Goal: Task Accomplishment & Management: Manage account settings

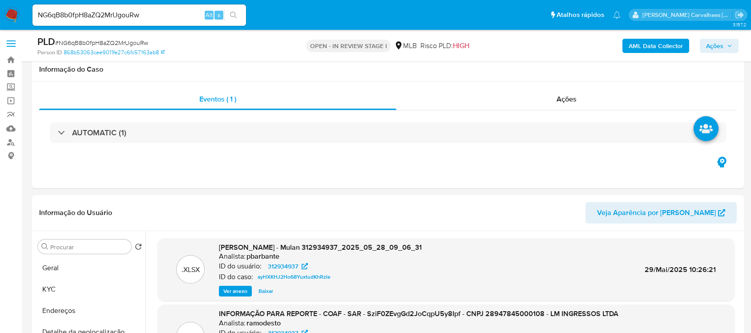
select select "10"
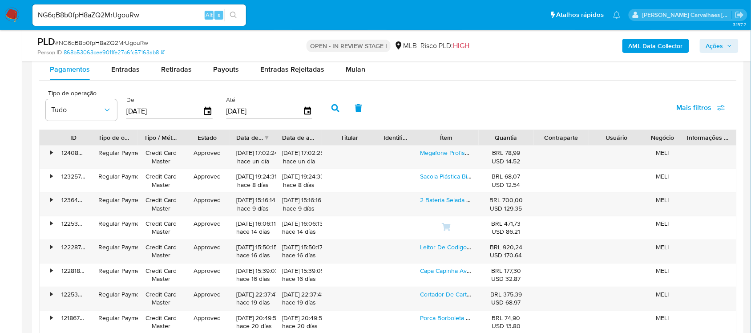
scroll to position [49, 0]
click at [442, 202] on link "2 Bateria Selada 12v 18ah Vrla Agm No-break, Estacionaria" at bounding box center [499, 199] width 159 height 9
click at [440, 154] on link "Megafone Profissional Gravador Amplificador Recarregável Voz Sirene Portatil Us…" at bounding box center [563, 152] width 287 height 9
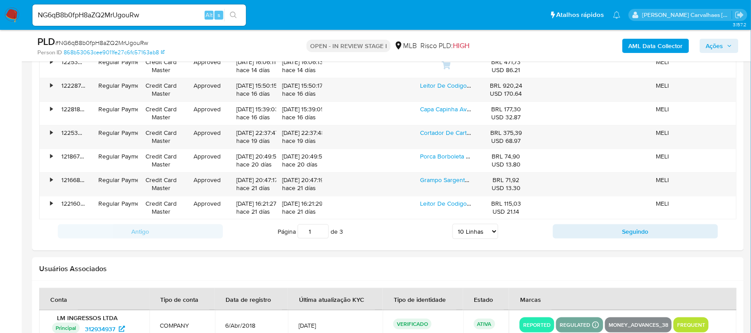
scroll to position [1160, 0]
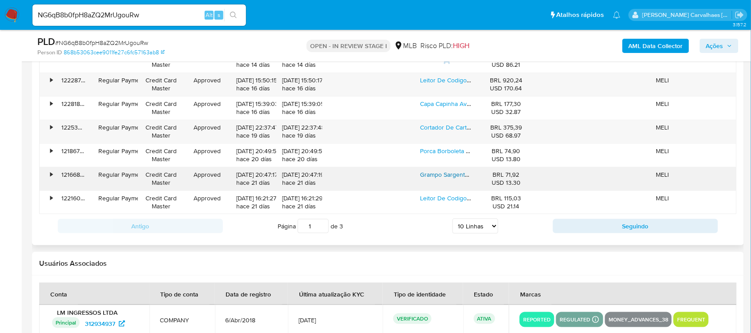
click at [434, 174] on link "Grampo Sargento Aperto Rapido 15cm Expansor 63kg Irwin Hexagonais 1 Un" at bounding box center [525, 174] width 211 height 9
click at [452, 129] on link "Cortador De Cartão Pvc Para Crachás 54x86mm Motivate Bt-1800" at bounding box center [510, 127] width 180 height 9
type input "2"
click at [321, 227] on input "2" at bounding box center [312, 226] width 31 height 14
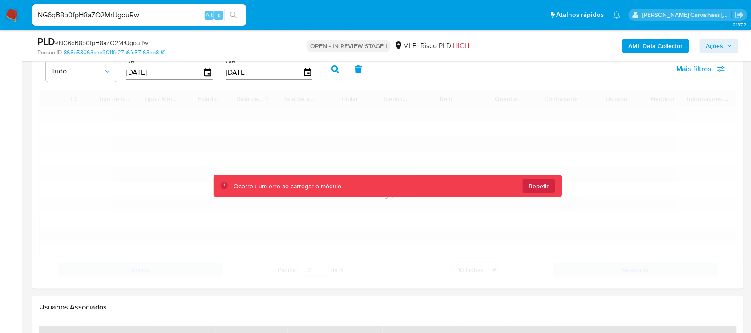
scroll to position [993, 0]
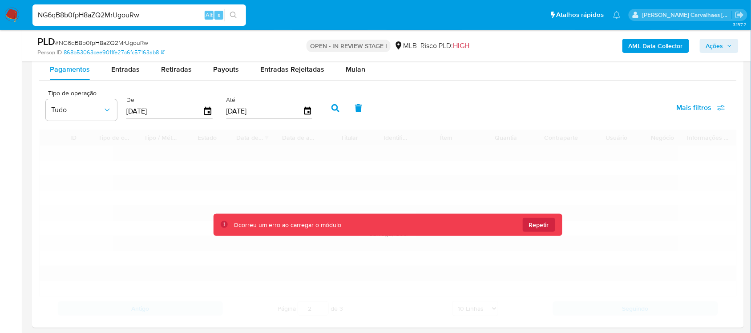
drag, startPoint x: 172, startPoint y: 13, endPoint x: 32, endPoint y: 12, distance: 140.1
click at [32, 12] on li "NG6qB8b0fpH8aZQ2MrUgouRw Alt s" at bounding box center [139, 15] width 218 height 22
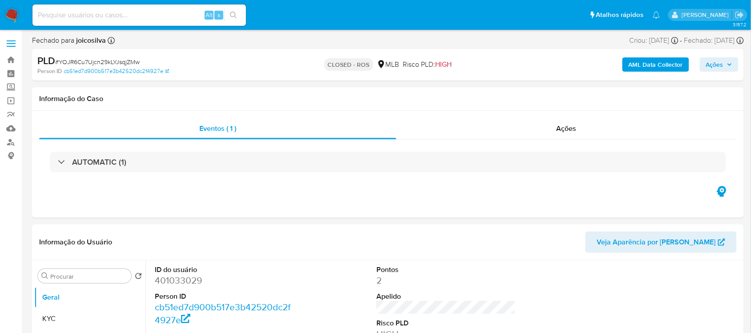
select select "10"
paste input "NG6qB8b0fpH8aZQ2MrUgouRw"
type input "NG6qB8b0fpH8aZQ2MrUgouRw"
click at [232, 16] on icon "search-icon" at bounding box center [233, 15] width 7 height 7
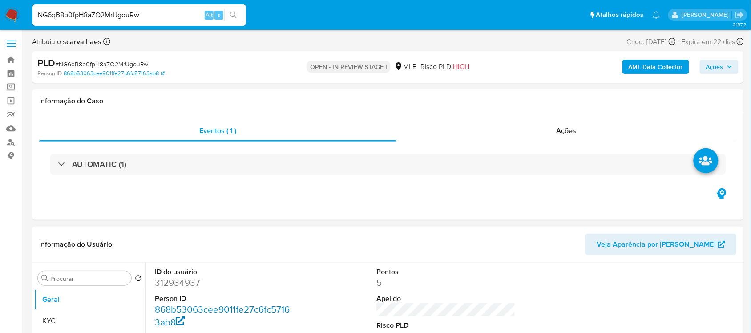
select select "10"
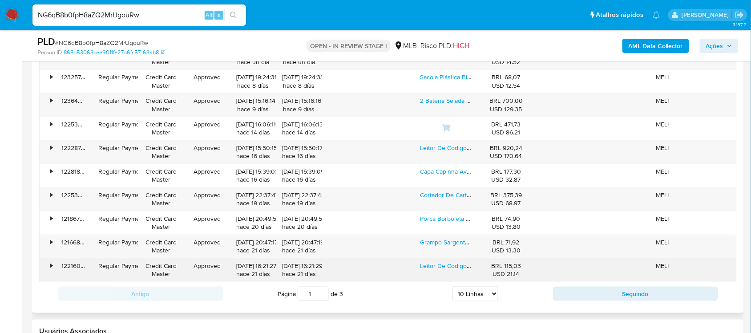
scroll to position [1112, 0]
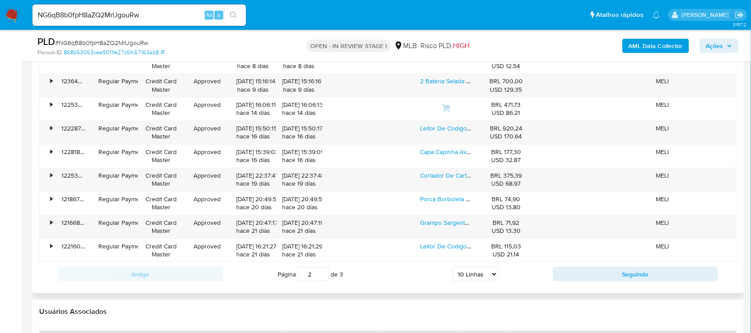
click at [321, 274] on input "2" at bounding box center [312, 274] width 31 height 14
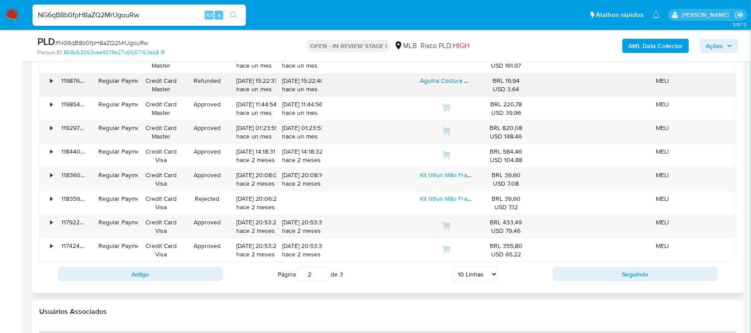
click at [439, 82] on link "Agulha Costura Manual De Couro 7 Modelos 5 Retas E 2 Curvas Cor Aço Inox" at bounding box center [527, 80] width 214 height 9
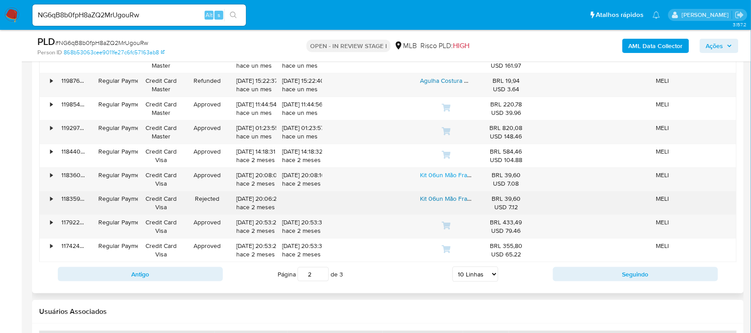
click at [445, 201] on link "Kit 06un Mão Francesa Invertida Industrial Para Tábua 20cm" at bounding box center [502, 198] width 165 height 9
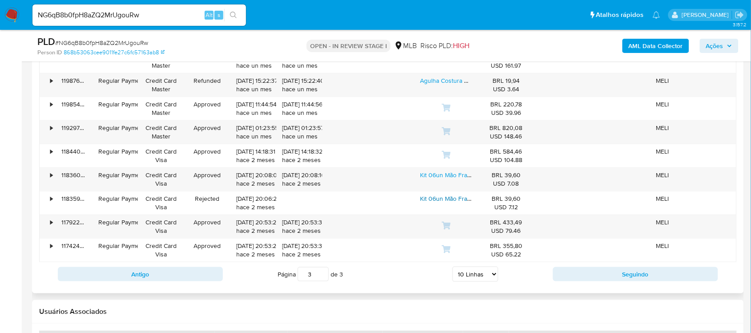
click at [323, 275] on input "3" at bounding box center [312, 274] width 31 height 14
type input "3"
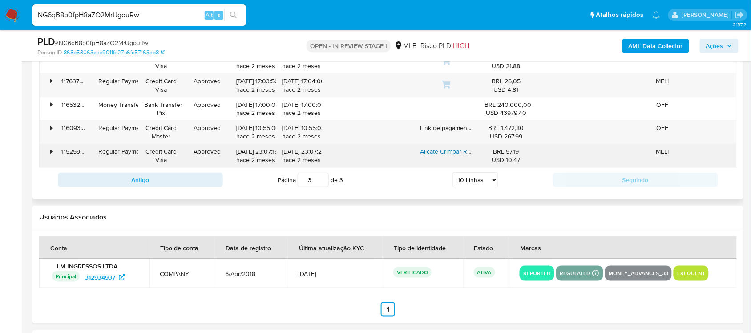
click at [441, 156] on link "Alicate Crimpar Rj45 Vazado Rj11 Cat5 Cat6 Cat7 Profissional" at bounding box center [502, 151] width 165 height 9
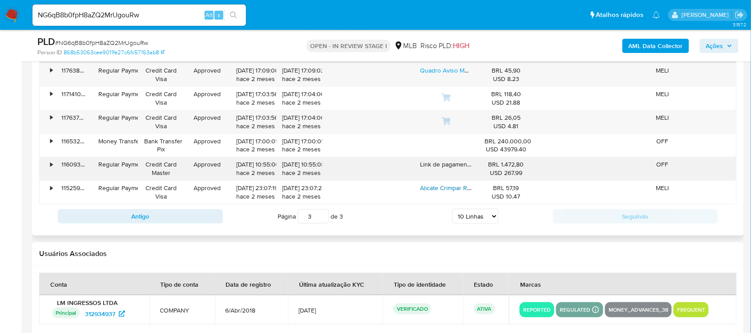
scroll to position [1056, 0]
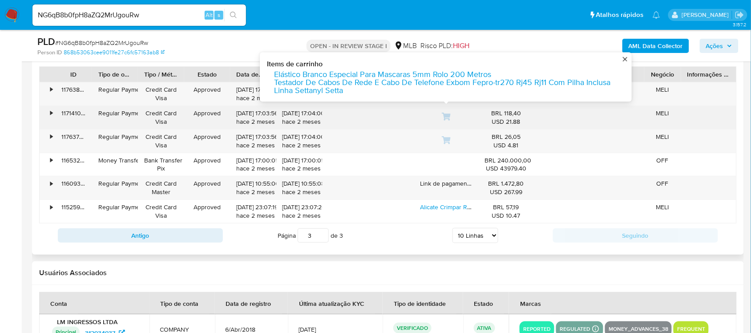
click at [443, 118] on icon at bounding box center [446, 116] width 9 height 9
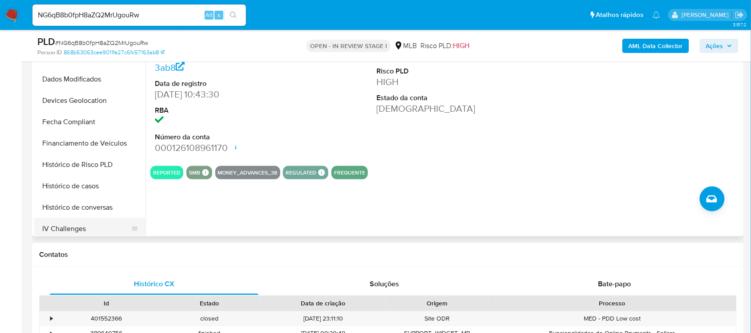
scroll to position [0, 0]
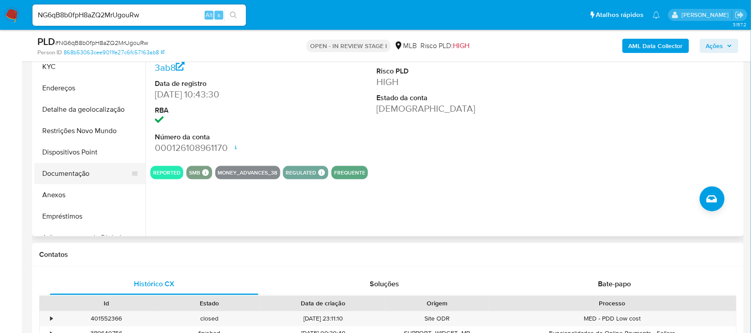
click at [78, 177] on button "Documentação" at bounding box center [86, 173] width 104 height 21
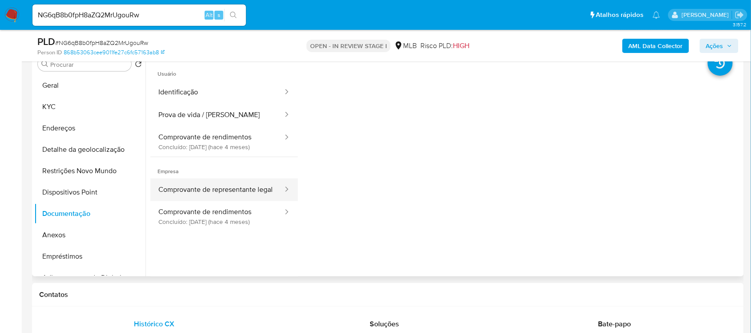
scroll to position [167, 0]
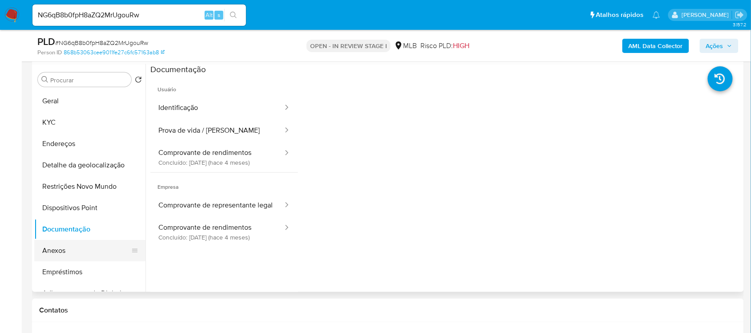
click at [60, 249] on button "Anexos" at bounding box center [86, 250] width 104 height 21
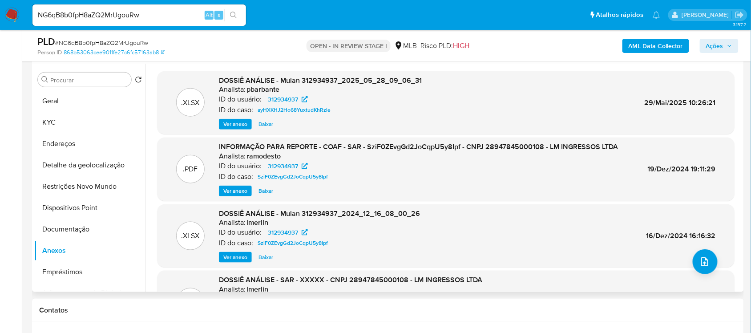
click at [241, 191] on span "Ver anexo" at bounding box center [235, 190] width 24 height 9
click at [241, 191] on div "Ver anexo Ver anexo Baixar" at bounding box center [418, 190] width 399 height 11
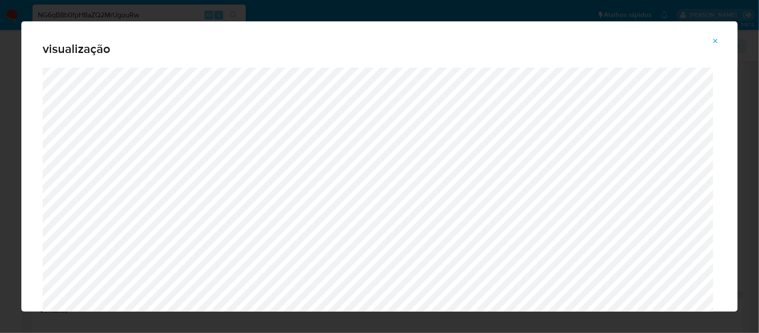
click at [716, 41] on icon "Attachment preview" at bounding box center [716, 41] width 4 height 4
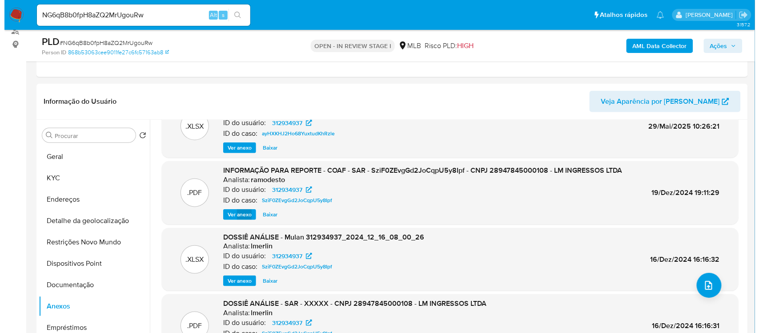
scroll to position [49, 0]
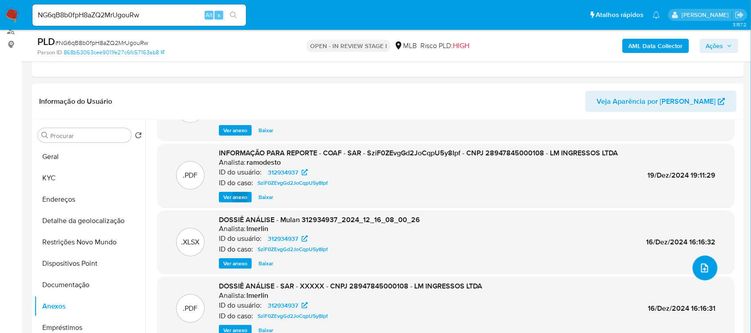
click at [700, 277] on button "upload-file" at bounding box center [704, 267] width 25 height 25
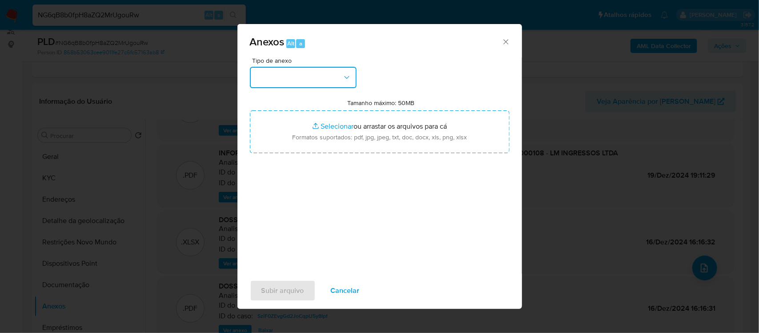
click at [343, 76] on icon "button" at bounding box center [346, 77] width 9 height 9
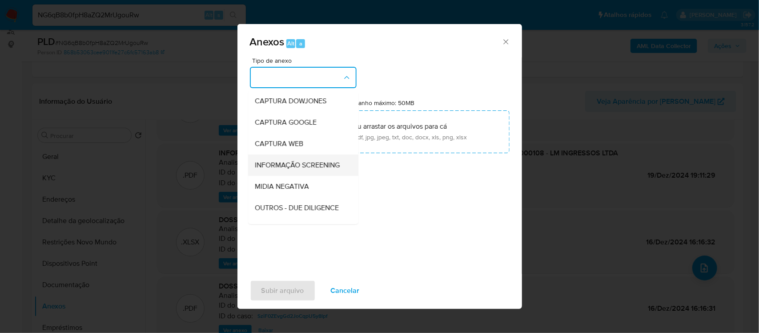
scroll to position [56, 0]
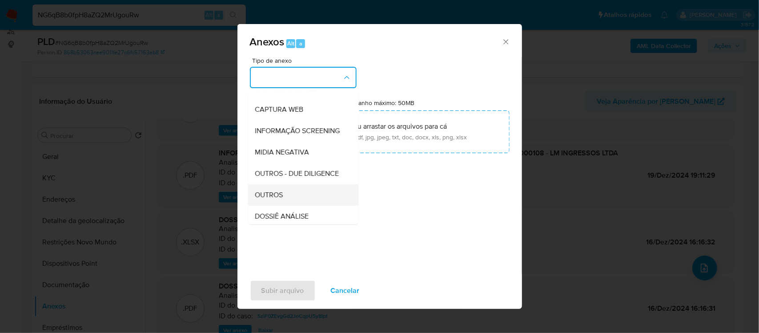
click at [281, 199] on span "OUTROS" at bounding box center [269, 194] width 28 height 9
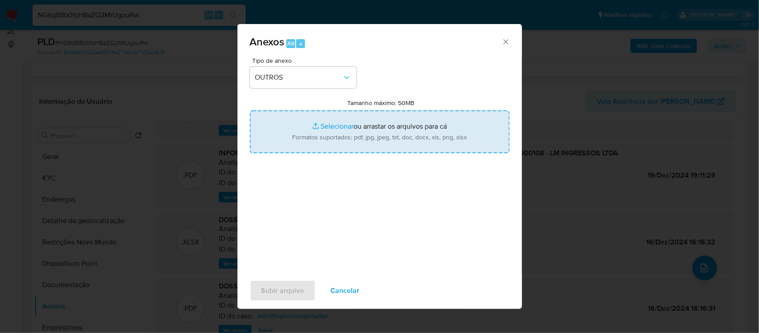
click at [324, 127] on input "Tamanho máximo: 50MB Selecionar arquivos" at bounding box center [380, 131] width 260 height 43
type input "C:\fakepath\Mulan LM INGRESSOS LTDA 312934937_2025_09_02_21_33_59 - Tabla dinám…"
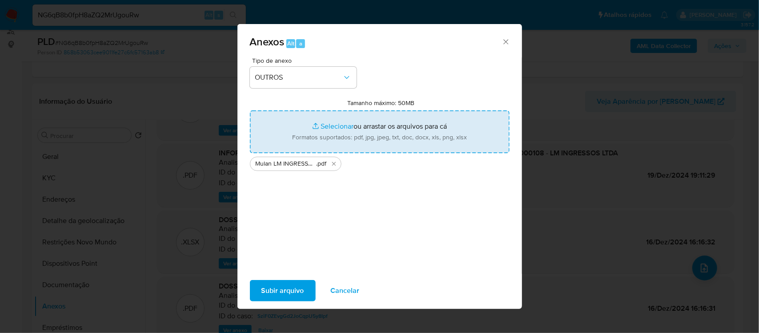
click at [339, 125] on input "Tamanho máximo: 50MB Selecionar arquivos" at bounding box center [380, 131] width 260 height 43
type input "C:\fakepath\SAR - xxxxx- CNPJ 28947845000108 - LM INGRESSOS LTDA.pdf"
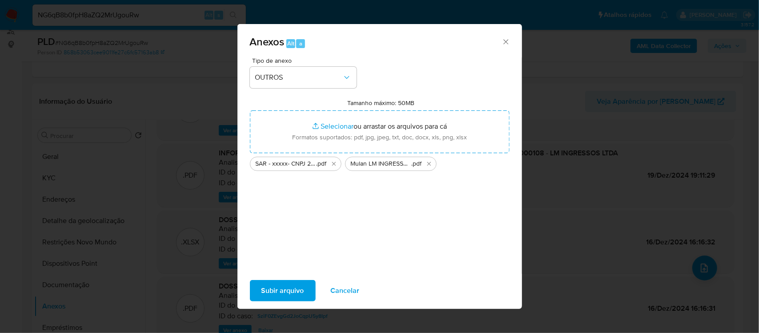
click at [281, 289] on span "Subir arquivo" at bounding box center [282, 291] width 43 height 20
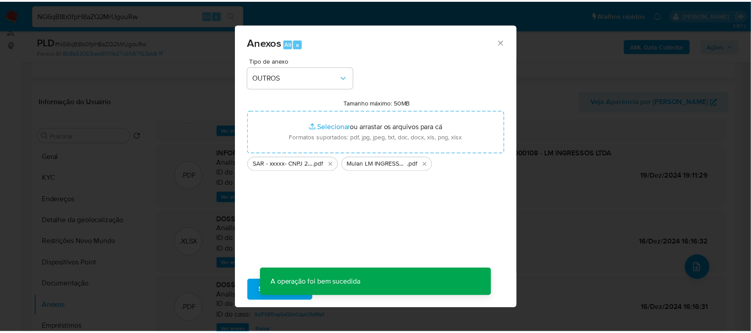
scroll to position [28, 0]
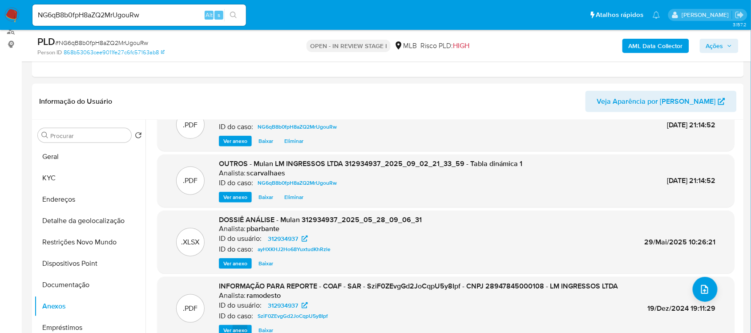
click at [728, 44] on icon "button" at bounding box center [729, 45] width 5 height 5
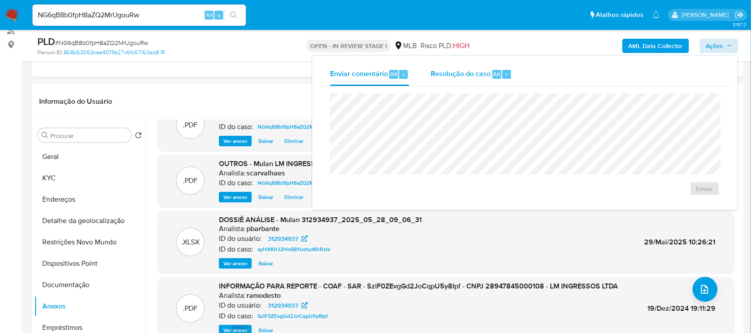
click at [482, 76] on span "Resolução do caso" at bounding box center [460, 73] width 60 height 10
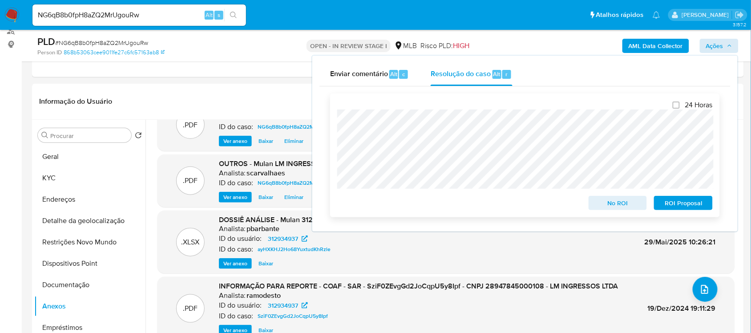
click at [671, 205] on span "ROI Proposal" at bounding box center [683, 203] width 46 height 12
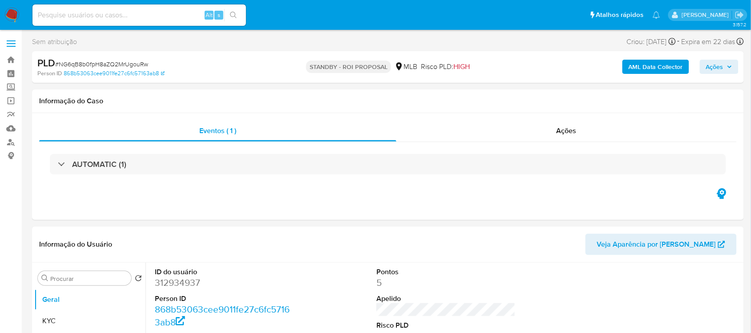
select select "10"
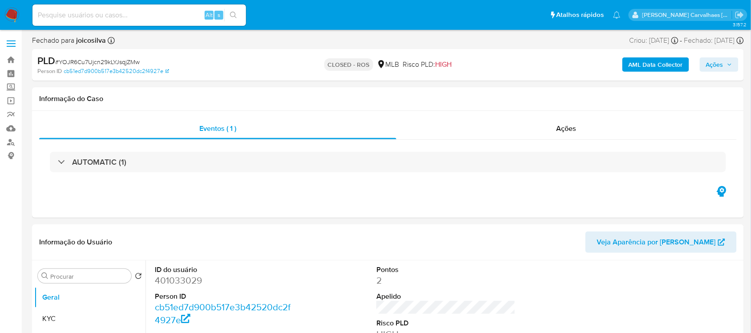
select select "10"
paste input "eZquKsoWiHXDHecms9m6cte8"
type input "eZquKsoWiHXDHecms9m6cte8"
click at [236, 16] on icon "search-icon" at bounding box center [233, 15] width 7 height 7
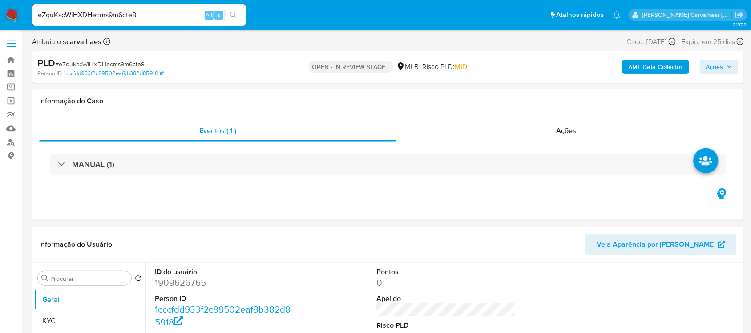
select select "10"
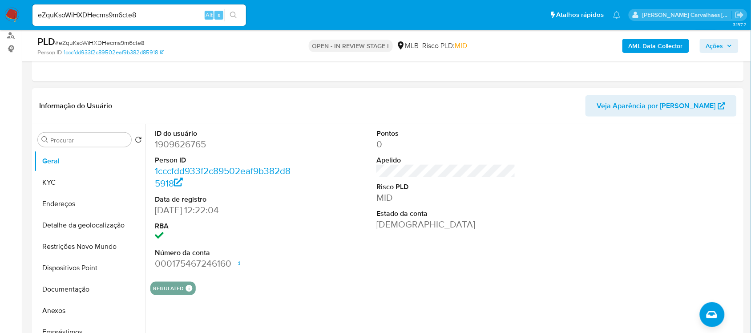
scroll to position [111, 0]
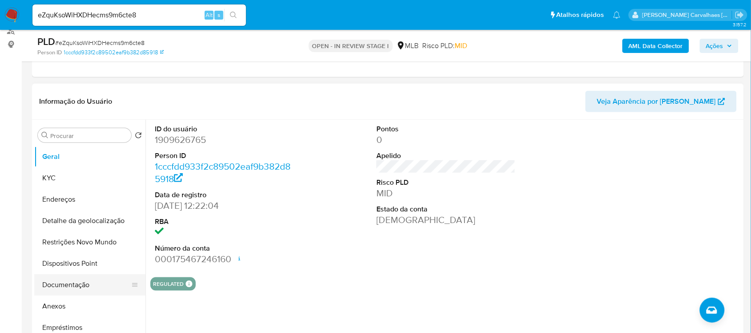
click at [76, 285] on button "Documentação" at bounding box center [86, 284] width 104 height 21
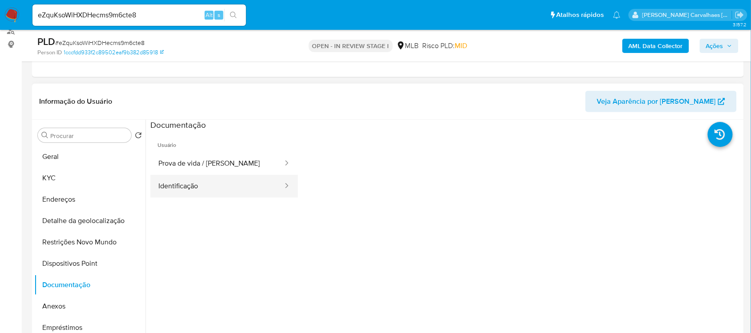
click at [180, 188] on button "Identificação" at bounding box center [216, 186] width 133 height 23
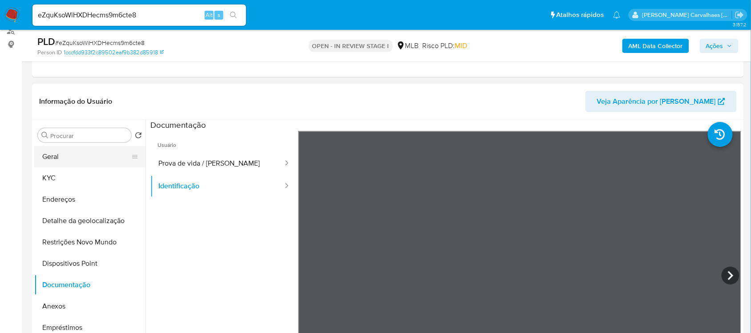
click at [63, 160] on button "Geral" at bounding box center [86, 156] width 104 height 21
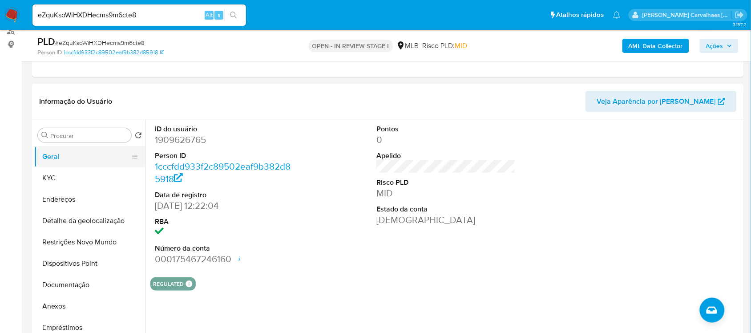
click at [74, 161] on button "Geral" at bounding box center [86, 156] width 104 height 21
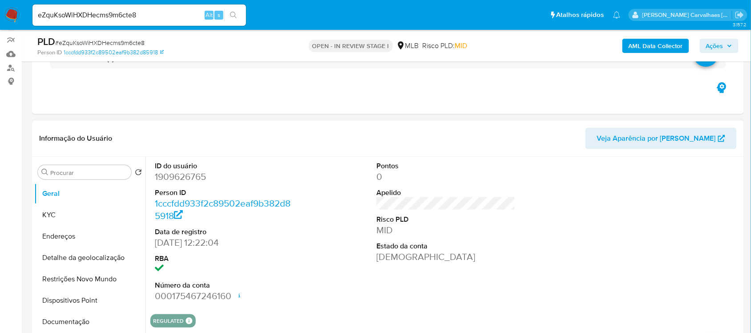
scroll to position [56, 0]
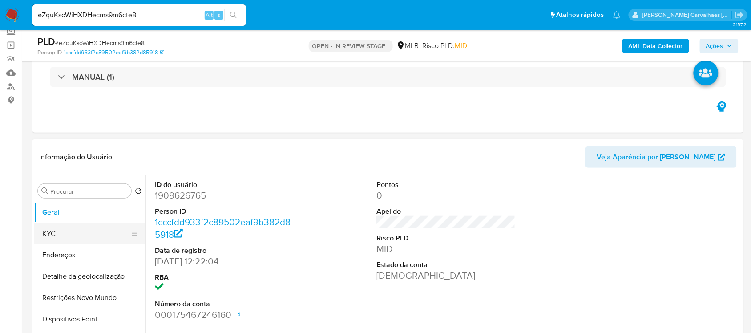
click at [74, 236] on button "KYC" at bounding box center [86, 233] width 104 height 21
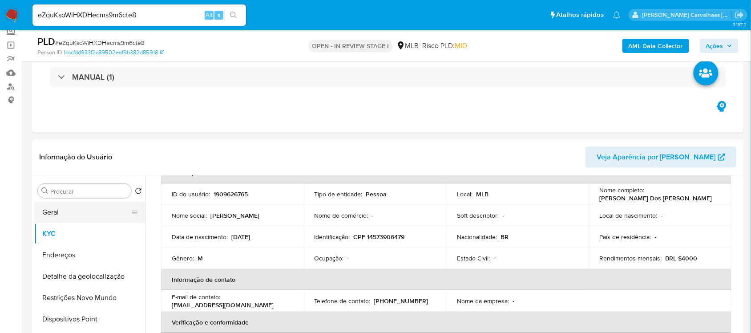
click at [59, 216] on button "Geral" at bounding box center [86, 211] width 104 height 21
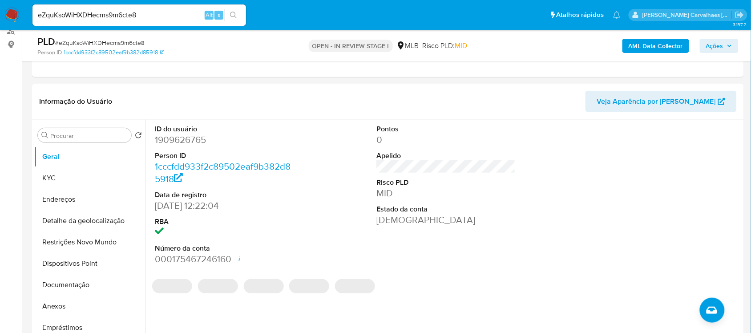
scroll to position [167, 0]
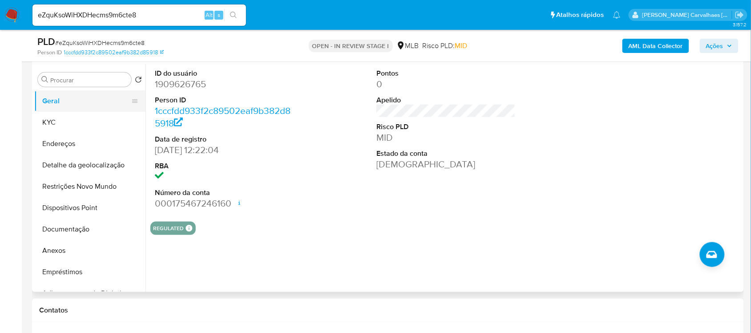
click at [78, 103] on button "Geral" at bounding box center [86, 100] width 104 height 21
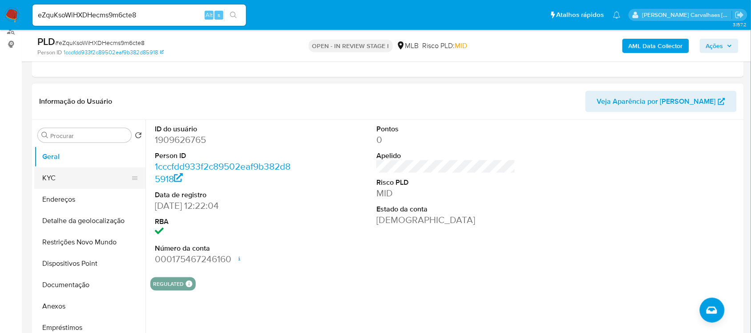
click at [49, 175] on button "KYC" at bounding box center [86, 177] width 104 height 21
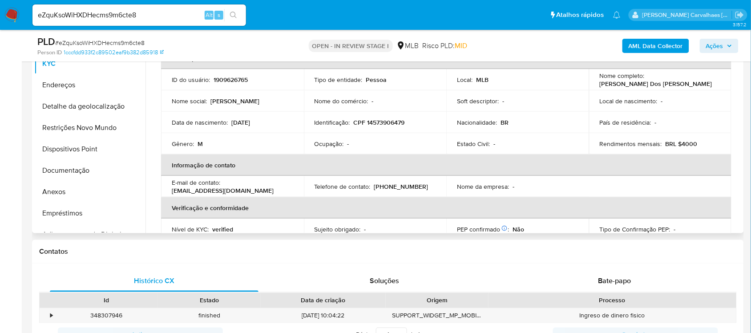
scroll to position [9, 0]
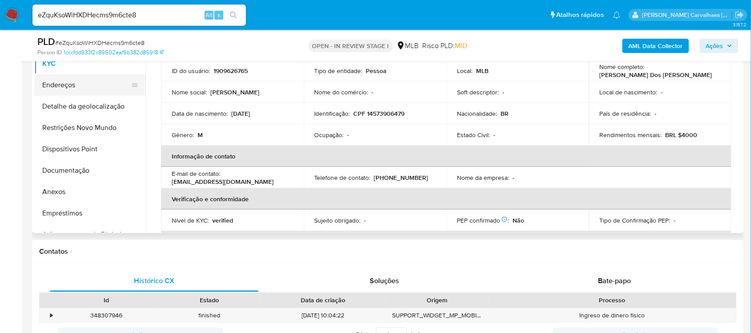
click at [85, 85] on button "Endereços" at bounding box center [86, 84] width 104 height 21
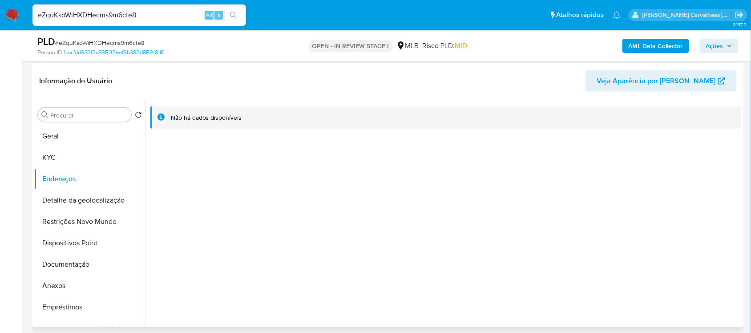
scroll to position [114, 0]
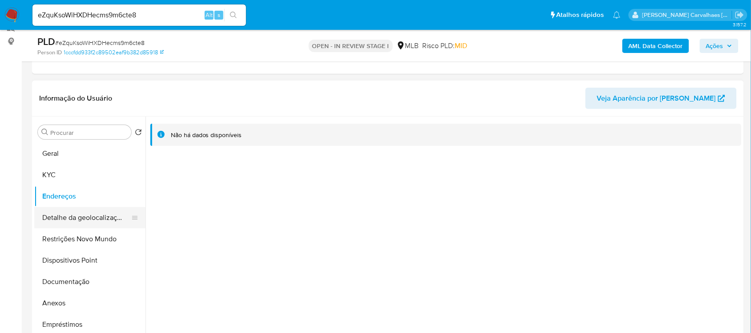
click at [99, 216] on button "Detalhe da geolocalização" at bounding box center [86, 217] width 104 height 21
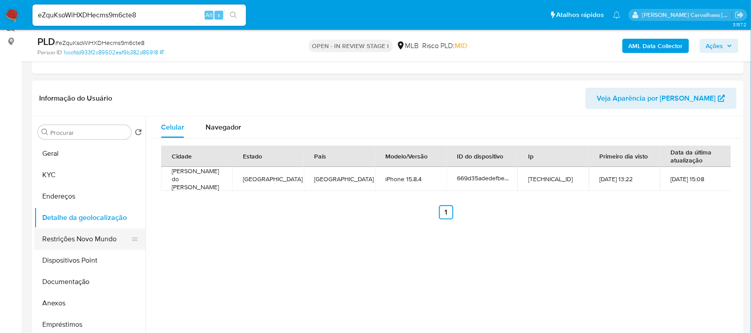
click at [99, 229] on button "Restrições Novo Mundo" at bounding box center [86, 238] width 104 height 21
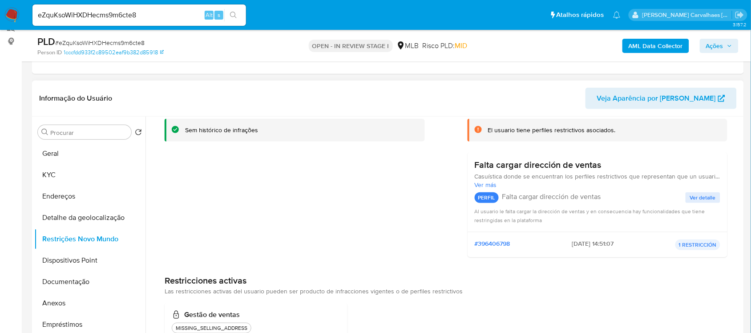
scroll to position [0, 0]
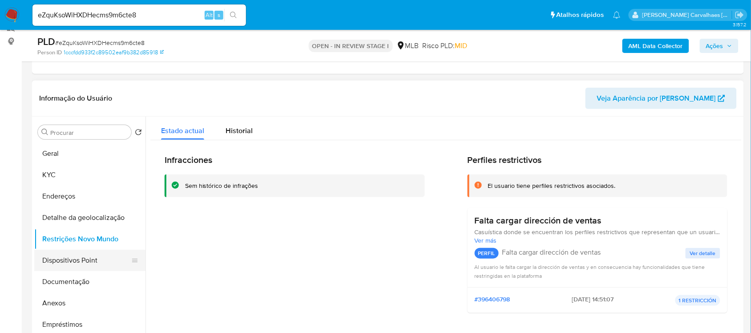
click at [81, 261] on button "Dispositivos Point" at bounding box center [86, 259] width 104 height 21
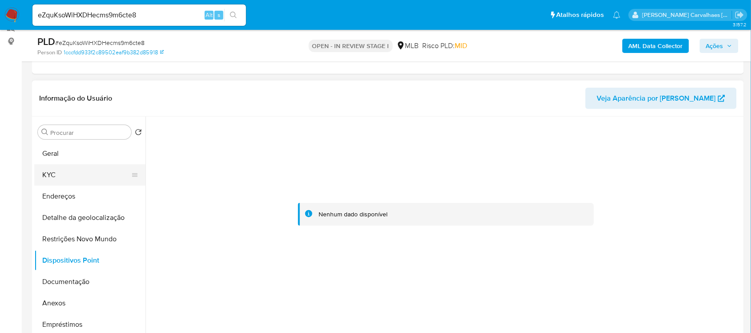
click at [60, 179] on button "KYC" at bounding box center [86, 174] width 104 height 21
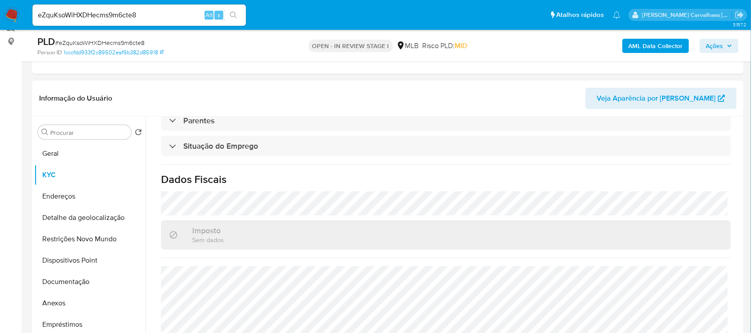
scroll to position [378, 0]
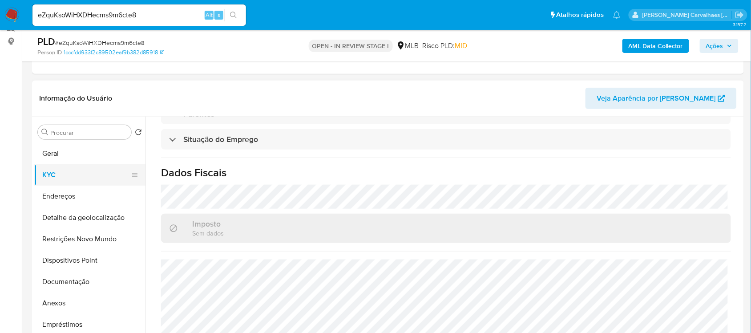
click at [65, 167] on button "KYC" at bounding box center [86, 174] width 104 height 21
click at [75, 157] on button "Geral" at bounding box center [86, 153] width 104 height 21
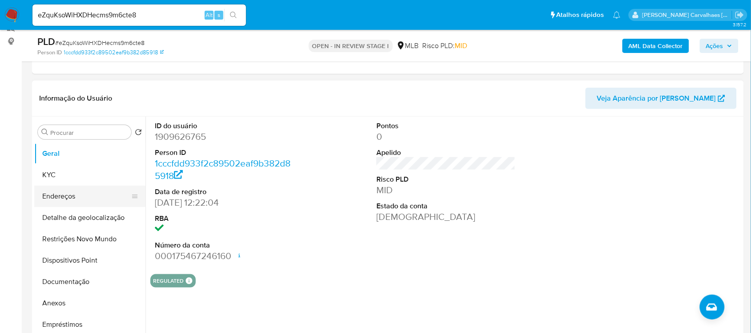
click at [88, 193] on button "Endereços" at bounding box center [86, 195] width 104 height 21
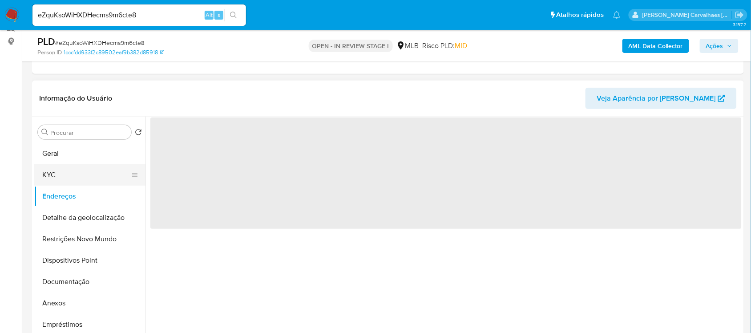
click at [84, 173] on button "KYC" at bounding box center [86, 174] width 104 height 21
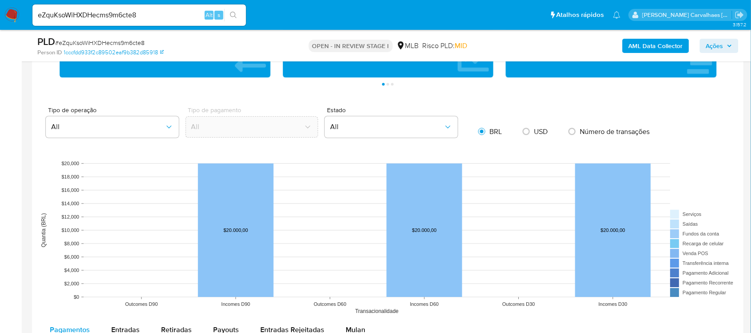
scroll to position [781, 0]
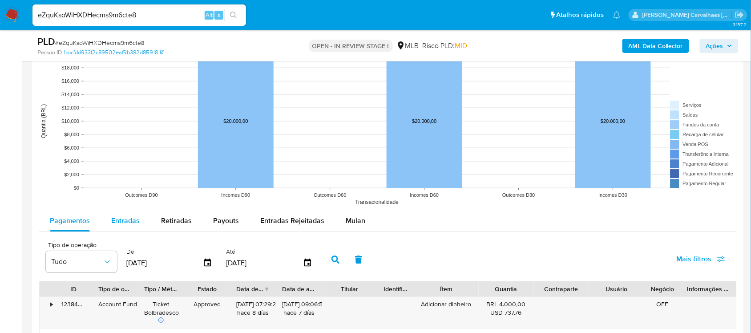
click at [120, 218] on span "Entradas" at bounding box center [125, 220] width 28 height 10
select select "10"
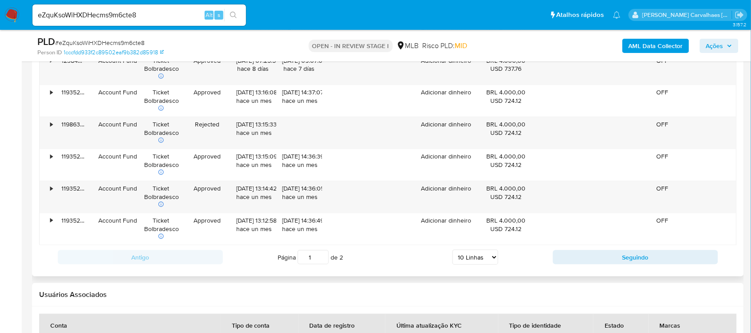
scroll to position [1170, 0]
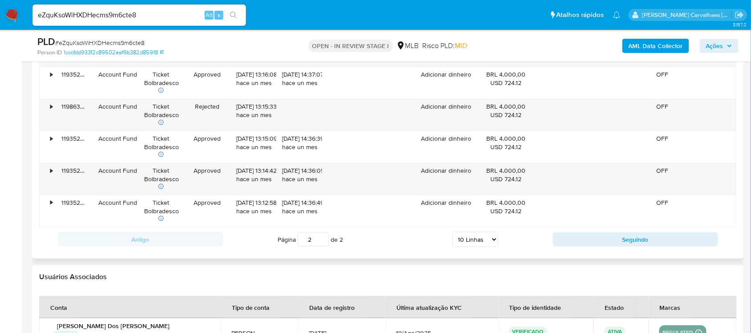
click at [323, 237] on input "2" at bounding box center [312, 239] width 31 height 14
type input "2"
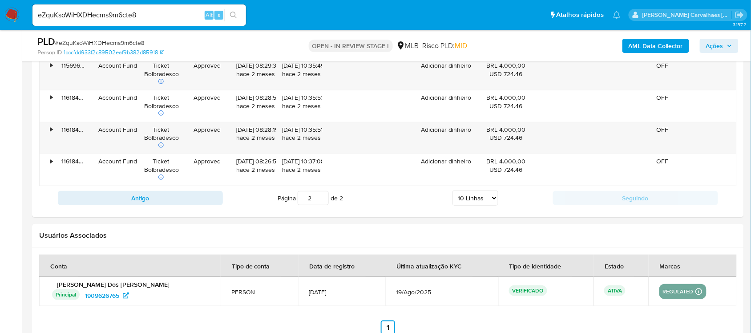
scroll to position [1059, 0]
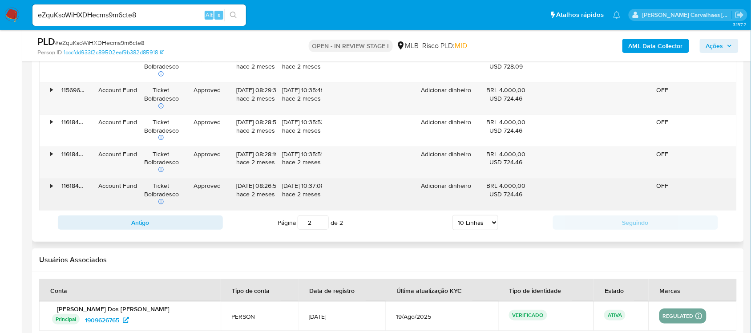
click at [52, 187] on div "•" at bounding box center [51, 185] width 2 height 8
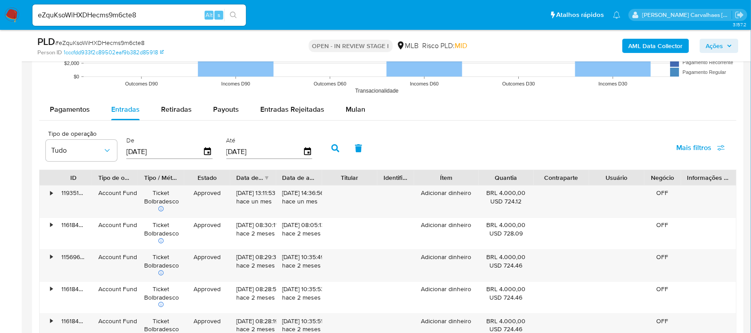
scroll to position [837, 0]
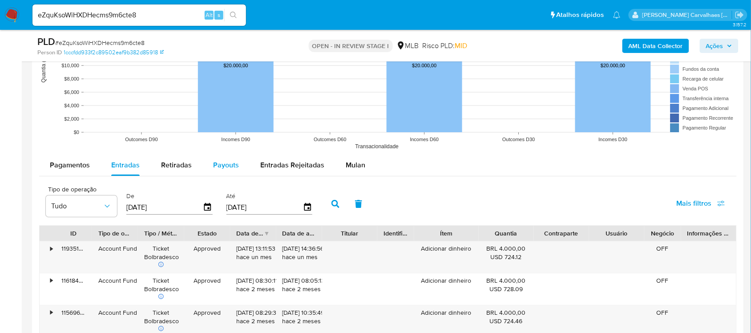
click at [223, 167] on span "Payouts" at bounding box center [226, 165] width 26 height 10
select select "10"
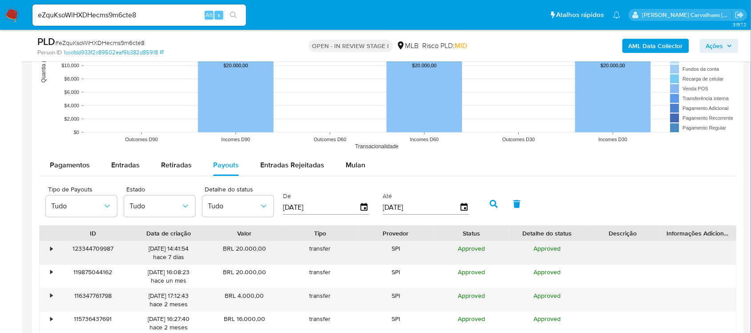
click at [54, 252] on div "•" at bounding box center [48, 252] width 16 height 23
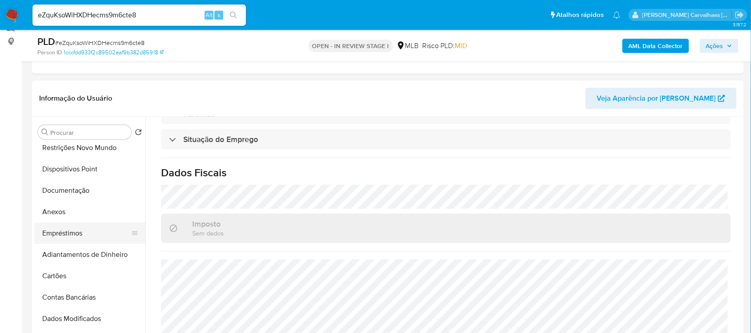
scroll to position [56, 0]
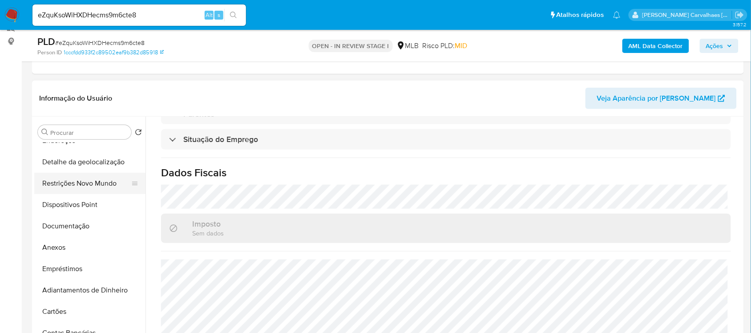
click at [84, 181] on button "Restrições Novo Mundo" at bounding box center [86, 183] width 104 height 21
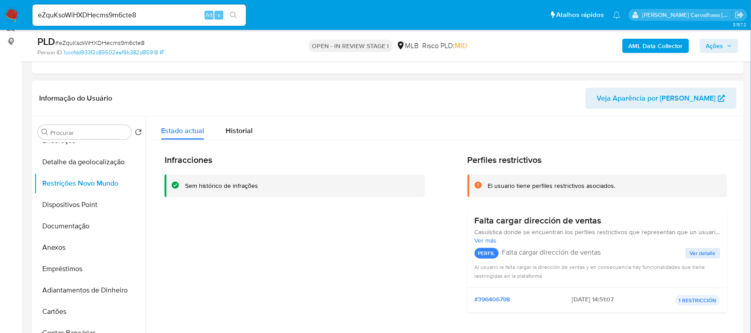
drag, startPoint x: 185, startPoint y: 186, endPoint x: 262, endPoint y: 191, distance: 78.0
click at [265, 191] on div "Sem histórico de infrações" at bounding box center [295, 185] width 260 height 23
click at [78, 251] on button "Anexos" at bounding box center [86, 247] width 104 height 21
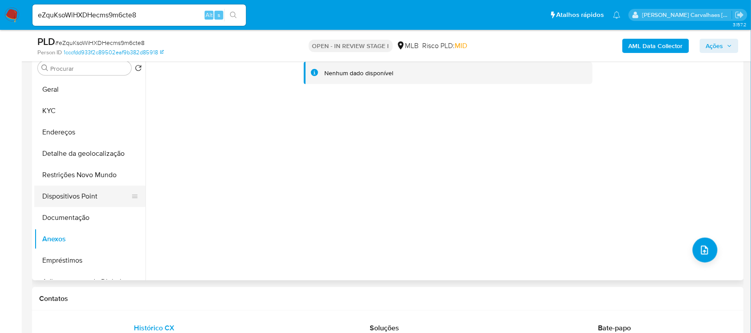
scroll to position [111, 0]
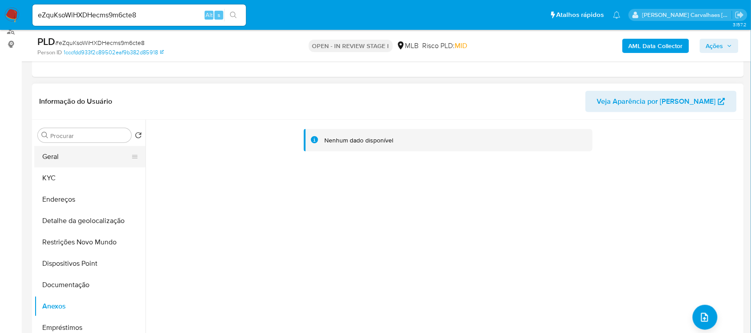
click at [81, 157] on button "Geral" at bounding box center [86, 156] width 104 height 21
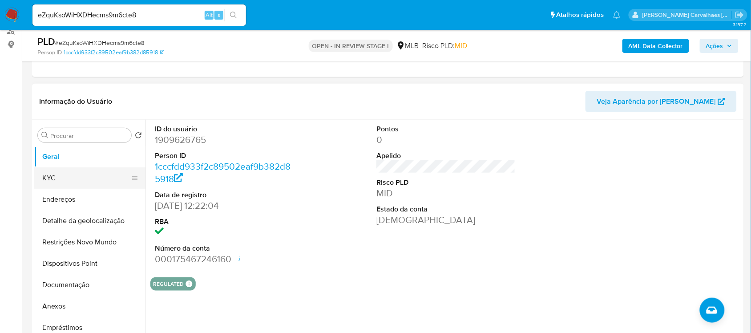
click at [82, 184] on button "KYC" at bounding box center [86, 177] width 104 height 21
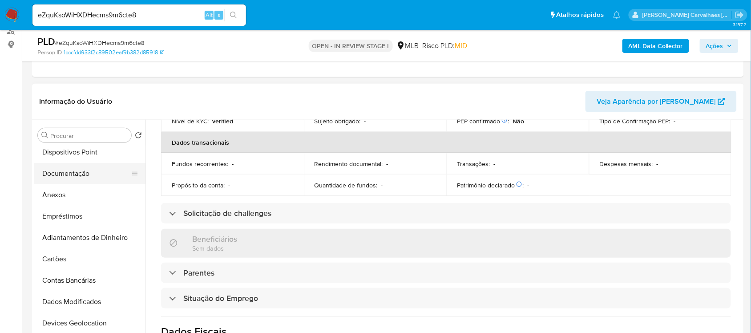
click at [67, 179] on button "Documentação" at bounding box center [86, 173] width 104 height 21
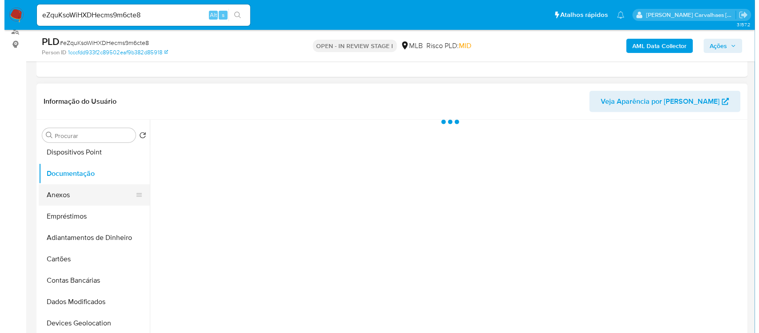
scroll to position [0, 0]
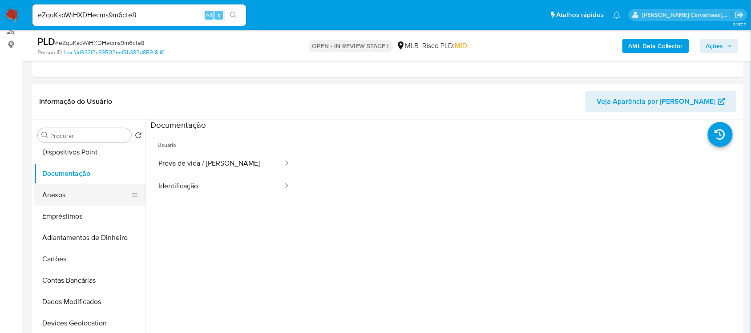
click at [176, 189] on button "Identificação" at bounding box center [216, 186] width 133 height 23
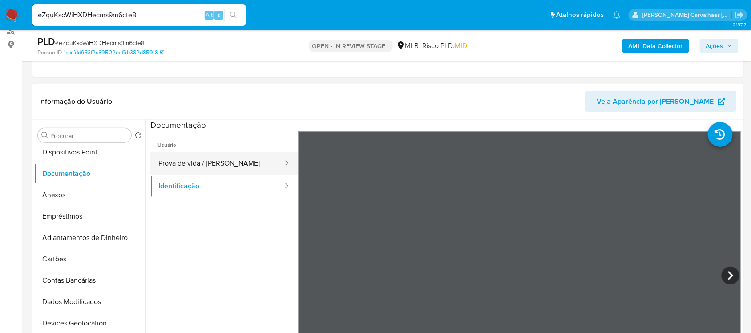
click at [191, 168] on button "Prova de vida / [PERSON_NAME]" at bounding box center [216, 163] width 133 height 23
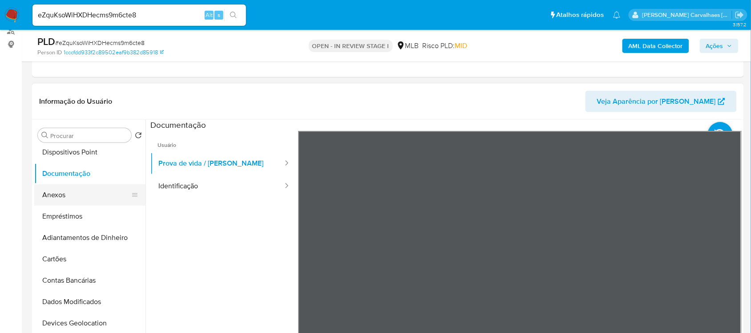
click at [63, 190] on button "Anexos" at bounding box center [86, 194] width 104 height 21
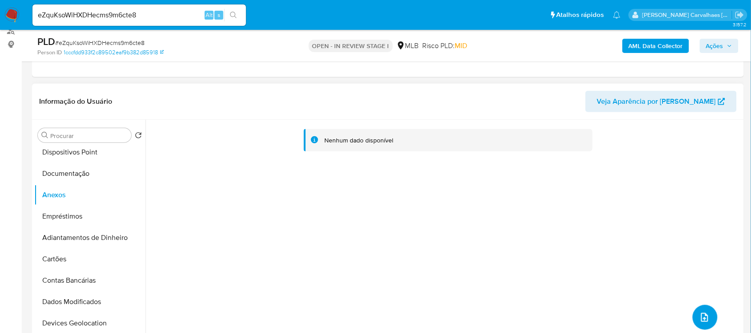
click at [705, 314] on icon "upload-file" at bounding box center [704, 317] width 11 height 11
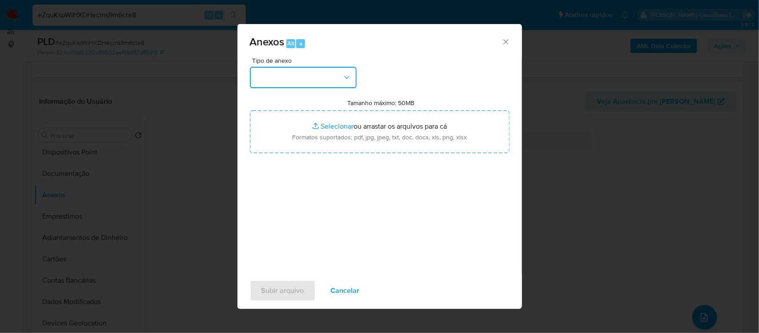
click at [345, 76] on icon "button" at bounding box center [346, 77] width 9 height 9
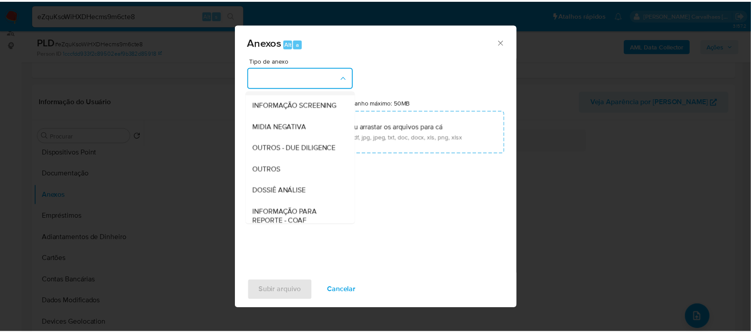
scroll to position [111, 0]
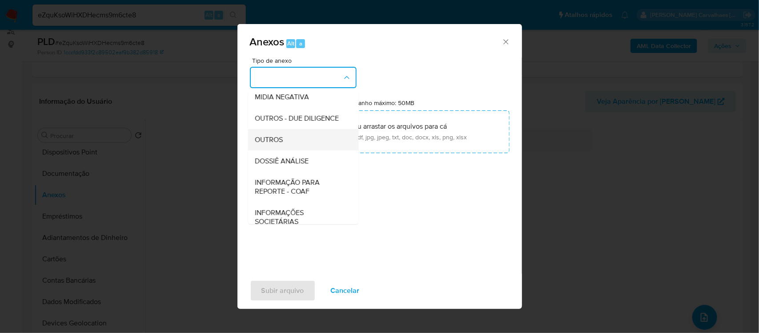
click at [290, 150] on div "OUTROS" at bounding box center [300, 139] width 91 height 21
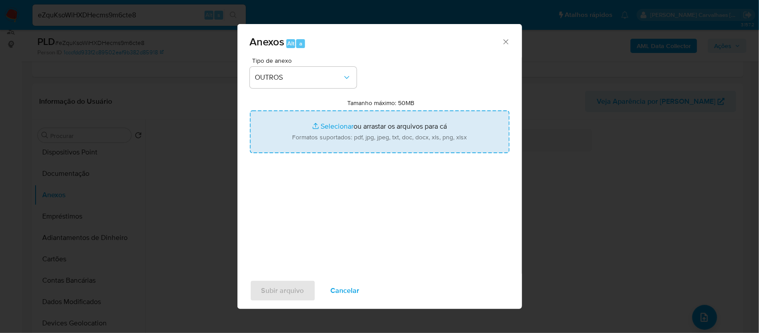
click at [327, 125] on input "Tamanho máximo: 50MB Selecionar arquivos" at bounding box center [380, 131] width 260 height 43
type input "C:\fakepath\Mulan Everaldo Timoteo Dos Santos Filho 1909626765_2025_09_03_16_14…"
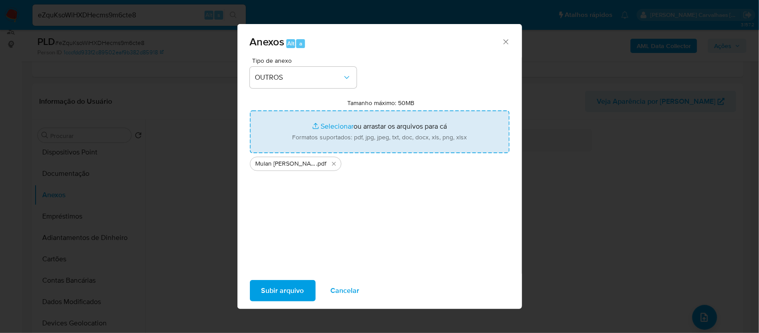
click at [330, 126] on input "Tamanho máximo: 50MB Selecionar arquivos" at bounding box center [380, 131] width 260 height 43
type input "C:\fakepath\SAR - XXXXX - CPF 14573906479 - EVERALDO TIMOTEO DOS SANTOS FILHO.p…"
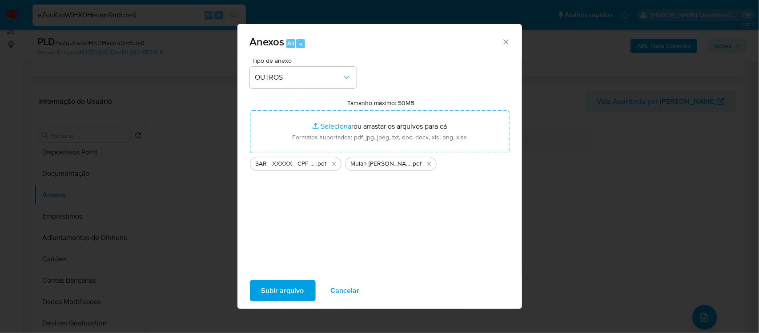
click at [277, 288] on span "Subir arquivo" at bounding box center [282, 291] width 43 height 20
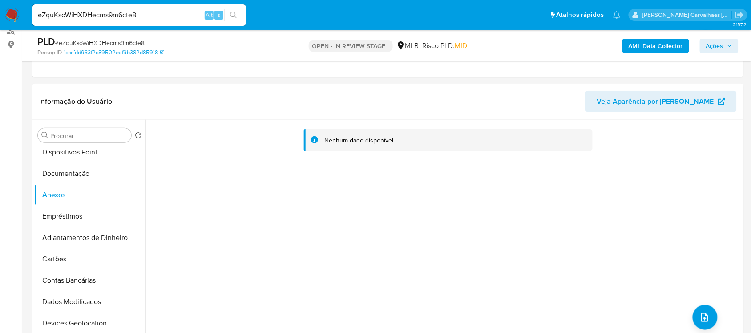
click at [711, 47] on span "Ações" at bounding box center [714, 46] width 17 height 14
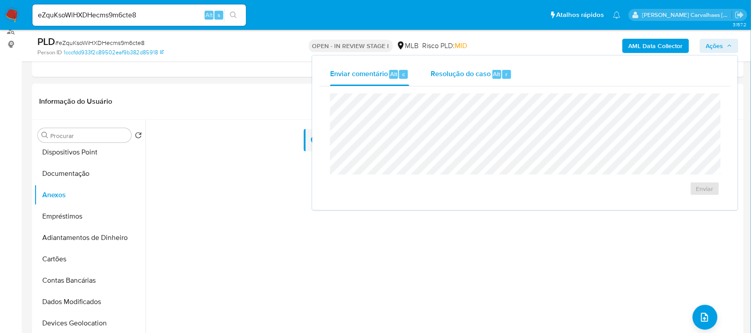
click at [475, 72] on span "Resolução do caso" at bounding box center [460, 73] width 60 height 10
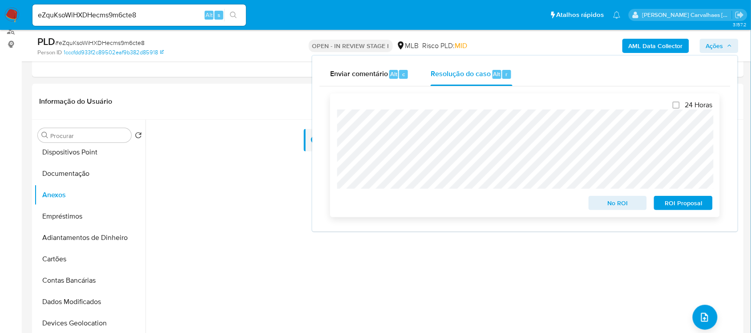
click at [688, 203] on span "ROI Proposal" at bounding box center [683, 203] width 46 height 12
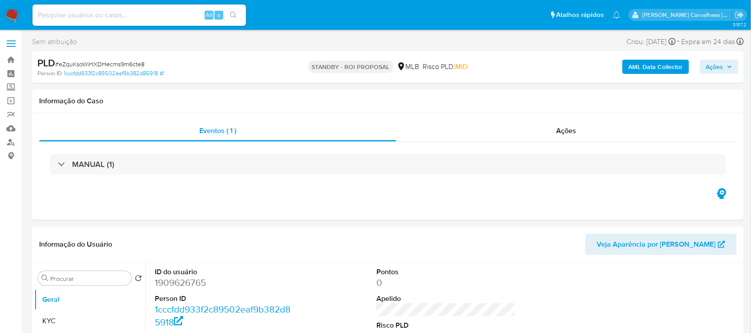
select select "10"
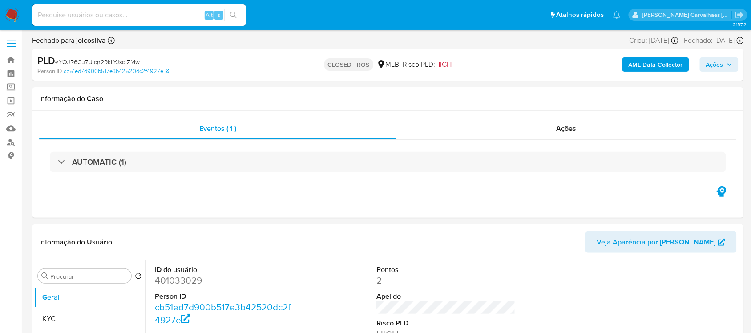
select select "10"
paste input "Lg9BombTLl0RVYJe4WGA6hVI"
type input "Lg9BombTLl0RVYJe4WGA6hVI"
click at [234, 16] on icon "search-icon" at bounding box center [233, 15] width 7 height 7
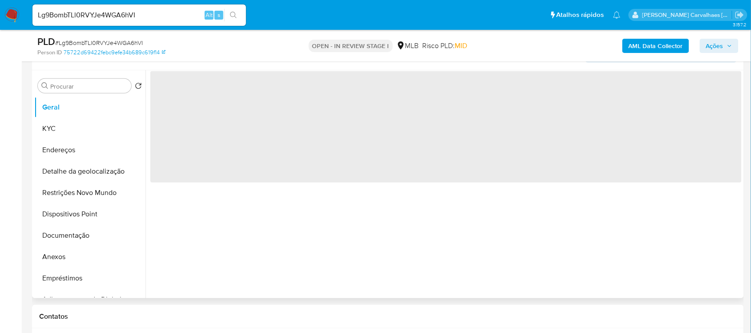
scroll to position [167, 0]
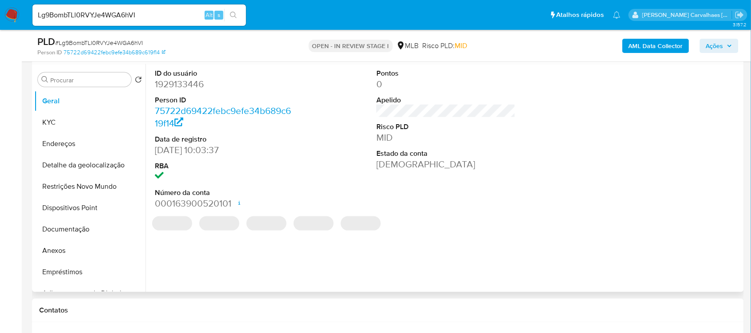
select select "10"
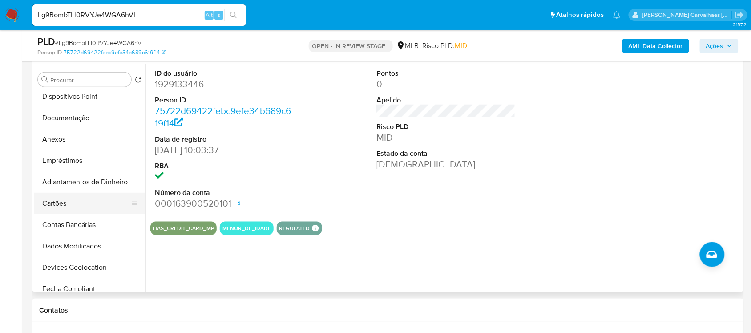
scroll to position [56, 0]
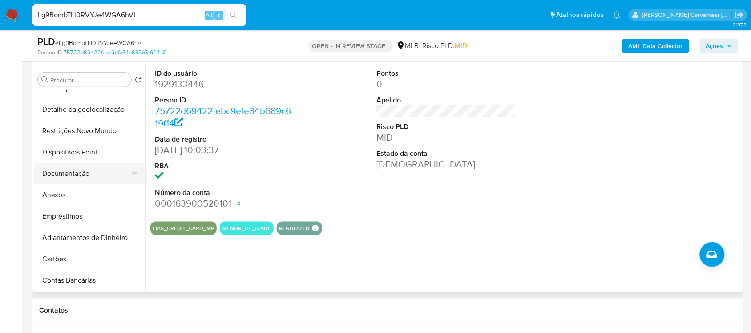
click at [80, 176] on button "Documentação" at bounding box center [86, 173] width 104 height 21
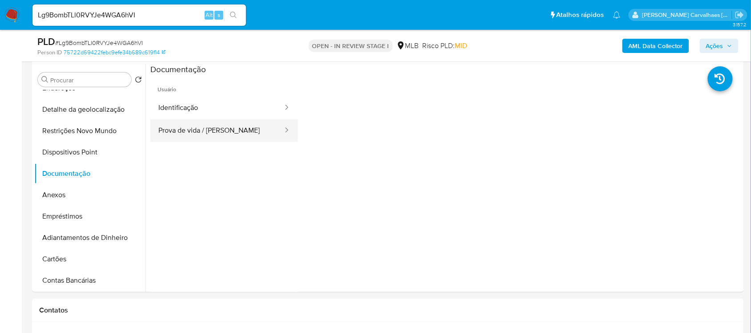
click at [257, 128] on button "Prova de vida / Selfie" at bounding box center [216, 130] width 133 height 23
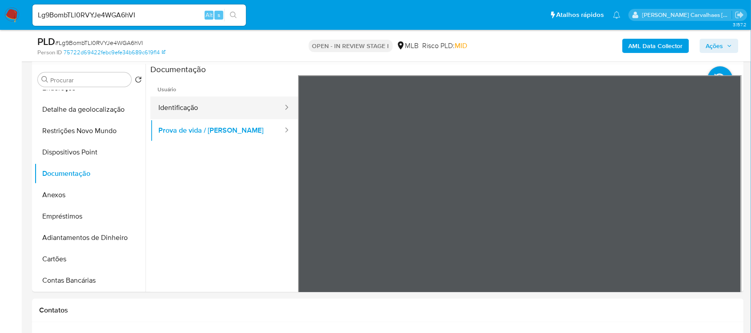
click at [210, 100] on button "Identificação" at bounding box center [216, 107] width 133 height 23
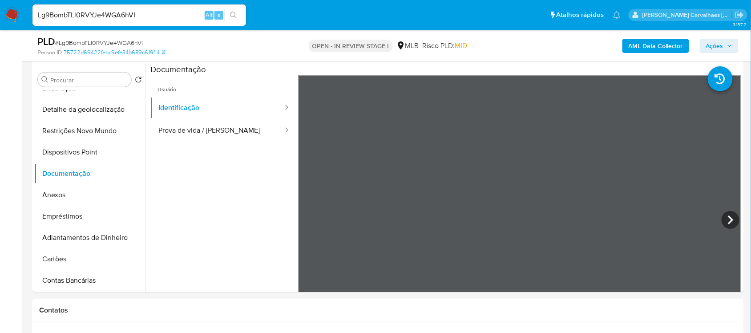
scroll to position [0, 0]
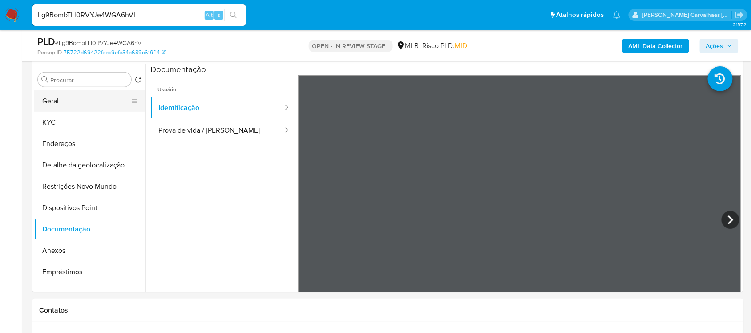
click at [67, 99] on button "Geral" at bounding box center [86, 100] width 104 height 21
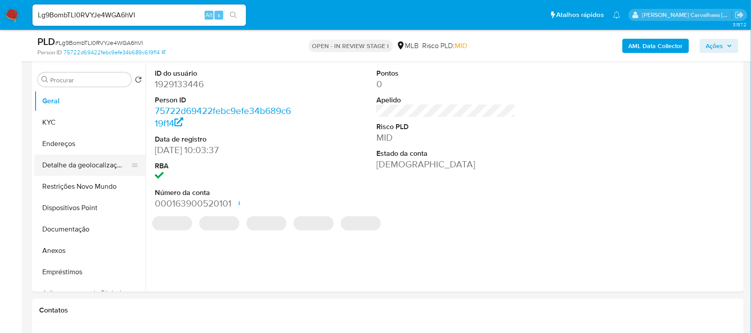
scroll to position [111, 0]
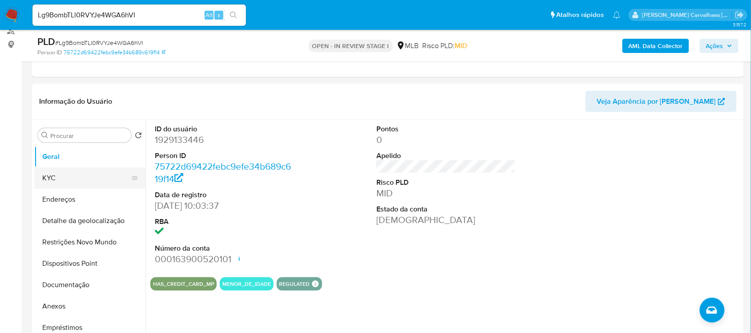
click at [70, 176] on button "KYC" at bounding box center [86, 177] width 104 height 21
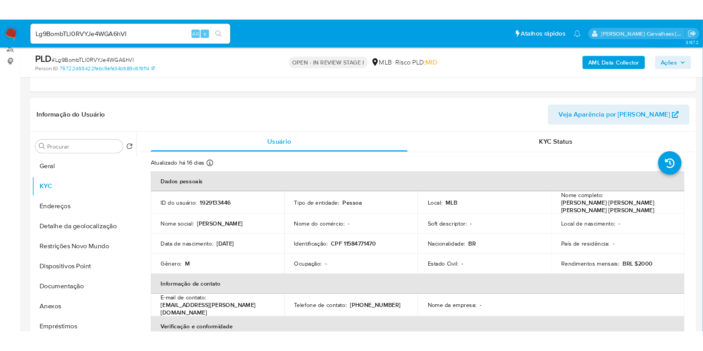
scroll to position [111, 0]
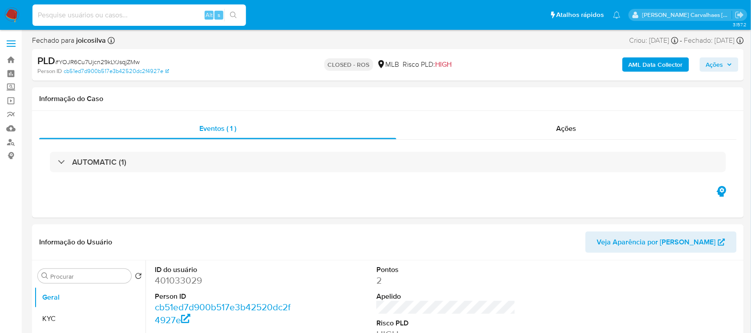
paste input "Lg9BombTLl0RVYJe4WGA6hVI"
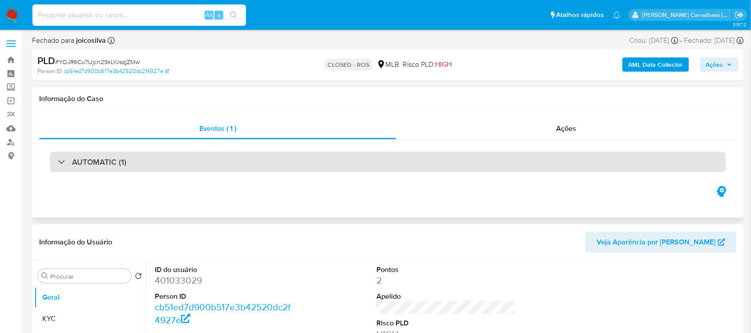
type input "Lg9BombTLl0RVYJe4WGA6hVI"
select select "10"
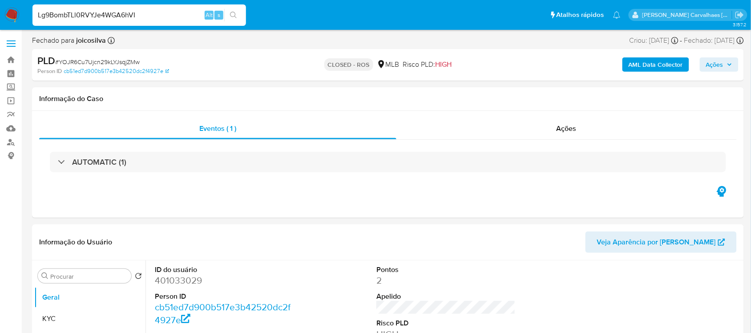
type input "Lg9BombTLl0RVYJe4WGA6hVI"
click at [233, 14] on icon "search-icon" at bounding box center [233, 15] width 7 height 7
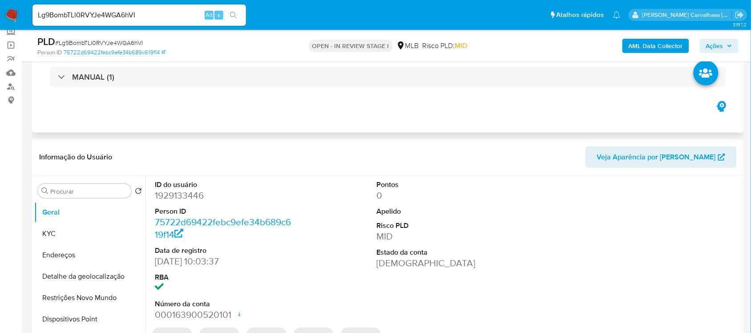
scroll to position [111, 0]
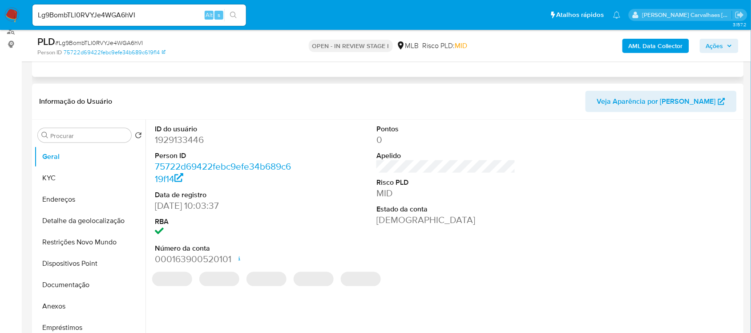
select select "10"
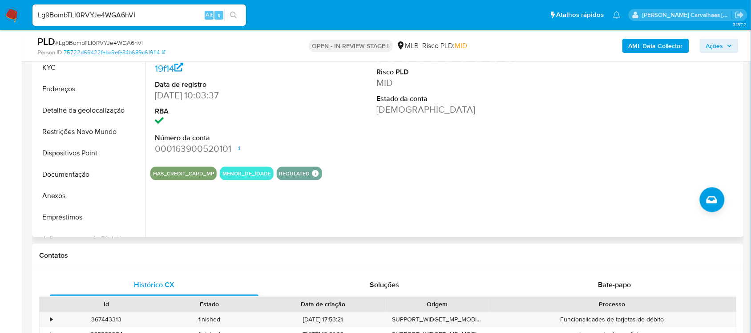
scroll to position [222, 0]
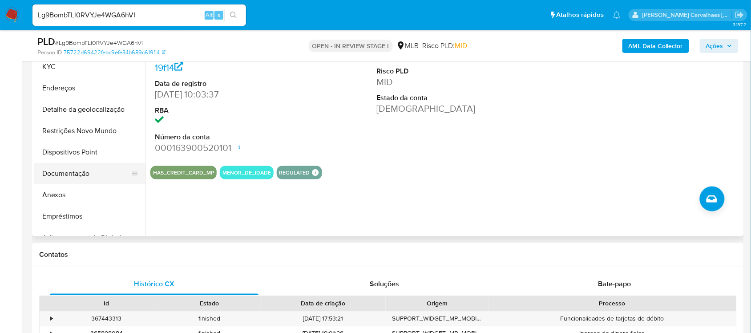
click at [74, 177] on button "Documentação" at bounding box center [86, 173] width 104 height 21
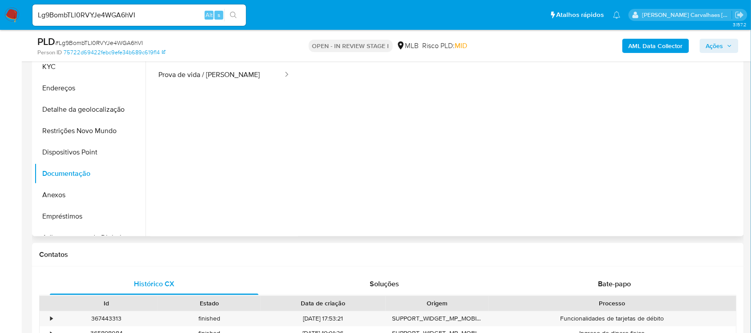
scroll to position [111, 0]
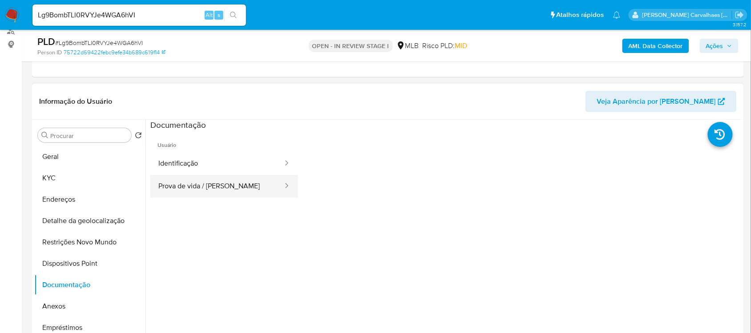
click at [208, 185] on button "Prova de vida / [PERSON_NAME]" at bounding box center [216, 186] width 133 height 23
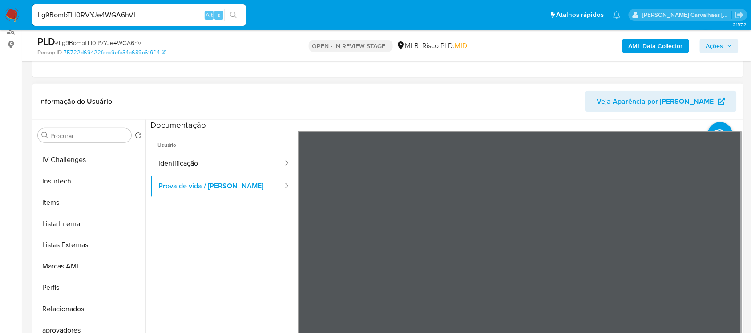
scroll to position [418, 0]
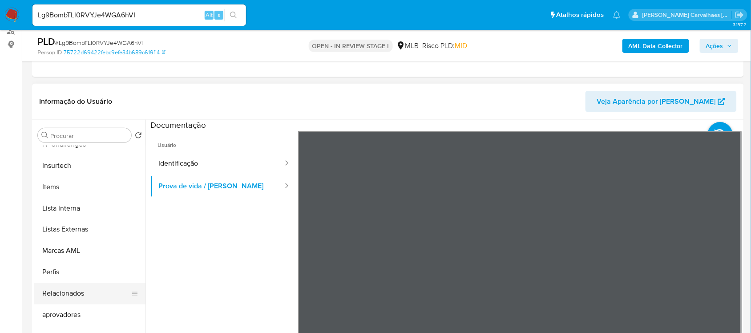
click at [78, 288] on button "Relacionados" at bounding box center [86, 293] width 104 height 21
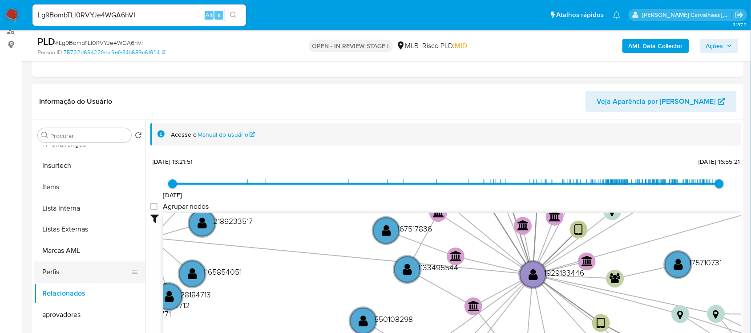
click at [67, 267] on button "Perfis" at bounding box center [86, 271] width 104 height 21
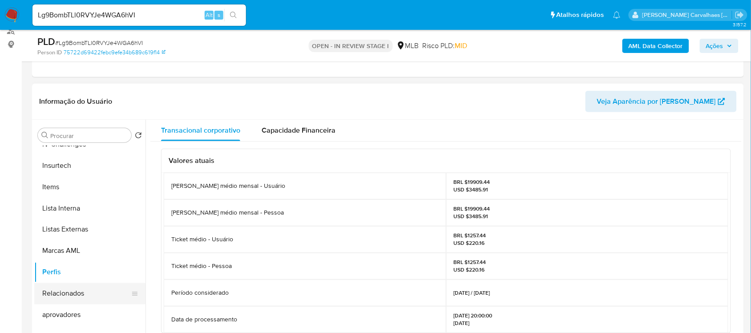
scroll to position [167, 0]
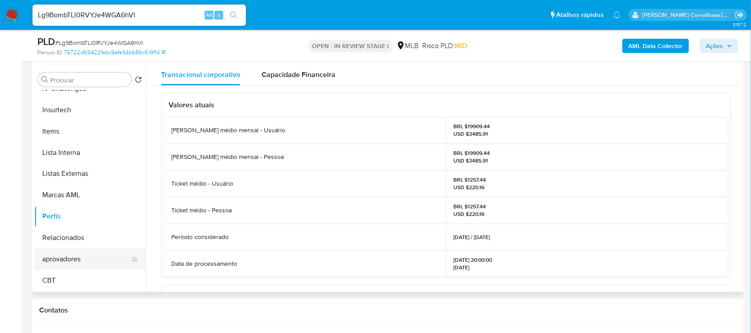
click at [73, 258] on button "aprovadores" at bounding box center [86, 259] width 104 height 21
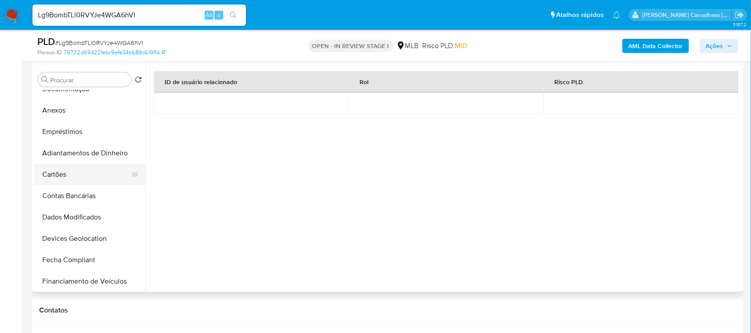
scroll to position [84, 0]
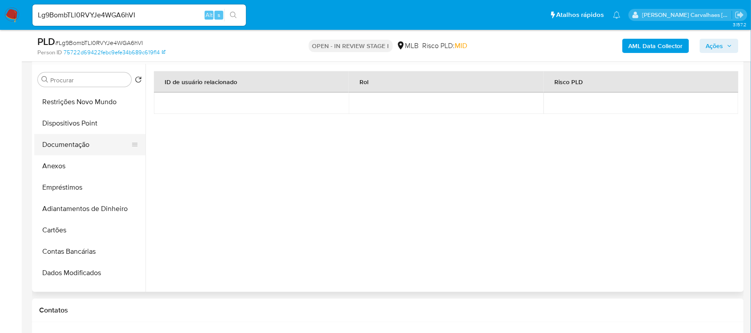
click at [81, 143] on button "Documentação" at bounding box center [86, 144] width 104 height 21
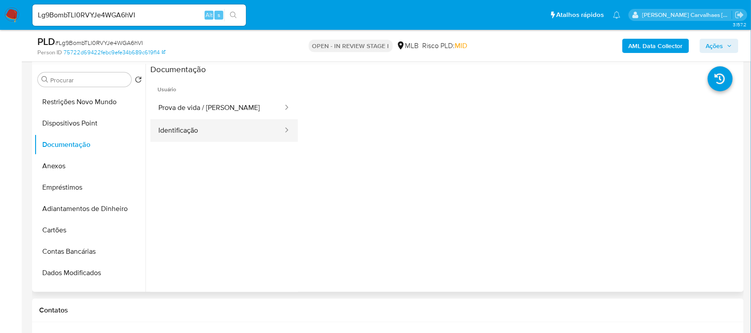
click at [223, 132] on button "Identificação" at bounding box center [216, 130] width 133 height 23
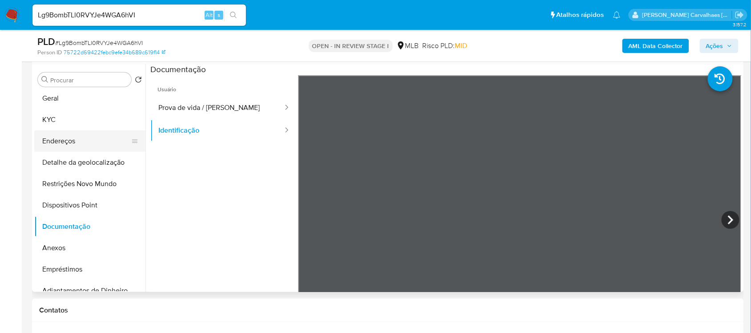
scroll to position [0, 0]
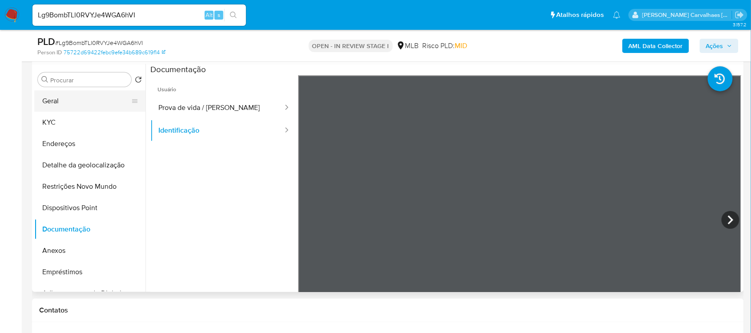
click at [67, 105] on button "Geral" at bounding box center [86, 100] width 104 height 21
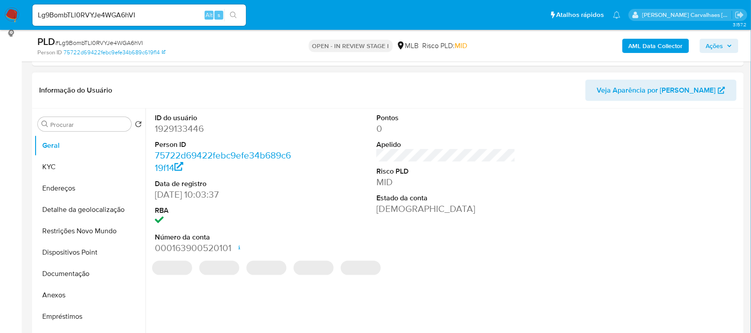
scroll to position [111, 0]
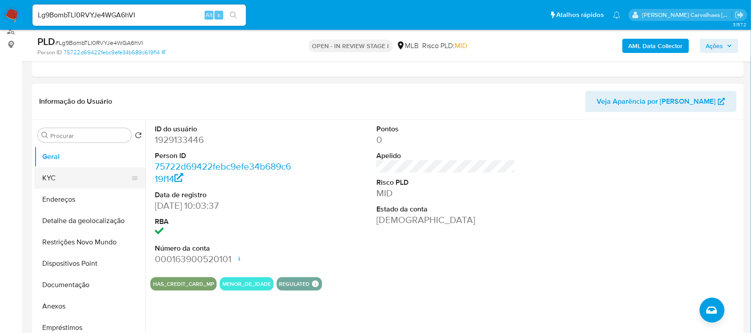
click at [60, 175] on button "KYC" at bounding box center [86, 177] width 104 height 21
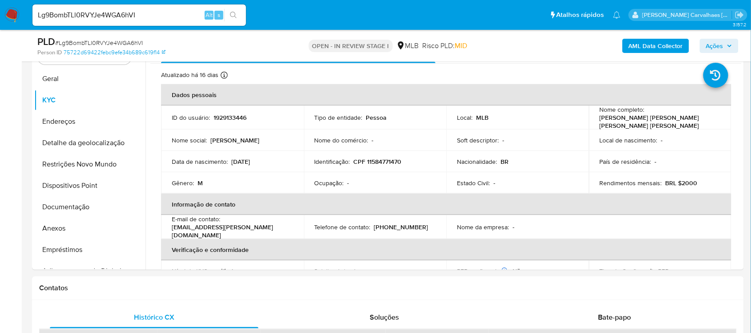
scroll to position [201, 0]
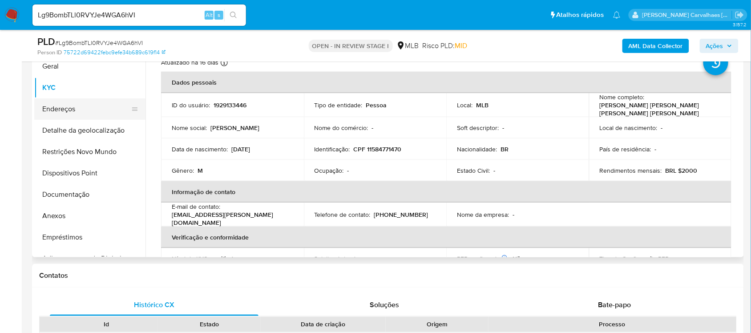
click at [81, 101] on button "Endereços" at bounding box center [86, 108] width 104 height 21
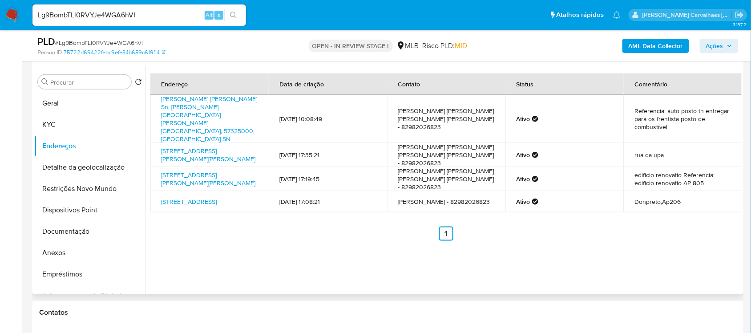
scroll to position [146, 0]
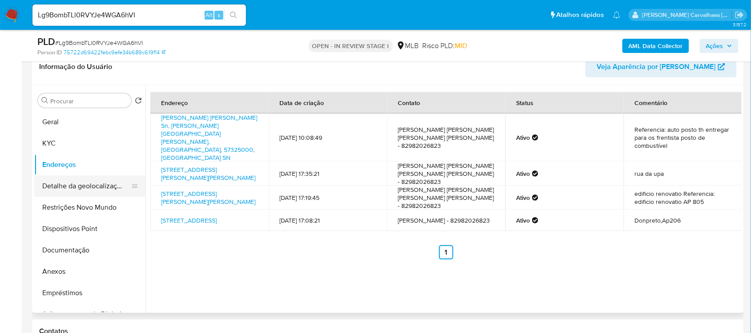
click at [94, 183] on button "Detalhe da geolocalização" at bounding box center [86, 185] width 104 height 21
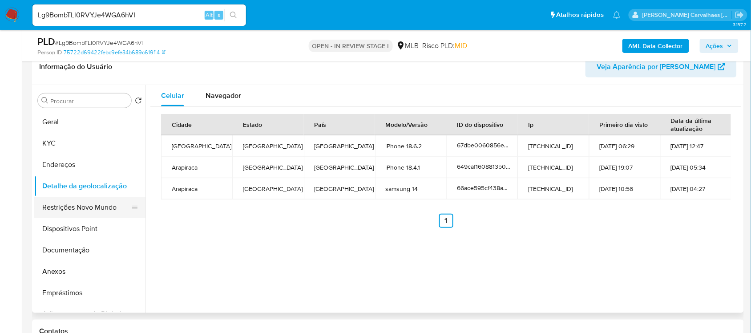
click at [81, 206] on button "Restrições Novo Mundo" at bounding box center [86, 207] width 104 height 21
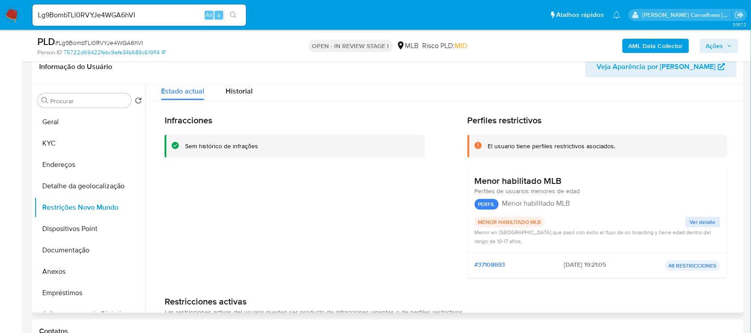
scroll to position [0, 0]
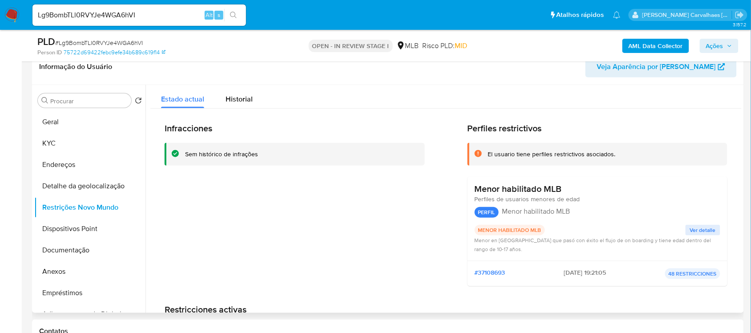
drag, startPoint x: 186, startPoint y: 155, endPoint x: 261, endPoint y: 156, distance: 75.1
click at [261, 156] on div "Sem histórico de infrações" at bounding box center [301, 154] width 233 height 8
click at [68, 226] on button "Dispositivos Point" at bounding box center [86, 228] width 104 height 21
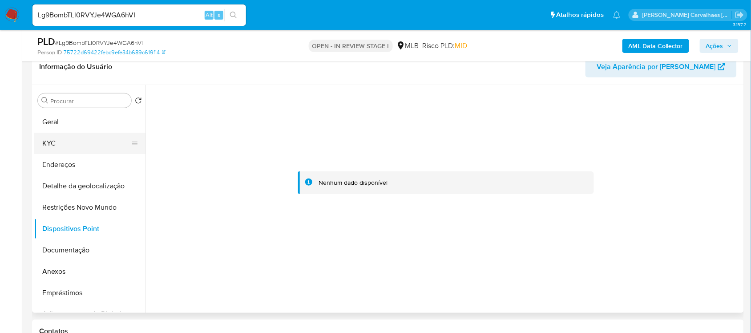
click at [68, 140] on button "KYC" at bounding box center [86, 143] width 104 height 21
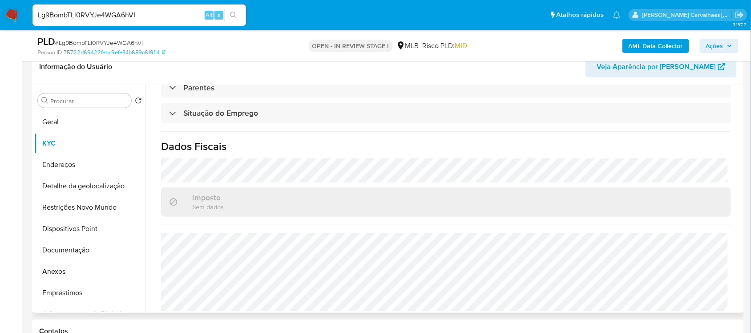
scroll to position [381, 0]
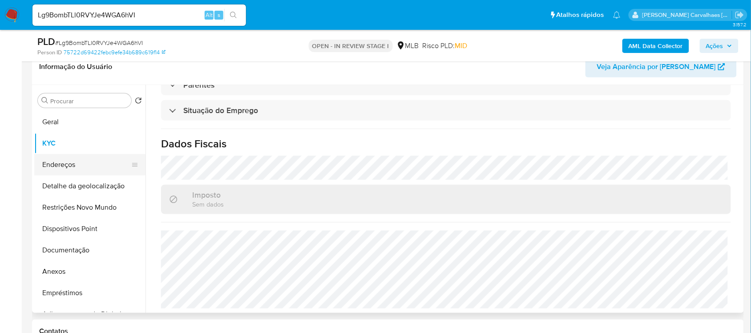
click at [80, 167] on button "Endereços" at bounding box center [86, 164] width 104 height 21
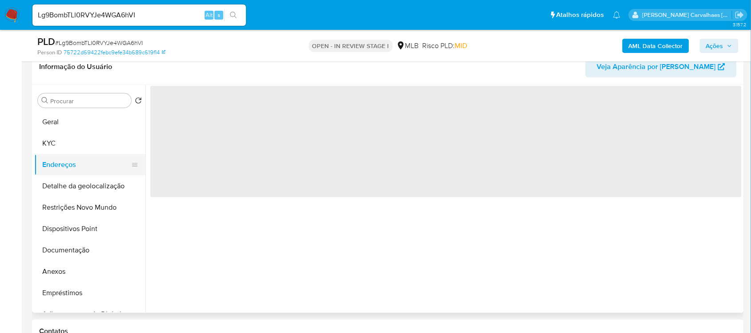
scroll to position [0, 0]
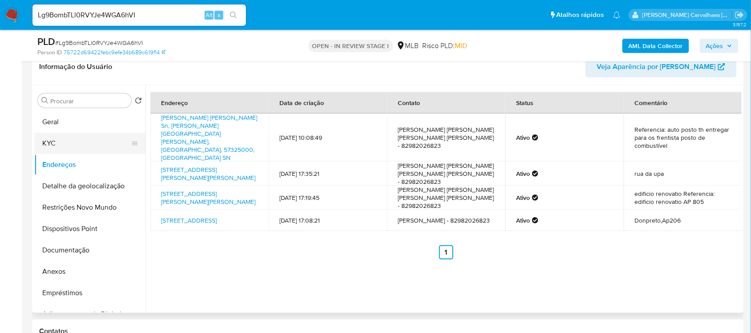
click at [61, 141] on button "KYC" at bounding box center [86, 143] width 104 height 21
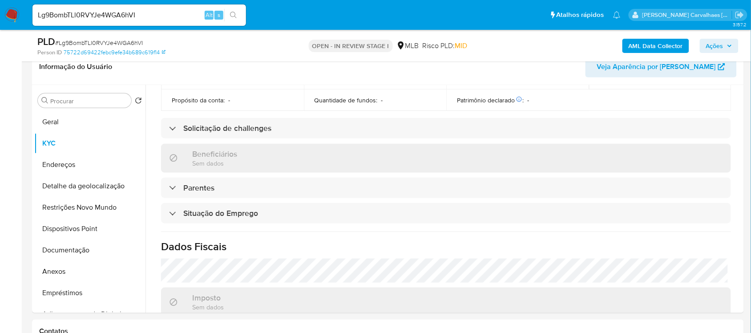
scroll to position [381, 0]
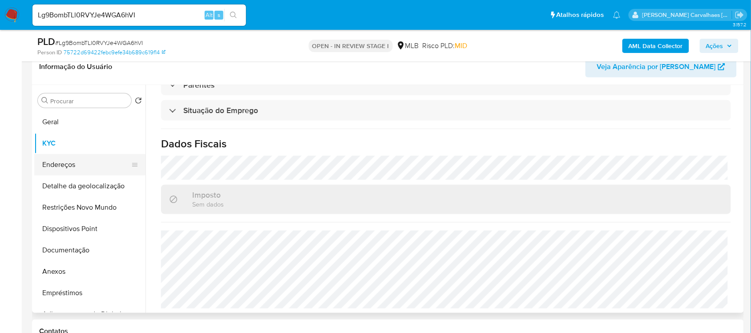
click at [74, 170] on button "Endereços" at bounding box center [86, 164] width 104 height 21
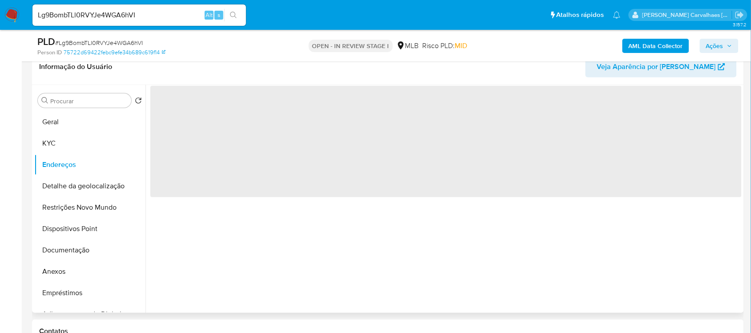
scroll to position [0, 0]
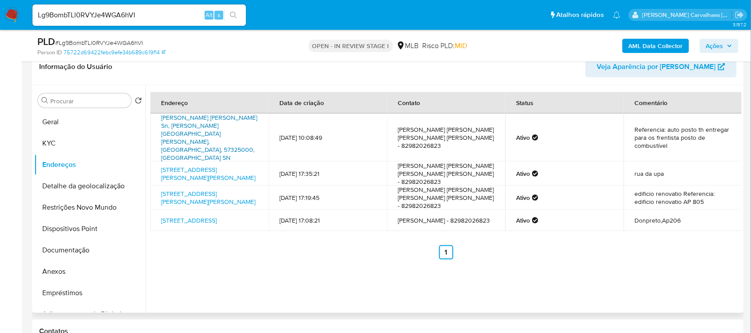
click at [207, 121] on link "Rua João Miguel De Oliveira Sn, Coité Do Noia, Alagoas, 57325000, Brasil SN" at bounding box center [209, 137] width 96 height 49
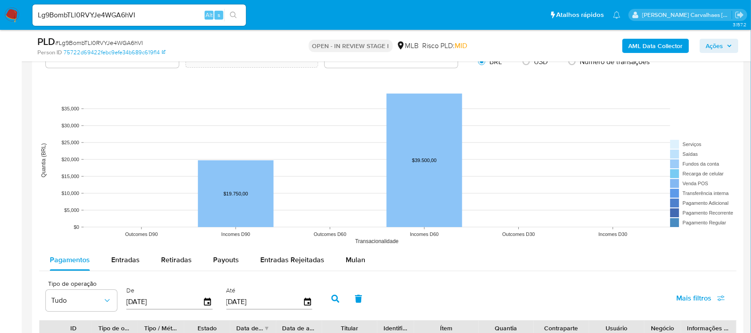
scroll to position [924, 0]
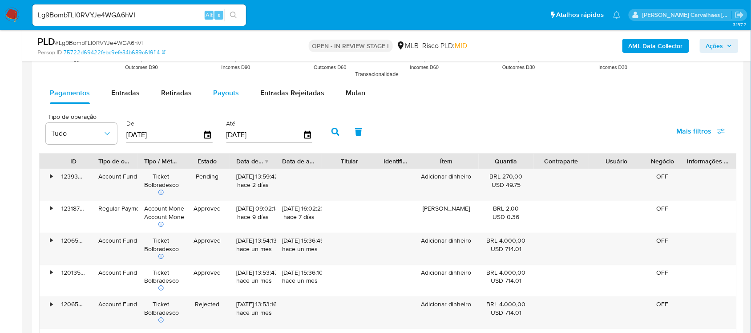
click at [218, 96] on span "Payouts" at bounding box center [226, 93] width 26 height 10
select select "10"
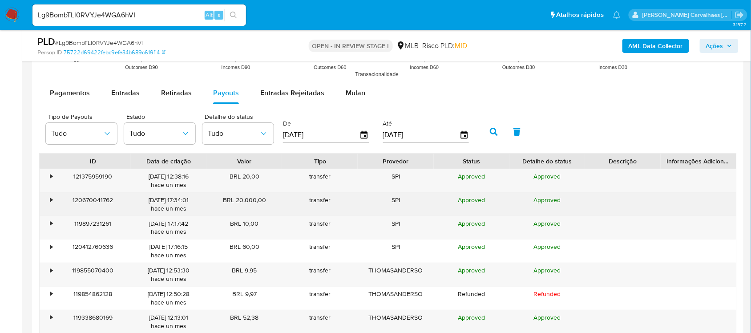
click at [53, 200] on div "•" at bounding box center [48, 204] width 16 height 23
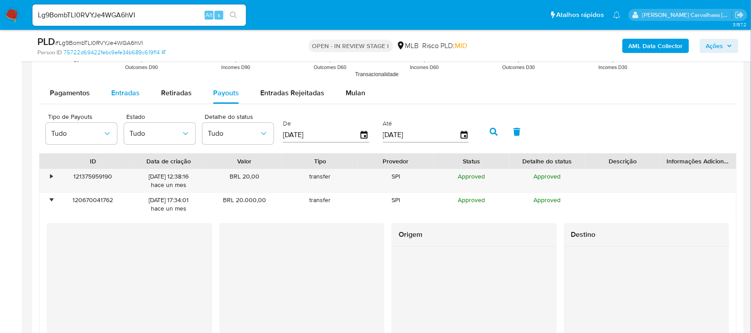
click at [128, 92] on span "Entradas" at bounding box center [125, 93] width 28 height 10
select select "10"
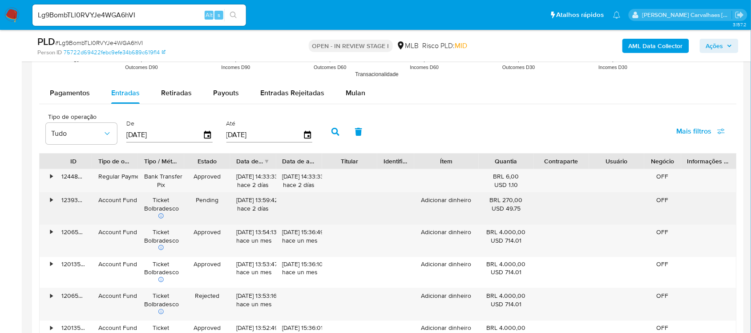
click at [50, 201] on div "•" at bounding box center [51, 200] width 2 height 8
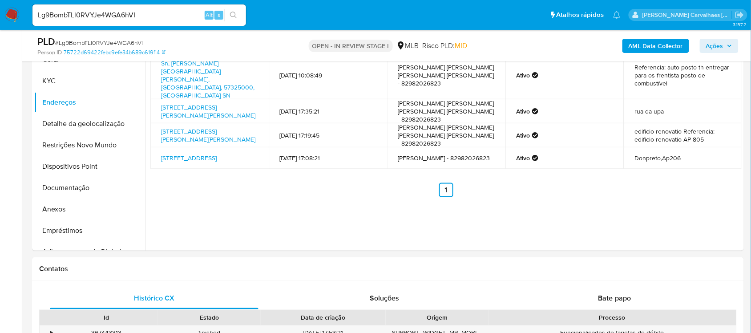
scroll to position [201, 0]
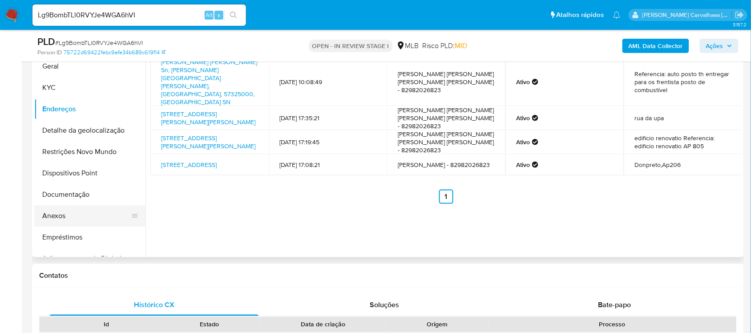
click at [49, 223] on button "Anexos" at bounding box center [86, 215] width 104 height 21
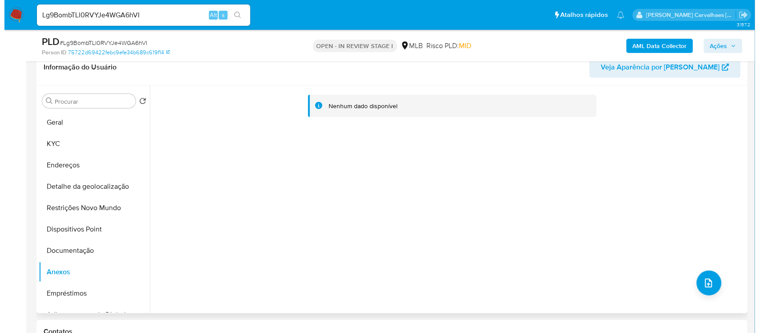
scroll to position [146, 0]
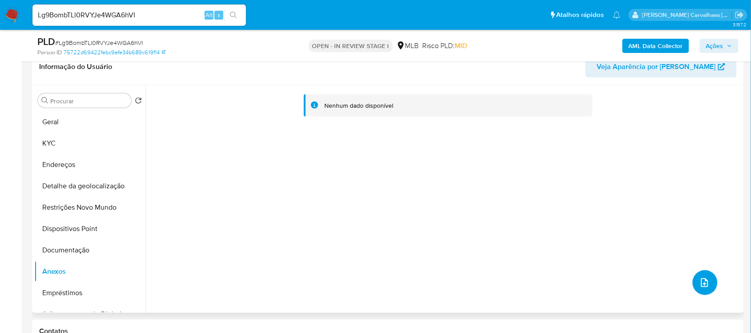
click at [703, 274] on button "upload-file" at bounding box center [704, 282] width 25 height 25
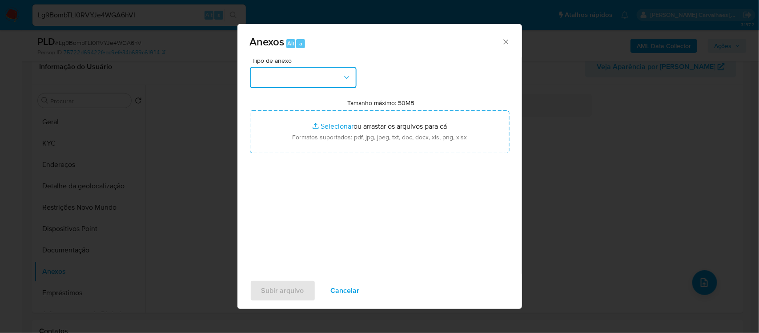
click at [329, 67] on button "button" at bounding box center [303, 77] width 107 height 21
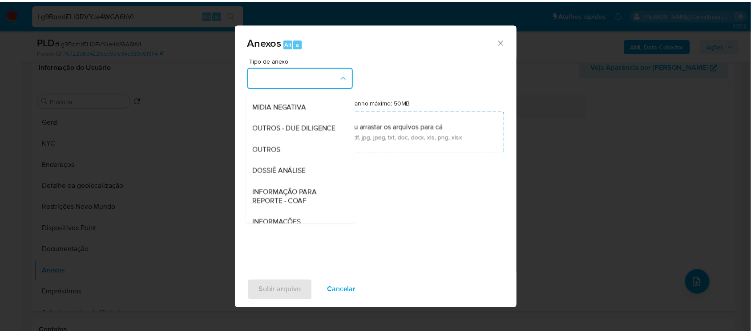
scroll to position [111, 0]
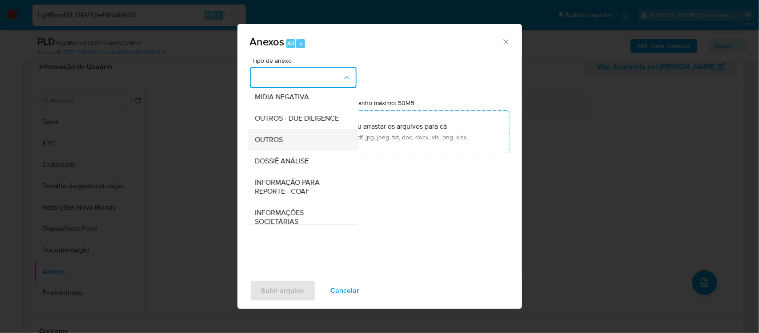
click at [313, 150] on div "OUTROS" at bounding box center [300, 139] width 91 height 21
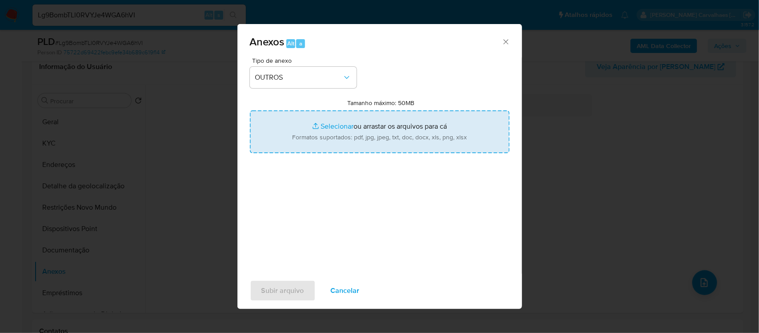
click at [325, 128] on input "Tamanho máximo: 50MB Selecionar arquivos" at bounding box center [380, 131] width 260 height 43
type input "C:\fakepath\Mulan Thomas Anderson 1929133446_2025_09_03_16_13_42 - Resumen TX.p…"
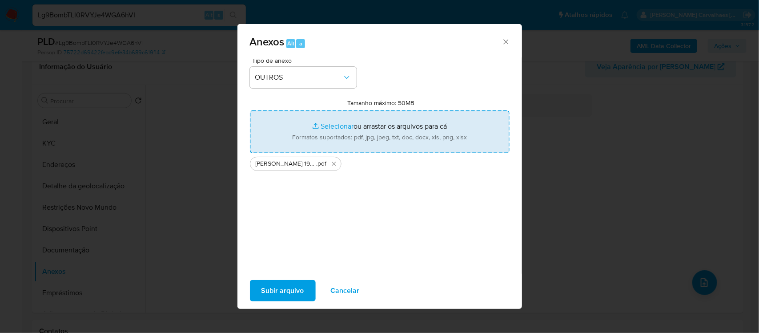
click at [330, 130] on input "Tamanho máximo: 50MB Selecionar arquivos" at bounding box center [380, 131] width 260 height 43
type input "C:\fakepath\SAR - xxxx - CPF 11584771470 - THOMAS ANDERSON CAVALCANTE DE LIMA O…"
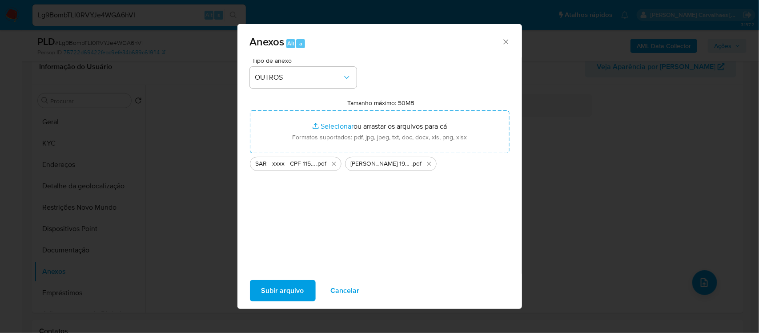
click at [279, 290] on span "Subir arquivo" at bounding box center [282, 291] width 43 height 20
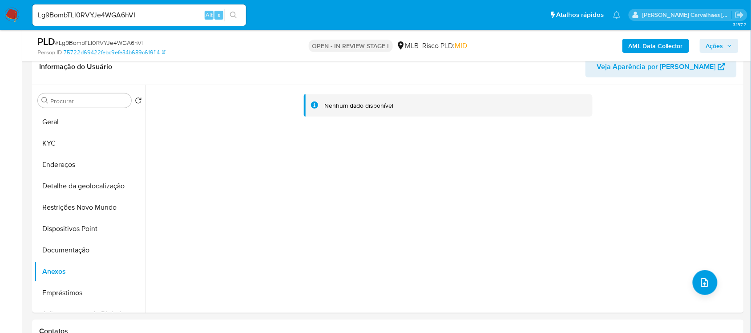
click at [725, 43] on span "Ações" at bounding box center [719, 46] width 26 height 12
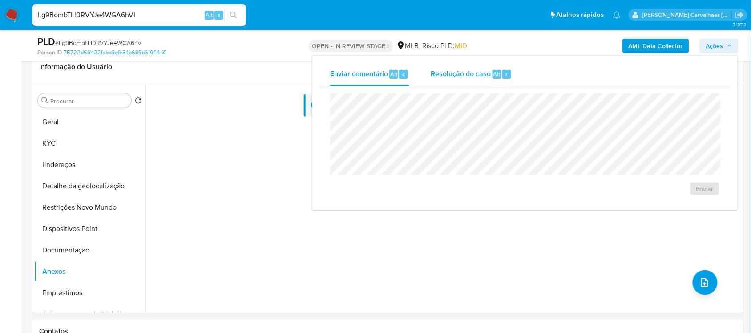
click at [447, 78] on span "Resolução do caso" at bounding box center [460, 73] width 60 height 10
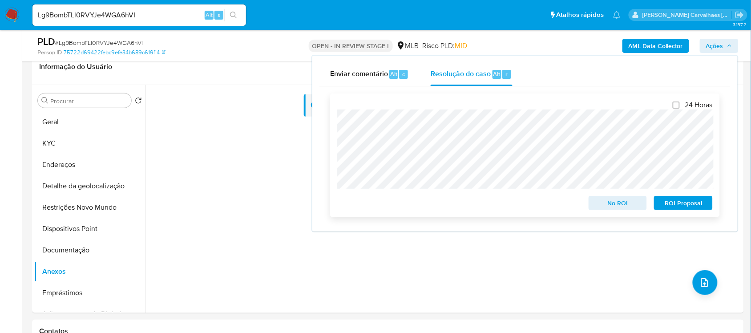
click at [679, 207] on span "ROI Proposal" at bounding box center [683, 203] width 46 height 12
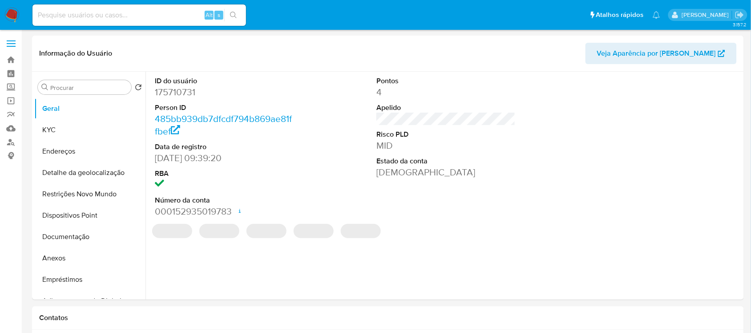
select select "10"
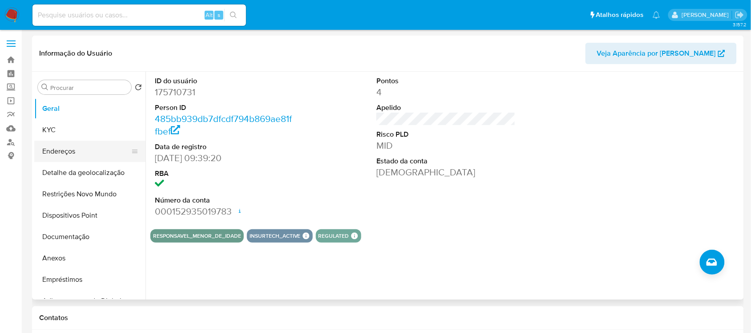
click at [70, 150] on button "Endereços" at bounding box center [86, 151] width 104 height 21
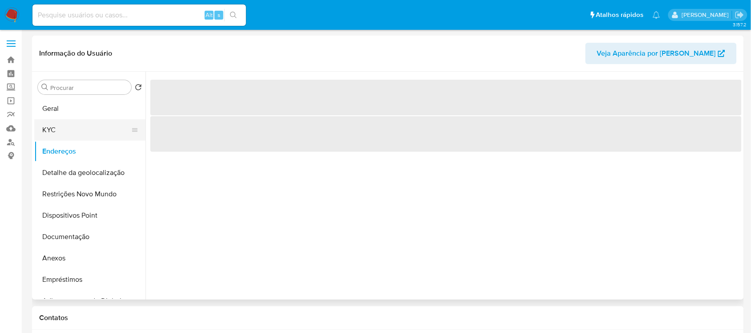
click at [74, 130] on button "KYC" at bounding box center [86, 129] width 104 height 21
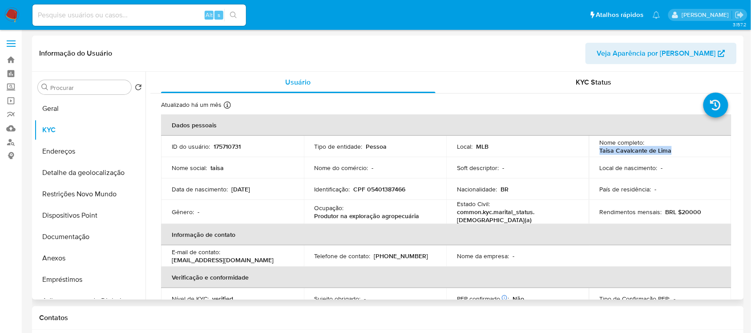
drag, startPoint x: 597, startPoint y: 149, endPoint x: 670, endPoint y: 153, distance: 73.0
click at [670, 153] on div "Nome completo : [PERSON_NAME]" at bounding box center [659, 146] width 121 height 16
click at [630, 261] on table "Dados pessoais ID do usuário : 175710731 Tipo de entidade : Pessoa Local : MLB …" at bounding box center [446, 243] width 570 height 259
drag, startPoint x: 598, startPoint y: 152, endPoint x: 668, endPoint y: 152, distance: 70.3
click at [668, 152] on div "Nome completo : [PERSON_NAME]" at bounding box center [659, 146] width 121 height 16
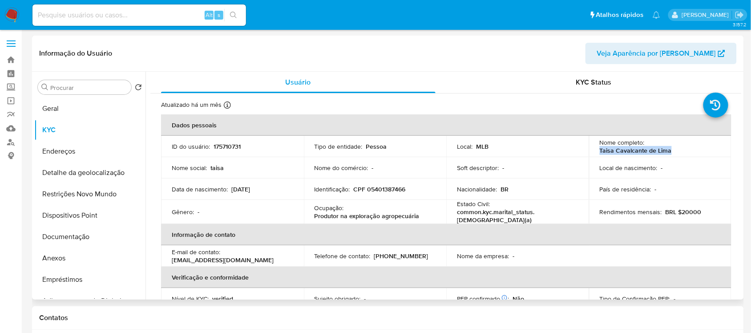
copy p "Taisa Cavalcante de Lima"
drag, startPoint x: 366, startPoint y: 187, endPoint x: 405, endPoint y: 191, distance: 39.3
click at [405, 191] on div "Identificação : CPF 05401387466" at bounding box center [374, 189] width 121 height 8
copy p "05401387466"
click at [73, 242] on button "Documentação" at bounding box center [86, 236] width 104 height 21
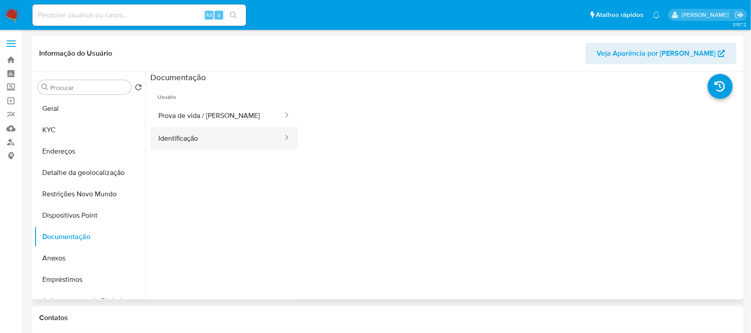
click at [195, 138] on button "Identificação" at bounding box center [216, 138] width 133 height 23
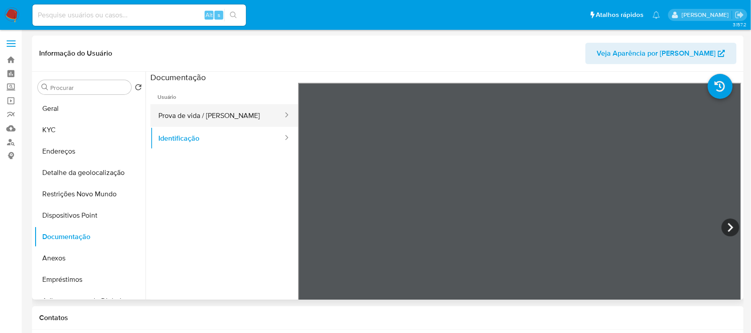
click at [216, 121] on button "Prova de vida / [PERSON_NAME]" at bounding box center [216, 115] width 133 height 23
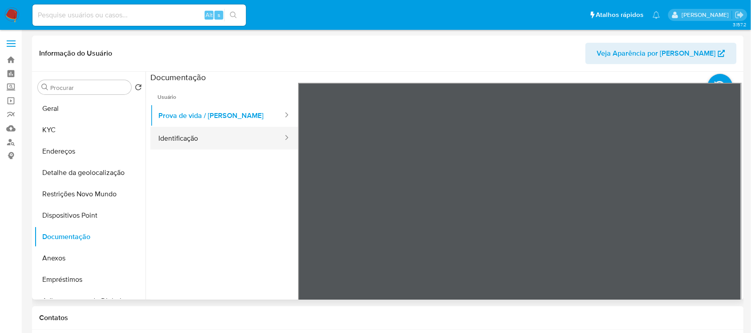
click at [212, 140] on button "Identificação" at bounding box center [216, 138] width 133 height 23
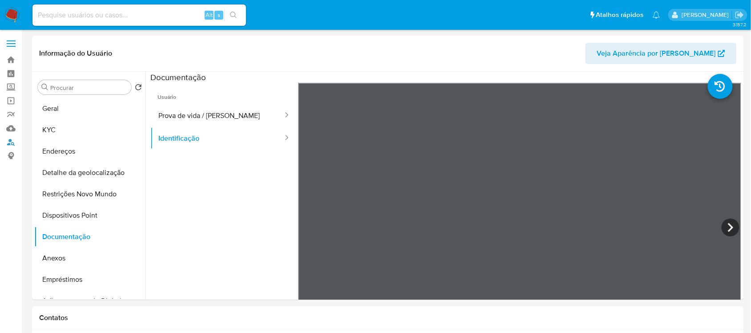
drag, startPoint x: 10, startPoint y: 141, endPoint x: 25, endPoint y: 141, distance: 15.1
click at [11, 141] on link "Localizador de pessoas" at bounding box center [53, 142] width 106 height 14
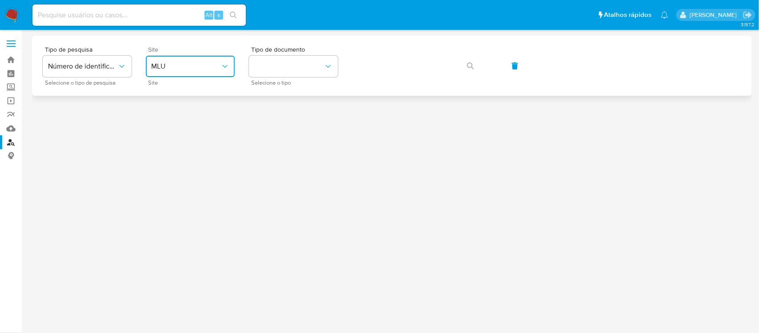
click at [193, 66] on span "MLU" at bounding box center [185, 66] width 69 height 9
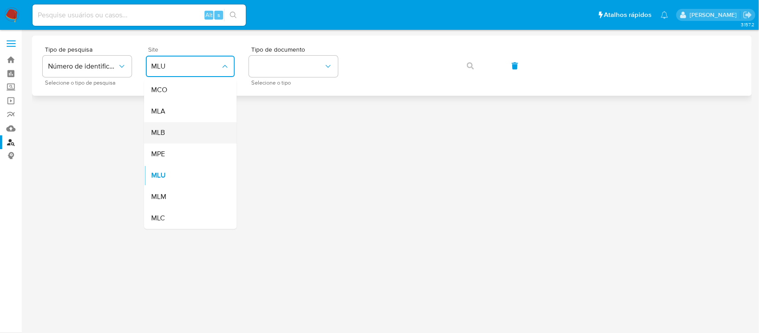
click at [195, 129] on div "MLB" at bounding box center [187, 132] width 73 height 21
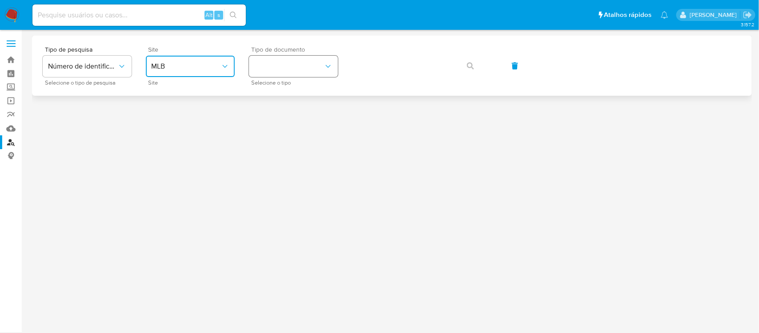
click at [302, 67] on button "identificationType" at bounding box center [293, 66] width 89 height 21
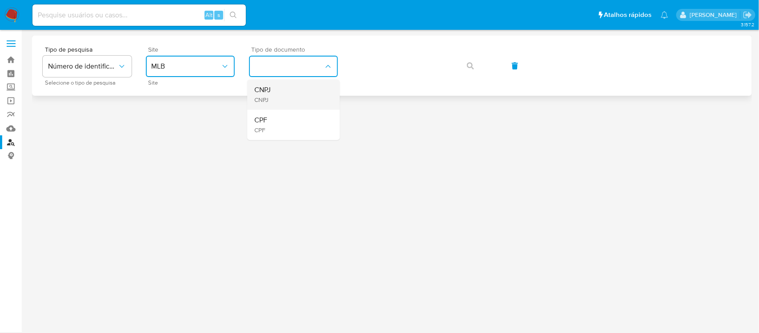
click at [288, 94] on div "CNPJ CNPJ" at bounding box center [290, 95] width 73 height 30
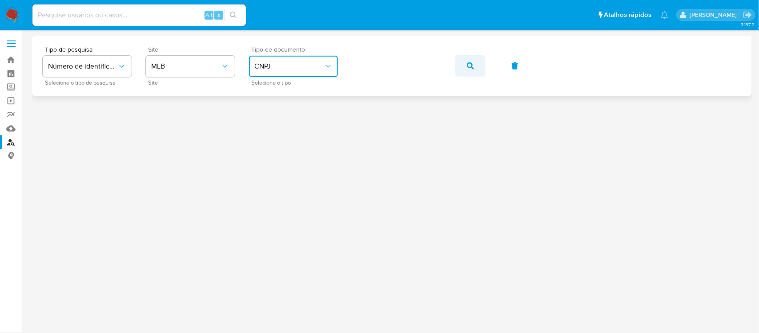
click at [467, 67] on icon "button" at bounding box center [470, 65] width 7 height 7
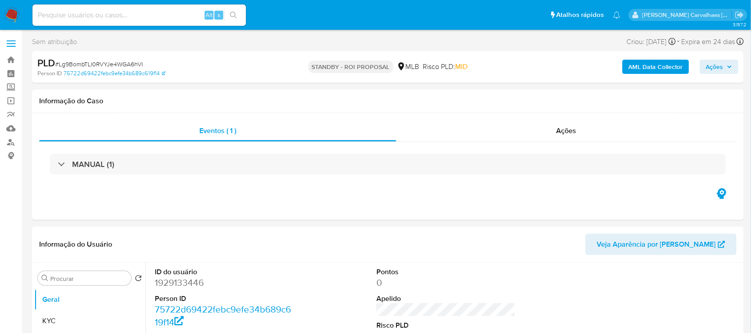
select select "10"
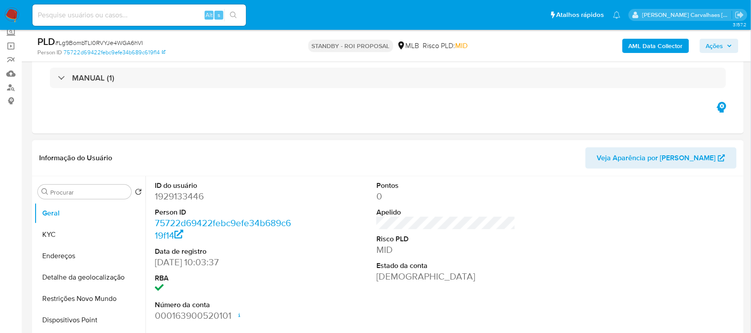
scroll to position [111, 0]
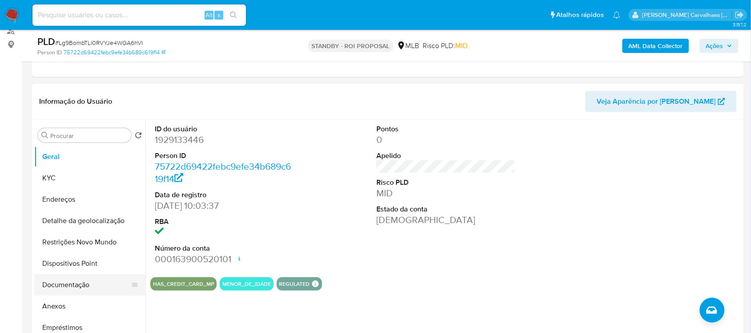
click at [96, 281] on button "Documentação" at bounding box center [86, 284] width 104 height 21
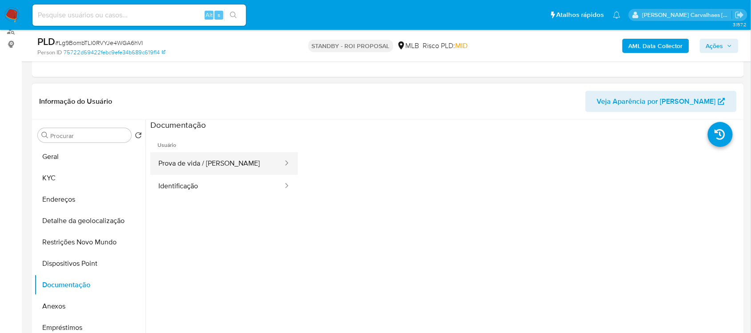
click at [207, 165] on button "Prova de vida / [PERSON_NAME]" at bounding box center [216, 163] width 133 height 23
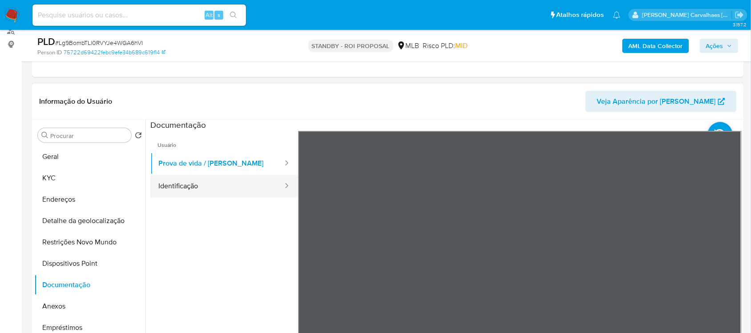
click at [178, 189] on button "Identificação" at bounding box center [216, 186] width 133 height 23
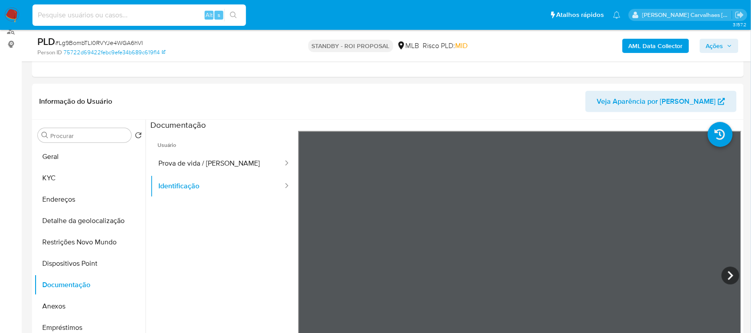
click at [56, 14] on input at bounding box center [138, 15] width 213 height 12
paste input "MOAzyDMmR2BBS3ZZhkNJHzH9"
type input "MOAzyDMmR2BBS3ZZhkNJHzH9"
drag, startPoint x: 230, startPoint y: 18, endPoint x: 228, endPoint y: 29, distance: 11.3
click at [230, 19] on button "search-icon" at bounding box center [233, 15] width 18 height 12
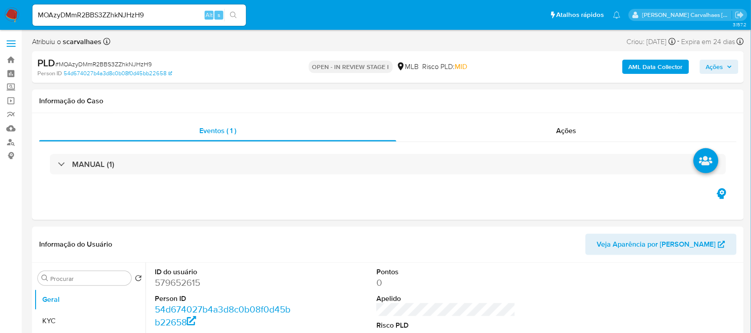
select select "10"
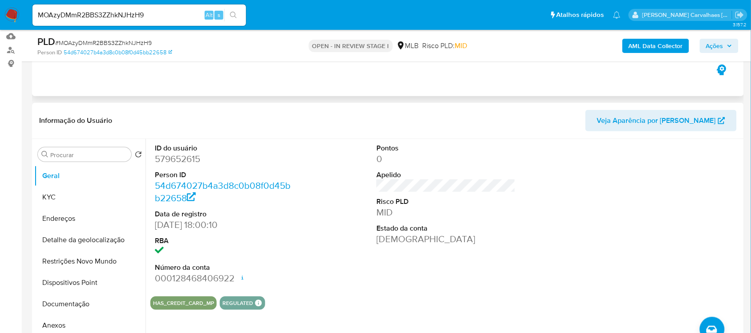
scroll to position [111, 0]
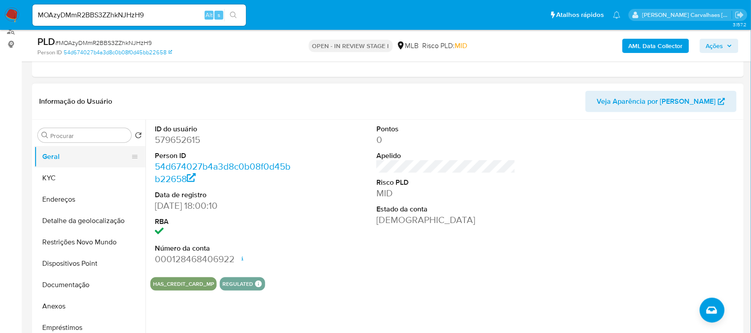
click at [72, 162] on button "Geral" at bounding box center [86, 156] width 104 height 21
click at [56, 179] on button "KYC" at bounding box center [86, 177] width 104 height 21
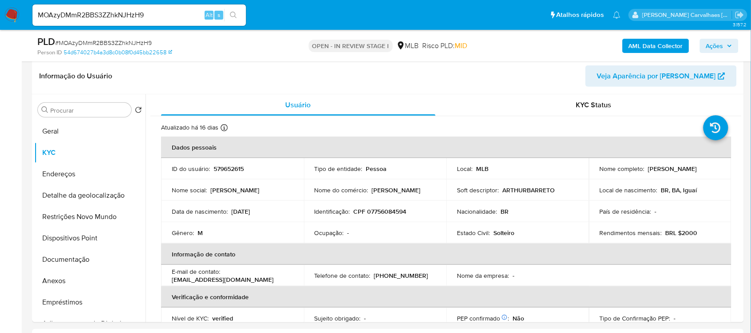
scroll to position [159, 0]
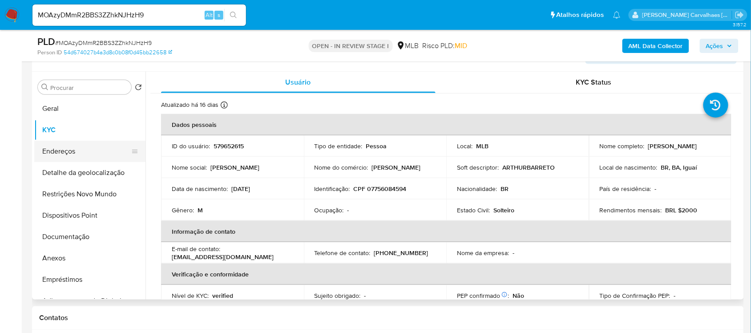
click at [79, 148] on button "Endereços" at bounding box center [86, 151] width 104 height 21
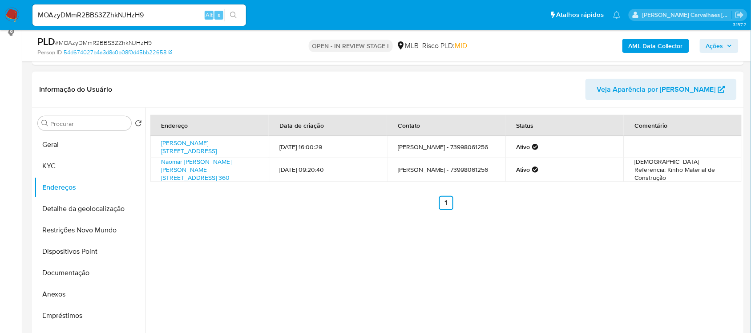
scroll to position [104, 0]
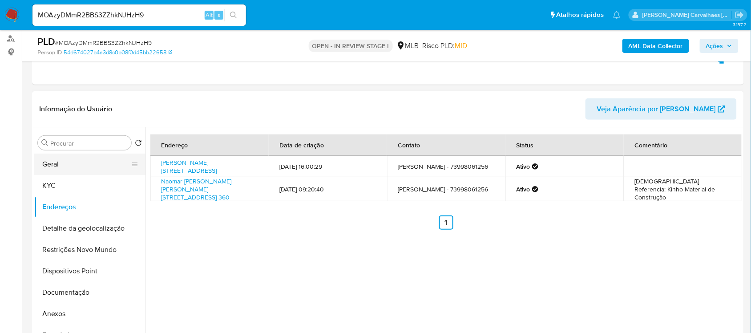
click at [68, 163] on button "Geral" at bounding box center [86, 163] width 104 height 21
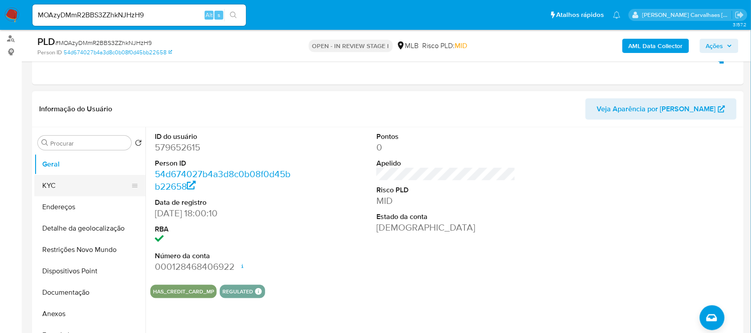
click at [72, 187] on button "KYC" at bounding box center [86, 185] width 104 height 21
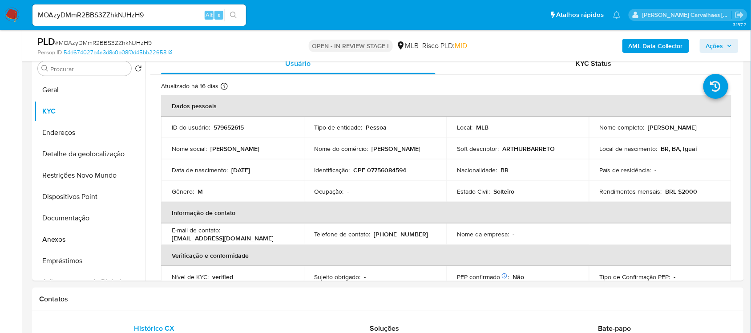
scroll to position [190, 0]
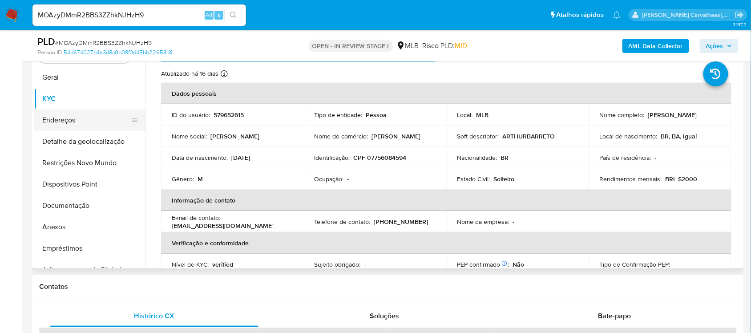
click at [91, 122] on button "Endereços" at bounding box center [86, 119] width 104 height 21
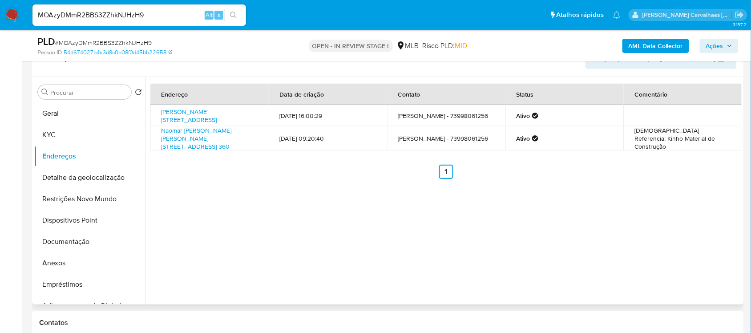
scroll to position [135, 0]
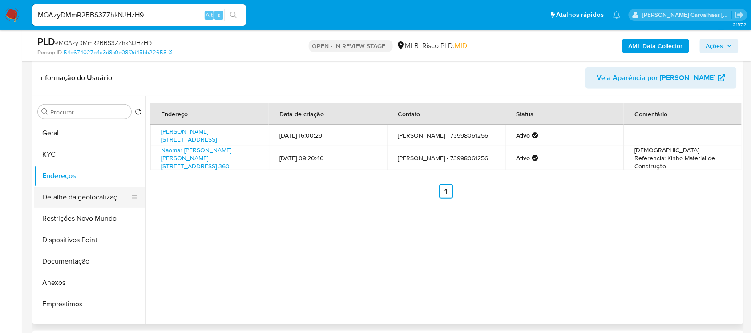
click at [94, 199] on button "Detalhe da geolocalização" at bounding box center [86, 196] width 104 height 21
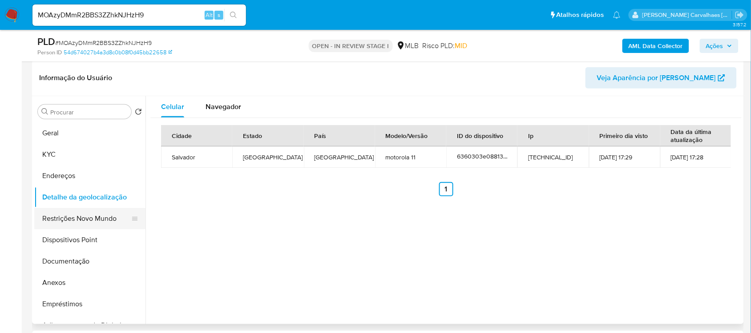
click at [95, 221] on button "Restrições Novo Mundo" at bounding box center [86, 218] width 104 height 21
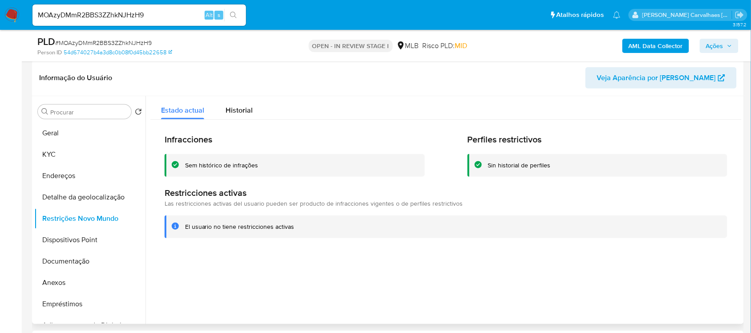
drag, startPoint x: 185, startPoint y: 227, endPoint x: 292, endPoint y: 230, distance: 107.2
click at [297, 230] on div "El usuario no tiene restricciones activas" at bounding box center [452, 226] width 535 height 8
click at [87, 236] on button "Dispositivos Point" at bounding box center [86, 239] width 104 height 21
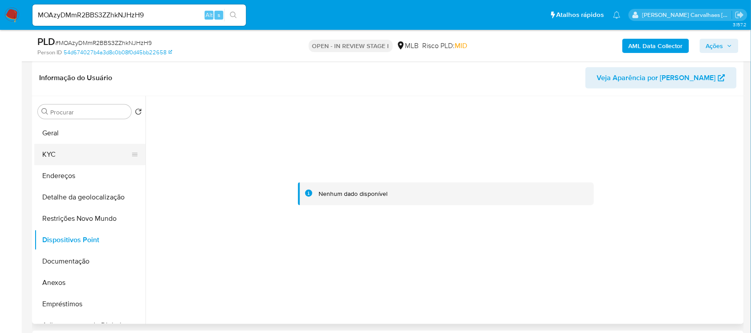
click at [64, 161] on button "KYC" at bounding box center [86, 154] width 104 height 21
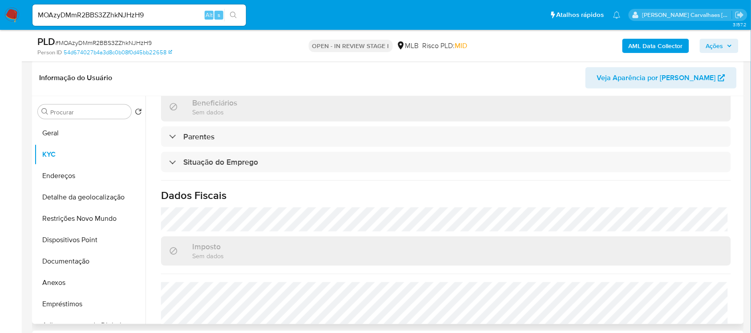
scroll to position [378, 0]
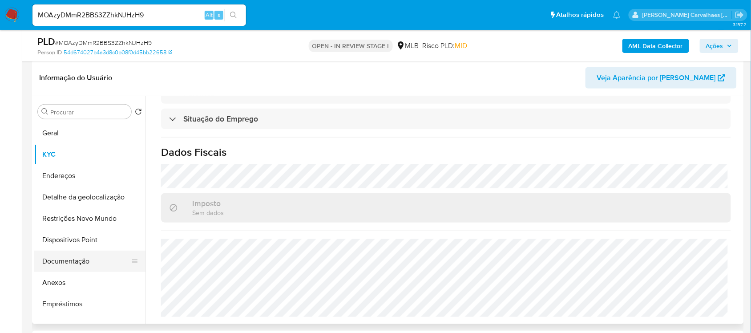
click at [84, 257] on button "Documentação" at bounding box center [86, 260] width 104 height 21
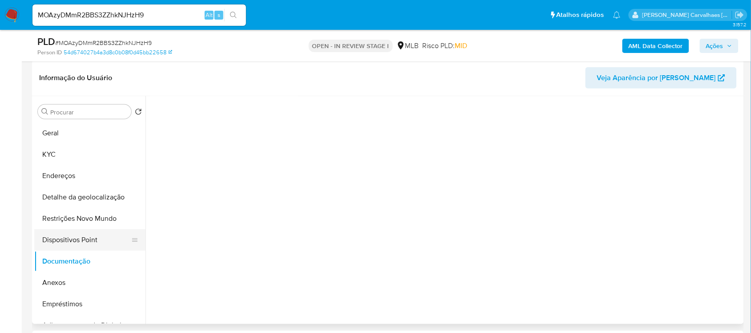
scroll to position [0, 0]
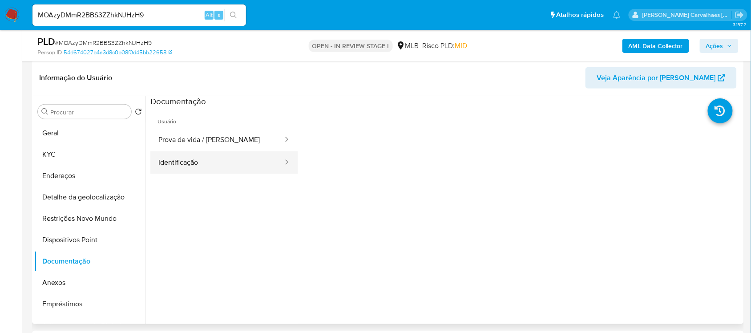
click at [204, 167] on button "Identificação" at bounding box center [216, 162] width 133 height 23
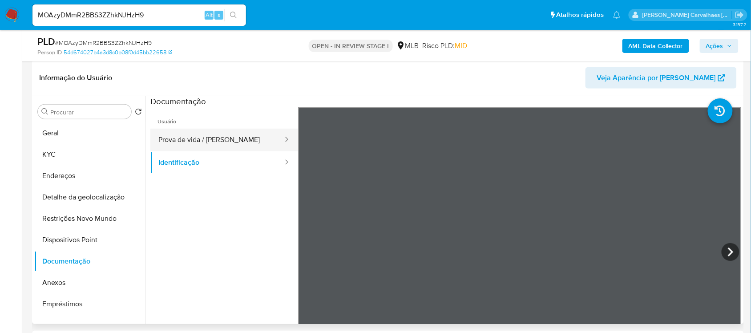
click at [214, 147] on button "Prova de vida / Selfie" at bounding box center [216, 140] width 133 height 23
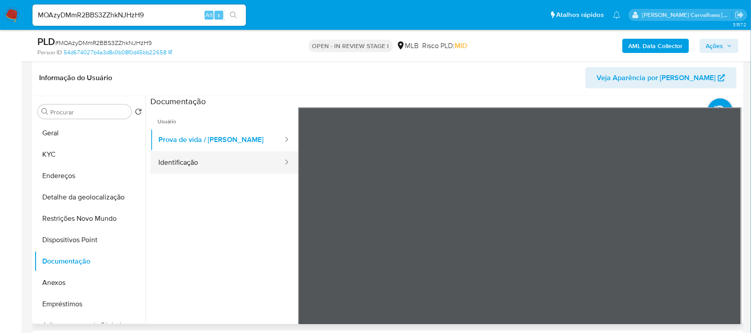
click at [258, 169] on button "Identificação" at bounding box center [216, 162] width 133 height 23
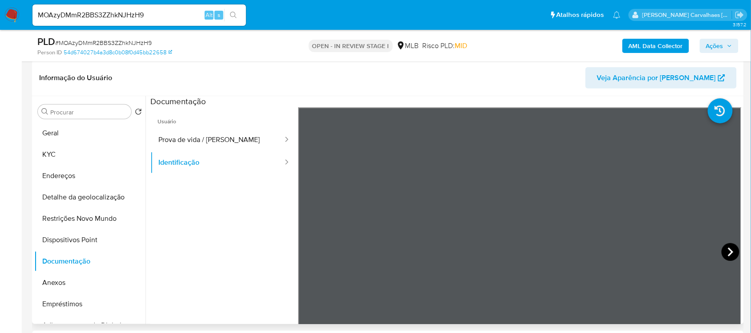
click at [729, 252] on icon at bounding box center [729, 251] width 5 height 9
click at [84, 135] on button "Geral" at bounding box center [86, 132] width 104 height 21
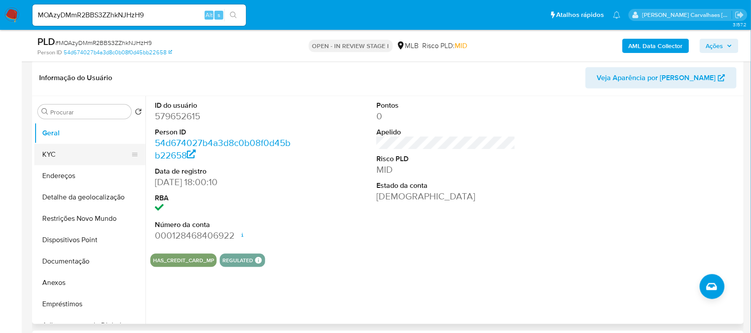
click at [68, 156] on button "KYC" at bounding box center [86, 154] width 104 height 21
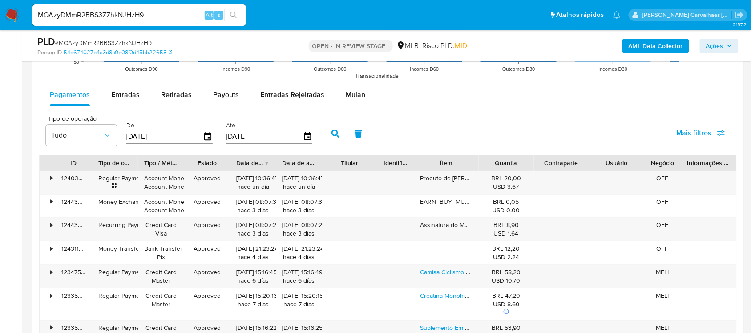
scroll to position [968, 0]
click at [260, 94] on span "Entradas Rejeitadas" at bounding box center [292, 93] width 64 height 10
select select "10"
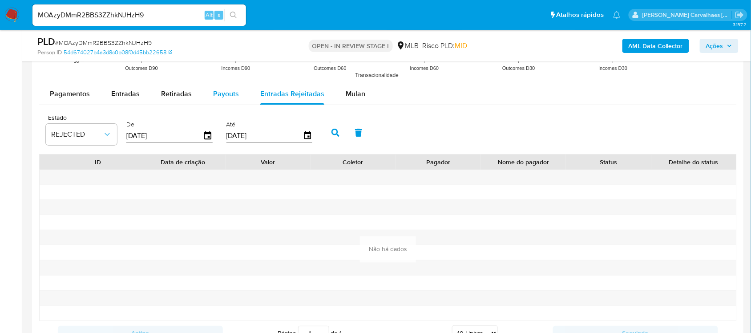
click at [224, 94] on span "Payouts" at bounding box center [226, 93] width 26 height 10
select select "10"
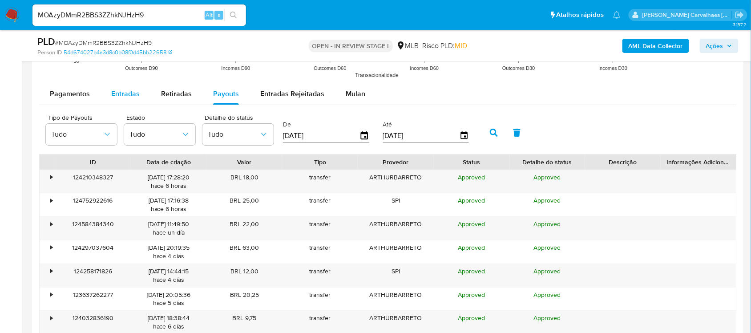
click at [121, 95] on span "Entradas" at bounding box center [125, 93] width 28 height 10
select select "10"
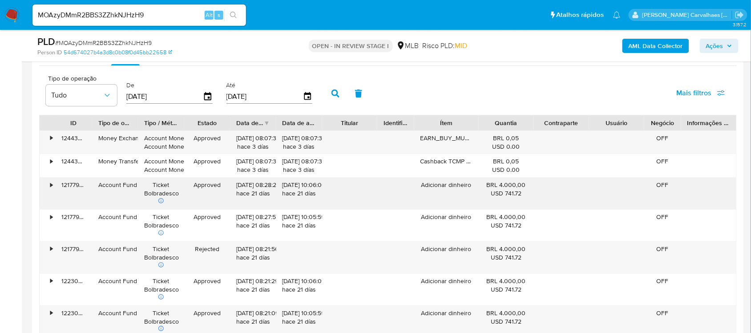
scroll to position [1024, 0]
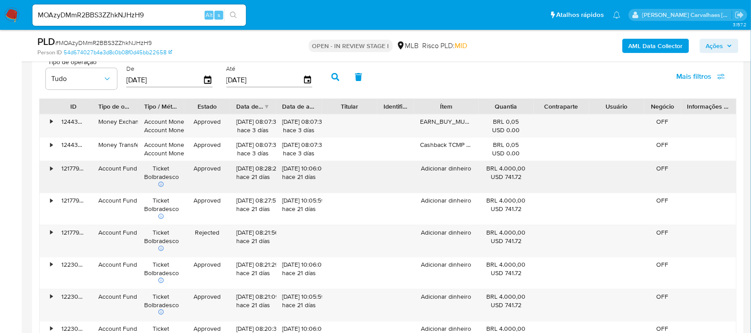
click at [50, 170] on div "•" at bounding box center [51, 168] width 2 height 8
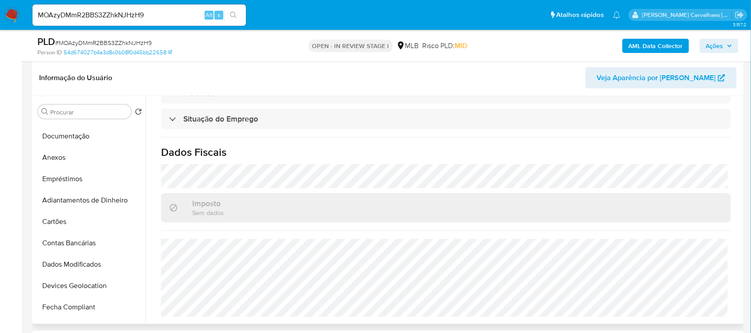
scroll to position [119, 0]
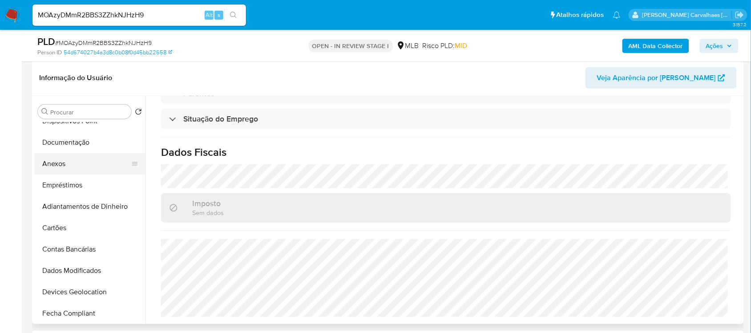
click at [72, 167] on button "Anexos" at bounding box center [86, 163] width 104 height 21
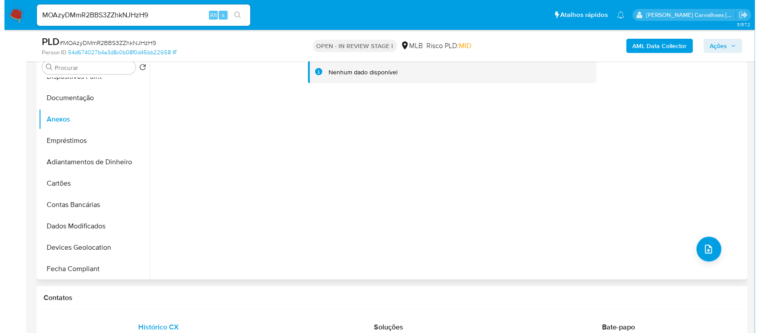
scroll to position [190, 0]
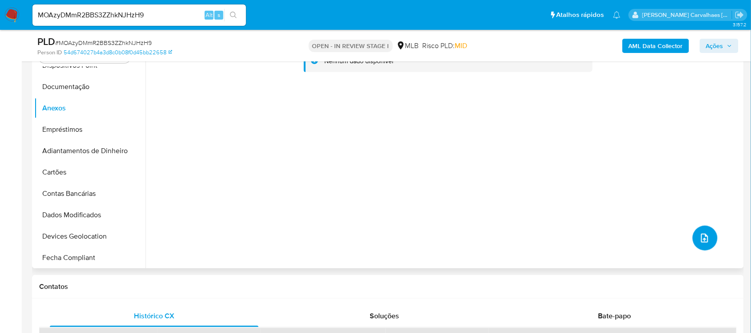
click at [701, 236] on icon "upload-file" at bounding box center [704, 238] width 11 height 11
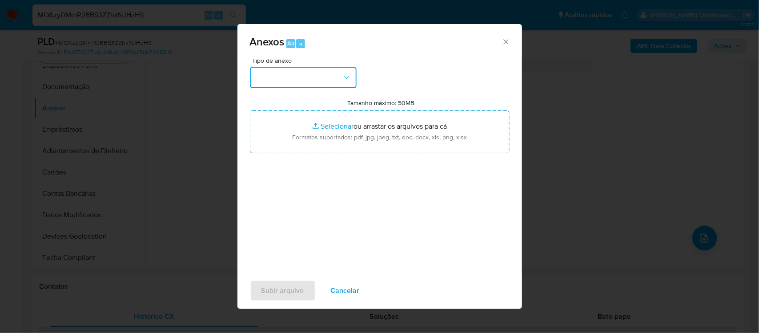
click at [341, 72] on button "button" at bounding box center [303, 77] width 107 height 21
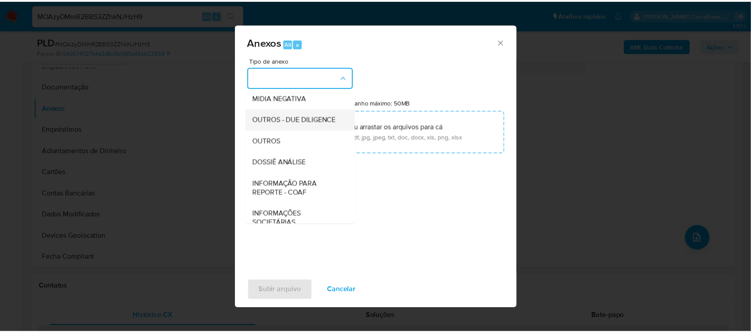
scroll to position [111, 0]
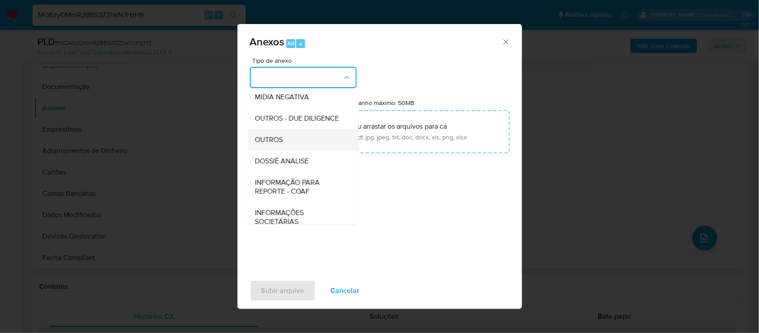
click at [276, 144] on span "OUTROS" at bounding box center [269, 139] width 28 height 9
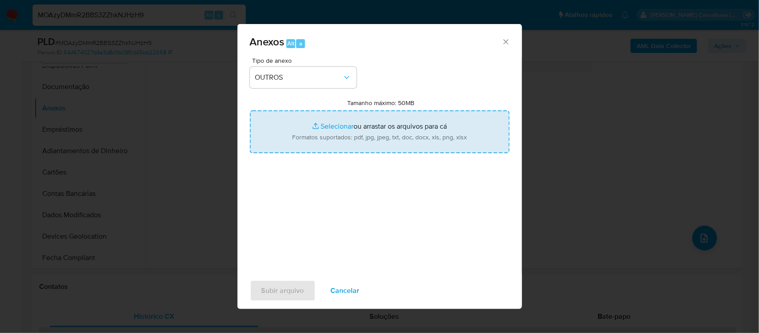
click at [323, 126] on input "Tamanho máximo: 50MB Selecionar arquivos" at bounding box center [380, 131] width 260 height 43
type input "C:\fakepath\Mulan Arthur Santos Barreto 579652615_2025_09_03_16_15_12 - Tabla d…"
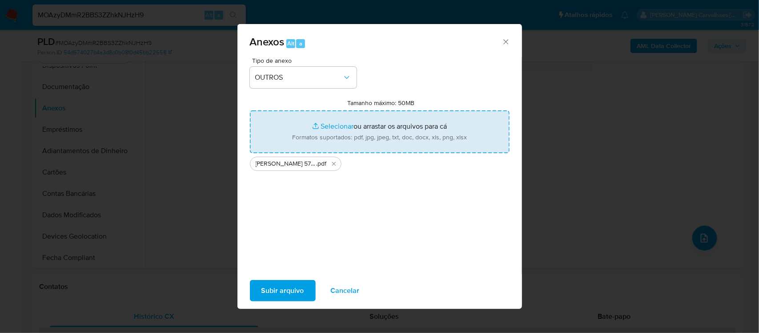
click at [329, 128] on input "Tamanho máximo: 50MB Selecionar arquivos" at bounding box center [380, 131] width 260 height 43
type input "C:\fakepath\SAR - xxxxx - CPF 07756084594 - ARTHUR SANTOS BARRETO.pdf"
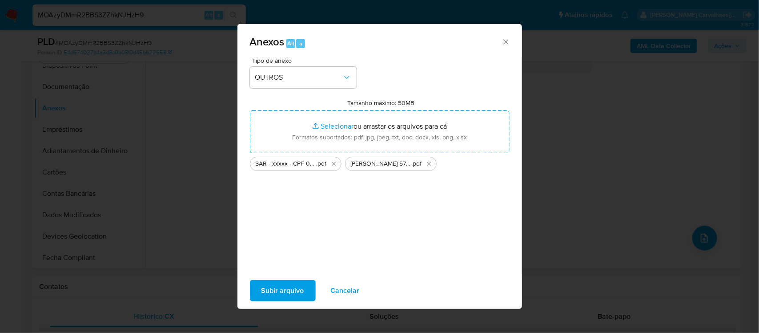
click at [266, 292] on span "Subir arquivo" at bounding box center [282, 291] width 43 height 20
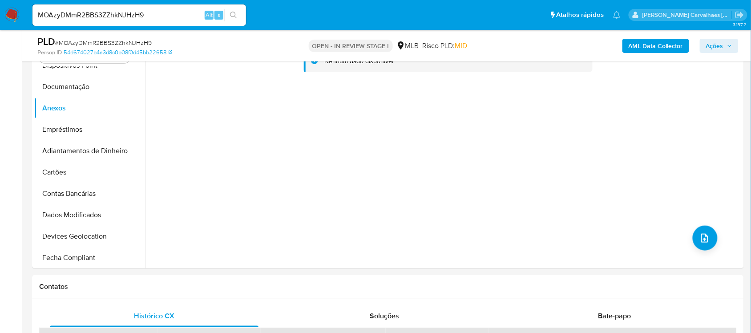
click at [701, 46] on button "Ações" at bounding box center [718, 46] width 39 height 14
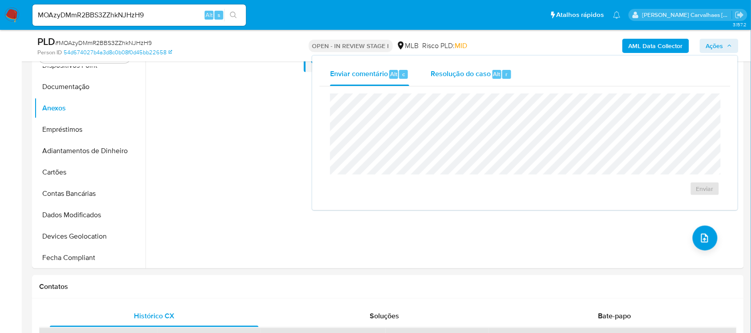
click at [481, 76] on span "Resolução do caso" at bounding box center [460, 73] width 60 height 10
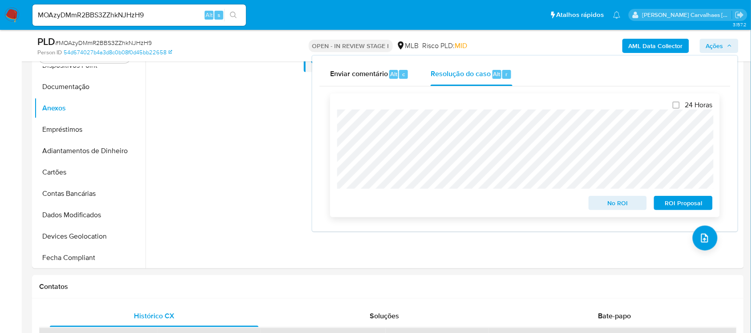
click at [675, 203] on span "ROI Proposal" at bounding box center [683, 203] width 46 height 12
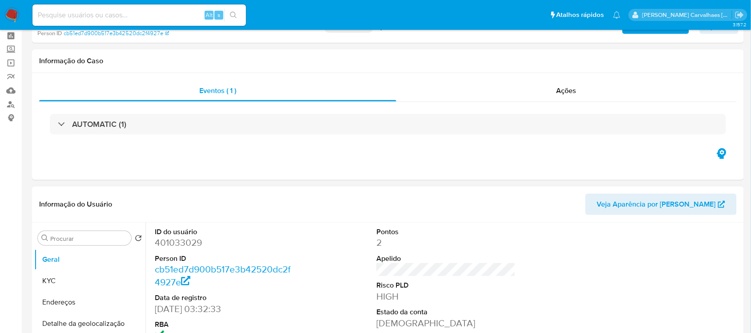
select select "10"
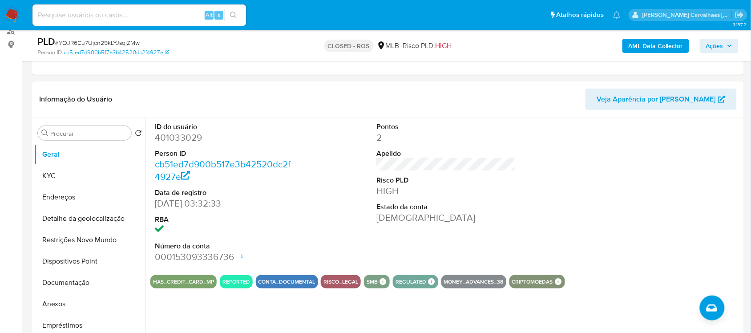
scroll to position [56, 0]
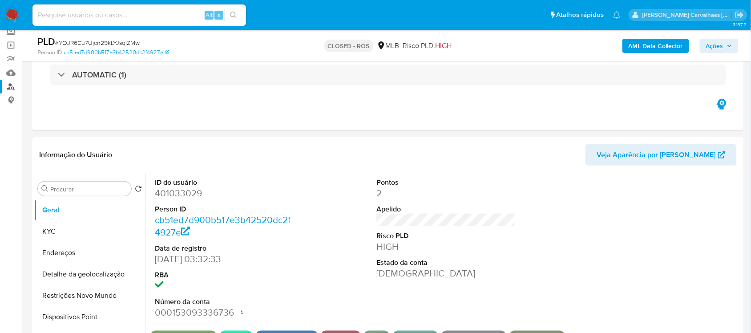
click at [10, 87] on link "Localizador de pessoas" at bounding box center [53, 87] width 106 height 14
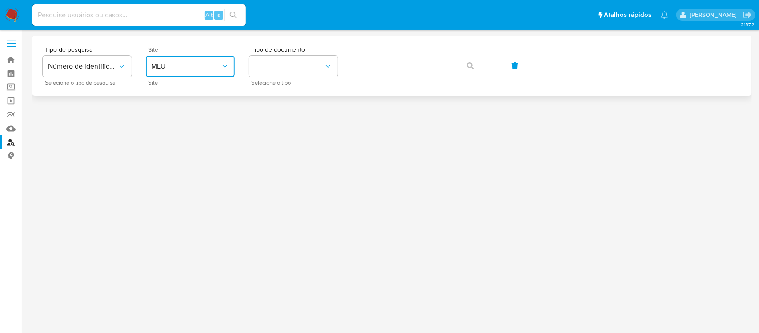
click at [201, 64] on span "MLU" at bounding box center [185, 66] width 69 height 9
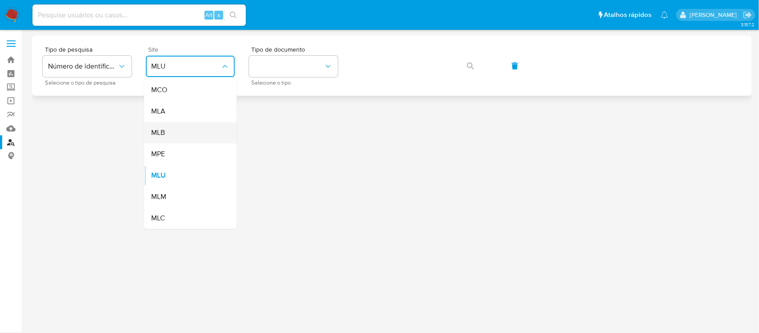
click at [187, 129] on div "MLB" at bounding box center [187, 132] width 73 height 21
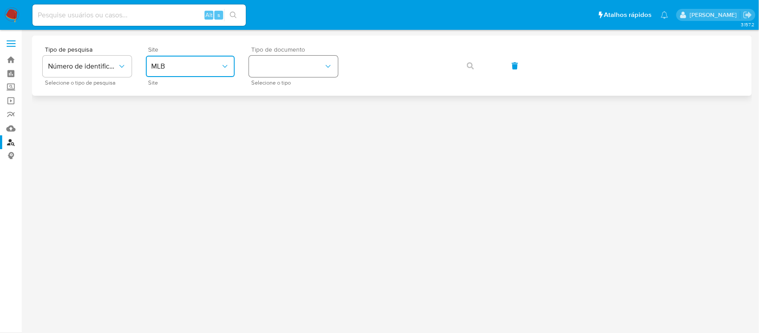
click at [286, 72] on button "identificationType" at bounding box center [293, 66] width 89 height 21
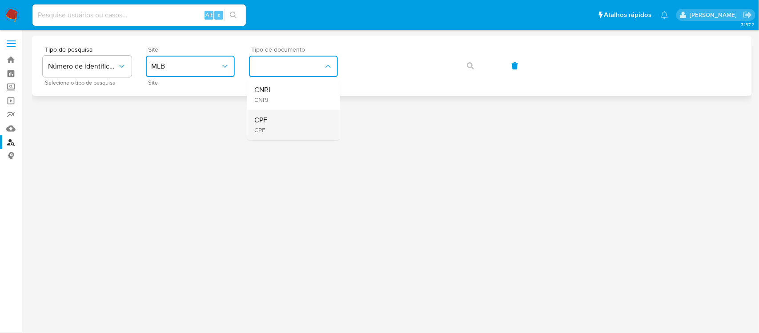
click at [287, 121] on div "CPF CPF" at bounding box center [290, 125] width 73 height 30
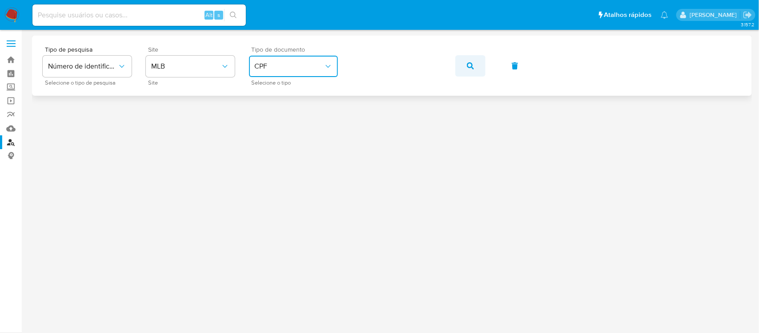
click at [474, 67] on button "button" at bounding box center [470, 65] width 30 height 21
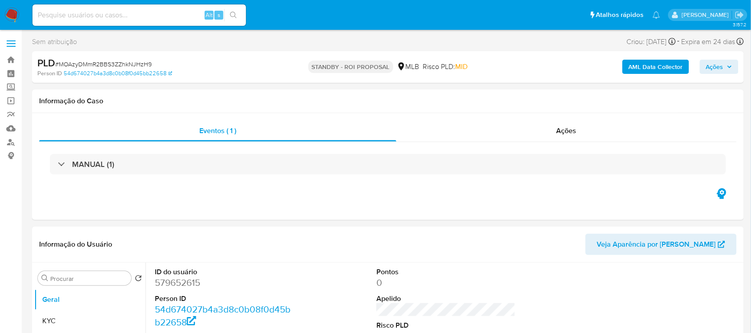
select select "10"
click at [62, 13] on input at bounding box center [138, 15] width 213 height 12
paste input "MQPlvPkWXGsPvDmLhgBubmWE"
type input "MQPlvPkWXGsPvDmLhgBubmWE"
click at [232, 16] on icon "search-icon" at bounding box center [233, 15] width 7 height 7
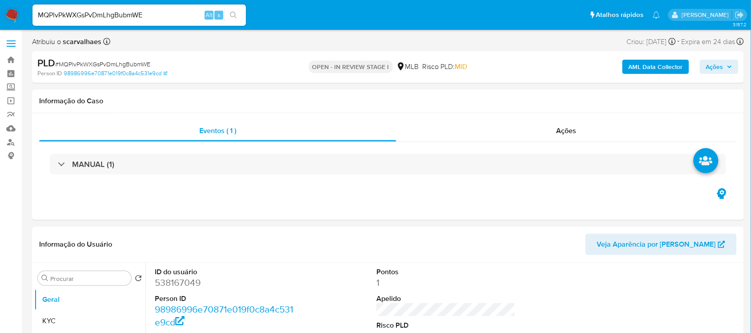
select select "10"
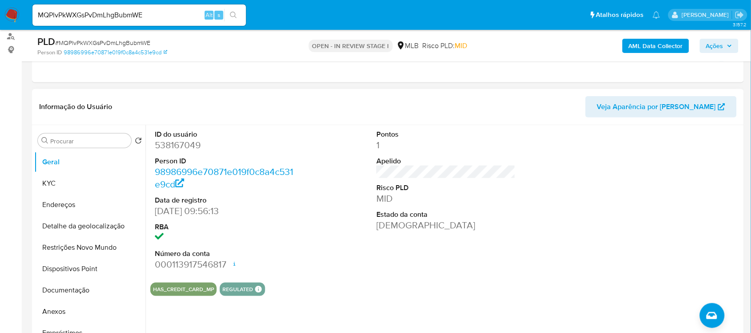
scroll to position [111, 0]
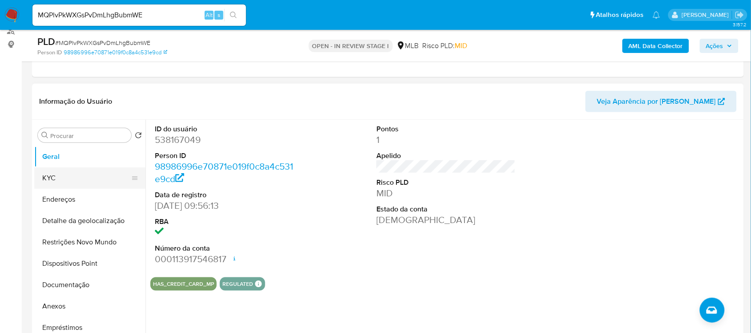
click at [61, 179] on button "KYC" at bounding box center [86, 177] width 104 height 21
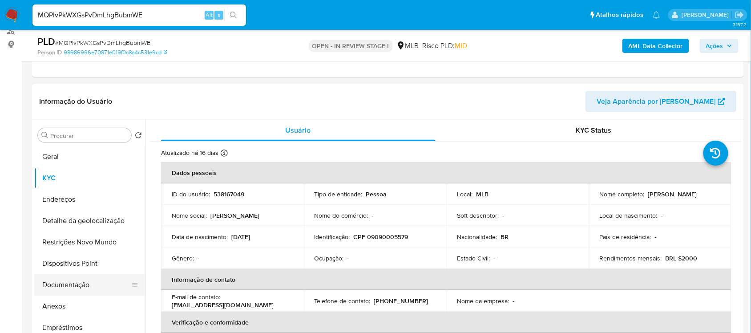
click at [70, 288] on button "Documentação" at bounding box center [86, 284] width 104 height 21
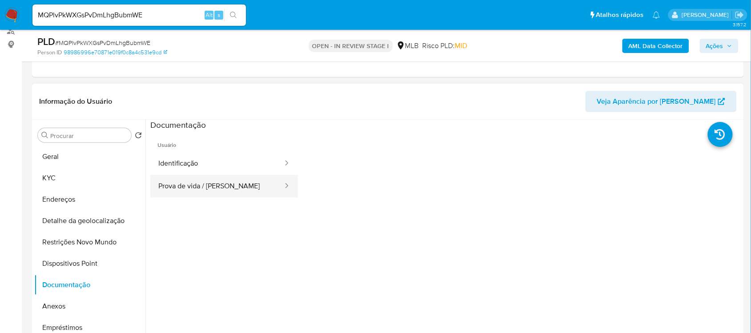
click at [216, 192] on button "Prova de vida / Selfie" at bounding box center [216, 186] width 133 height 23
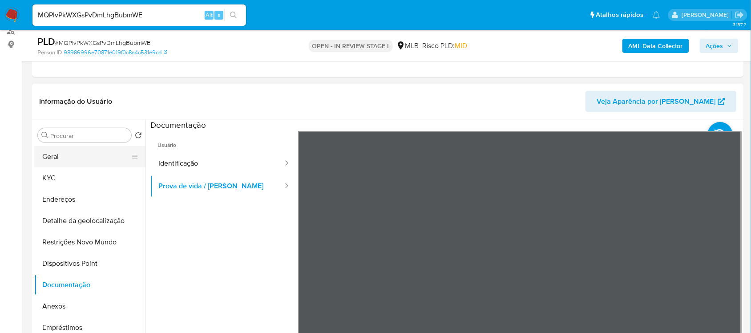
click at [71, 159] on button "Geral" at bounding box center [86, 156] width 104 height 21
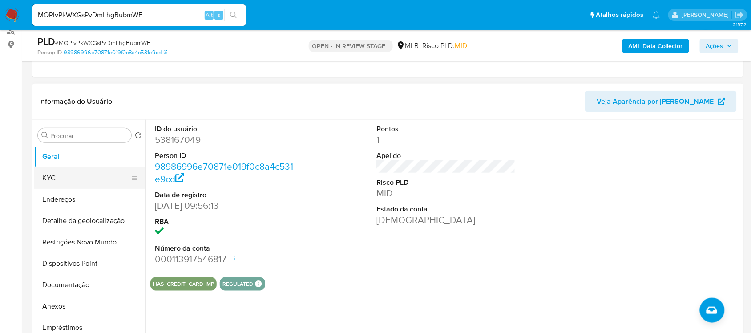
click at [89, 178] on button "KYC" at bounding box center [86, 177] width 104 height 21
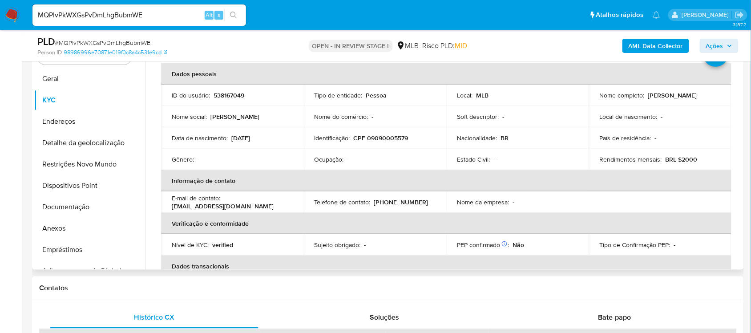
scroll to position [21, 0]
click at [67, 123] on button "Endereços" at bounding box center [86, 121] width 104 height 21
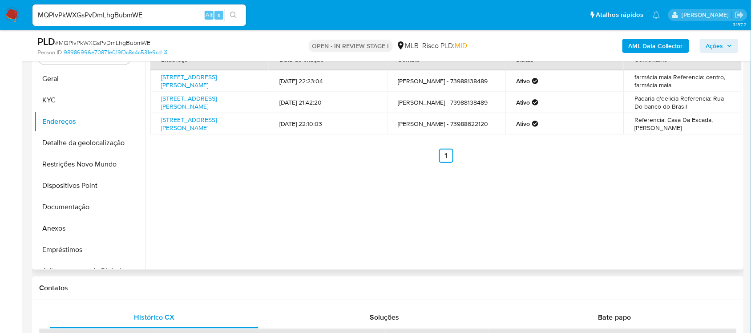
scroll to position [133, 0]
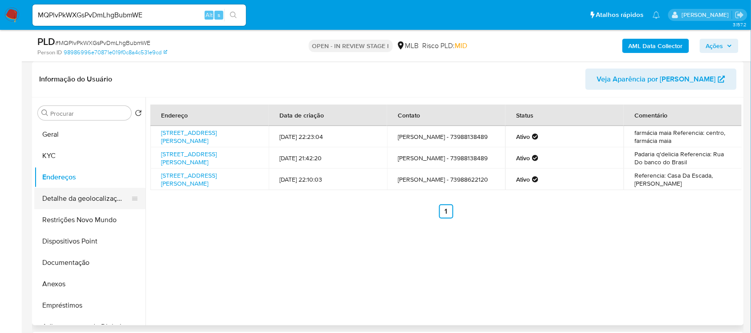
click at [76, 201] on button "Detalhe da geolocalização" at bounding box center [86, 198] width 104 height 21
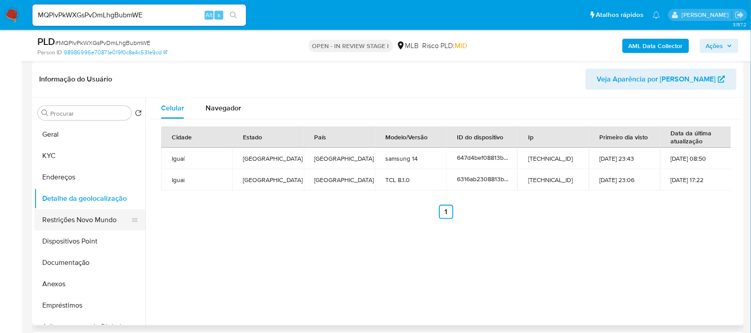
click at [75, 219] on button "Restrições Novo Mundo" at bounding box center [86, 219] width 104 height 21
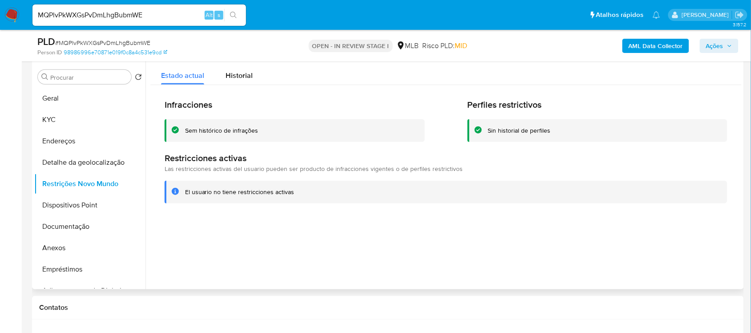
scroll to position [189, 0]
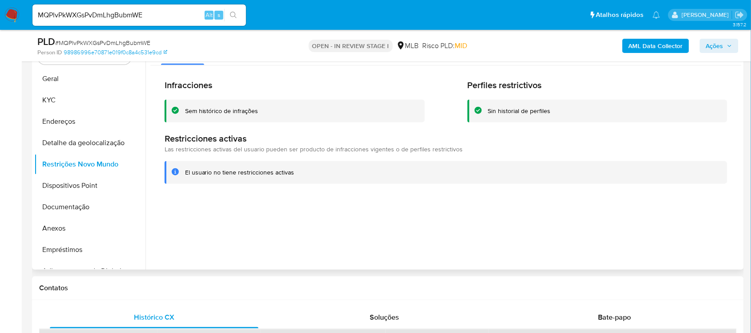
drag, startPoint x: 186, startPoint y: 172, endPoint x: 291, endPoint y: 173, distance: 105.4
click at [291, 173] on div "El usuario no tiene restricciones activas" at bounding box center [239, 172] width 109 height 8
click at [90, 183] on button "Dispositivos Point" at bounding box center [86, 185] width 104 height 21
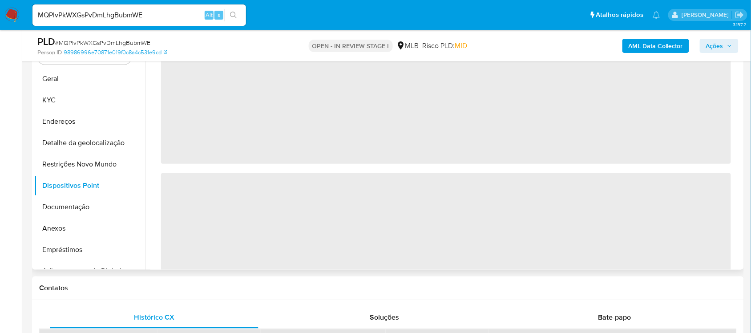
scroll to position [133, 0]
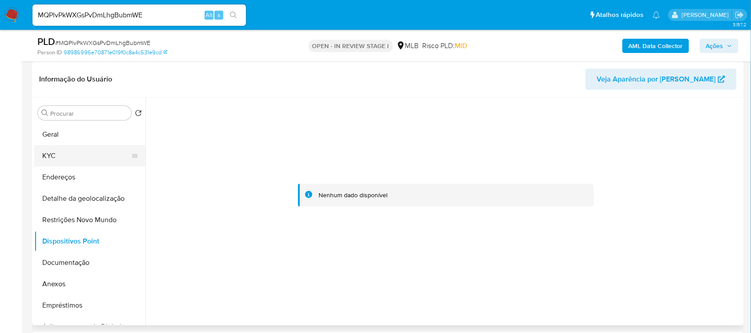
click at [67, 154] on button "KYC" at bounding box center [86, 155] width 104 height 21
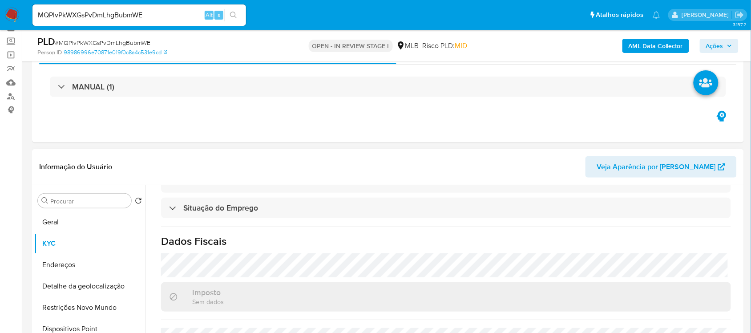
scroll to position [22, 0]
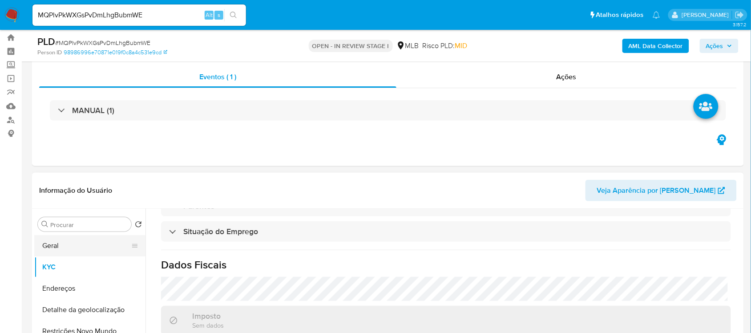
click at [63, 245] on button "Geral" at bounding box center [86, 245] width 104 height 21
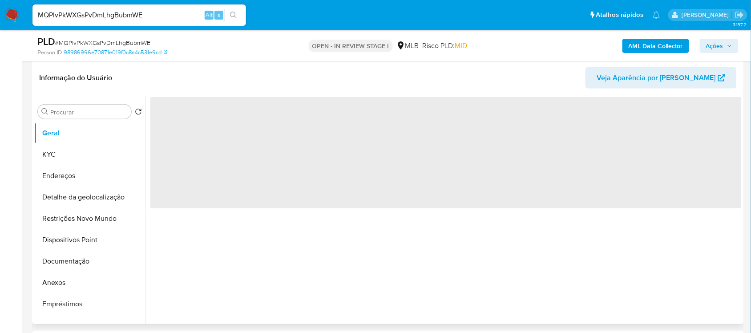
scroll to position [189, 0]
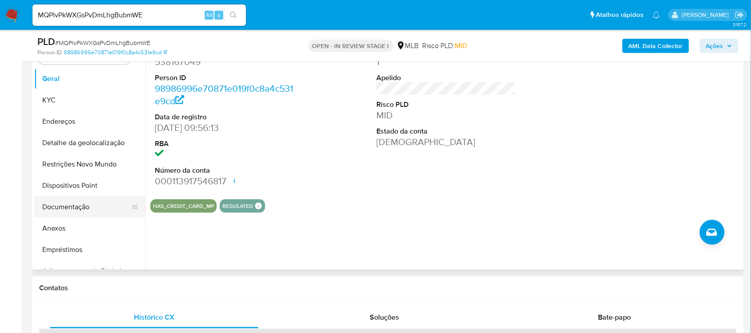
click at [63, 212] on button "Documentação" at bounding box center [86, 206] width 104 height 21
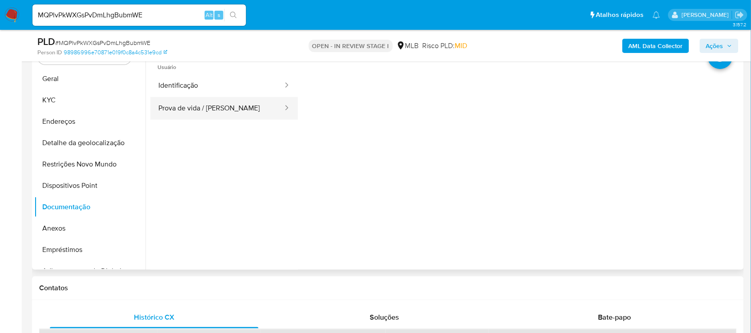
click at [229, 107] on button "Prova de vida / Selfie" at bounding box center [216, 108] width 133 height 23
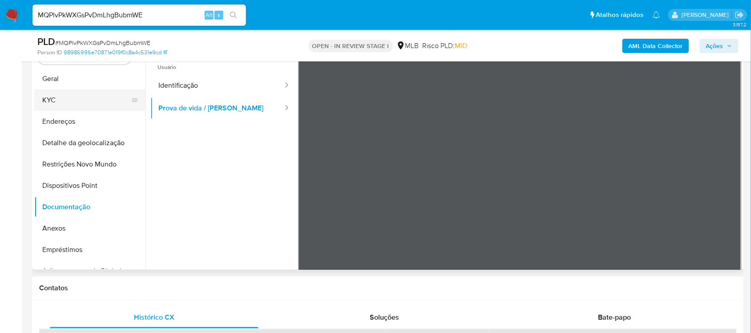
click at [74, 100] on button "KYC" at bounding box center [86, 99] width 104 height 21
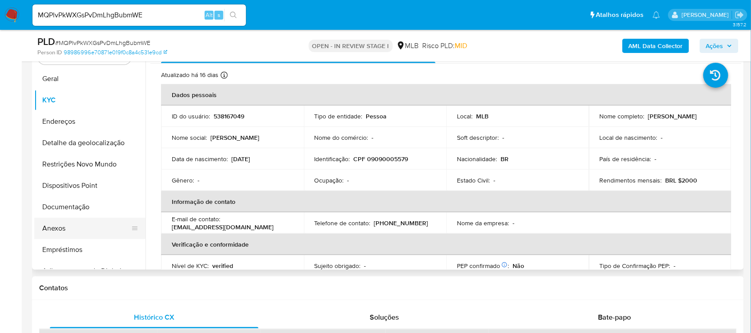
click at [83, 227] on button "Anexos" at bounding box center [86, 227] width 104 height 21
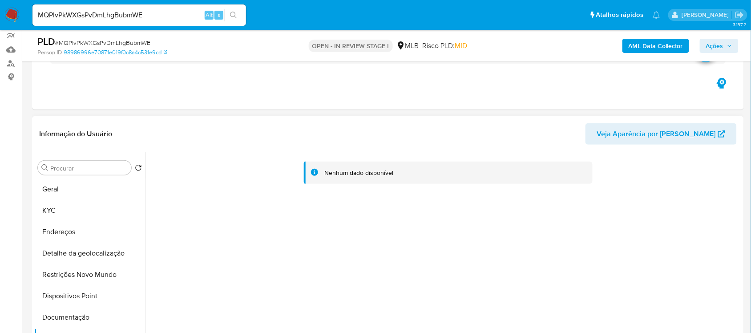
scroll to position [133, 0]
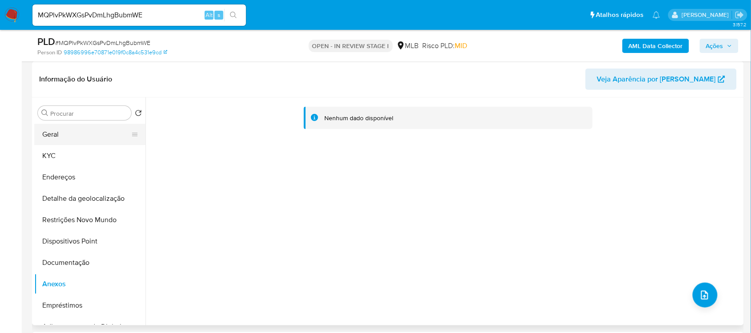
click at [79, 136] on button "Geral" at bounding box center [86, 134] width 104 height 21
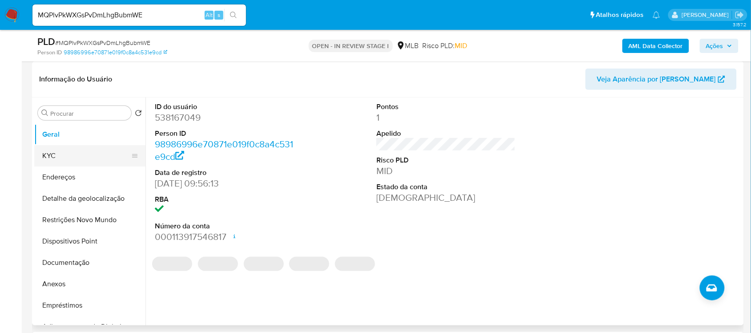
click at [84, 159] on button "KYC" at bounding box center [86, 155] width 104 height 21
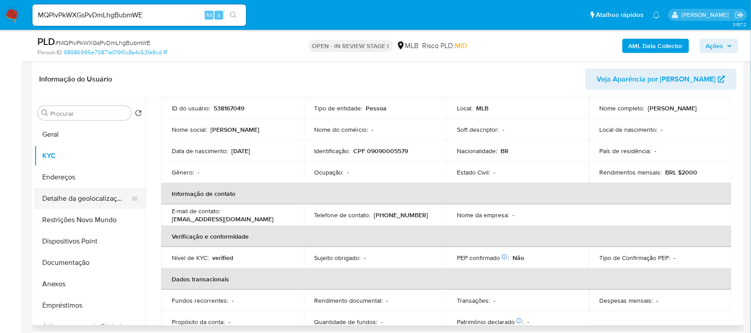
scroll to position [111, 0]
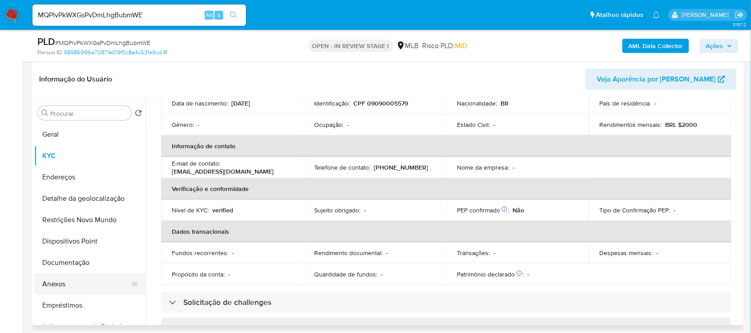
click at [53, 280] on button "Anexos" at bounding box center [86, 283] width 104 height 21
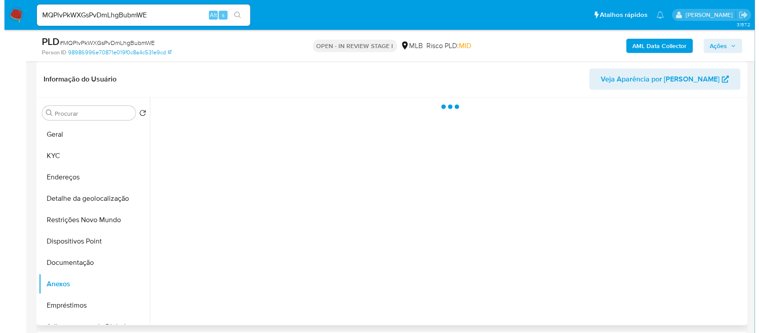
scroll to position [0, 0]
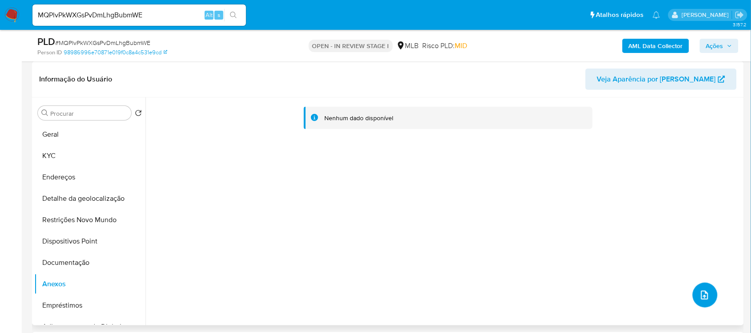
click at [703, 292] on icon "upload-file" at bounding box center [704, 294] width 11 height 11
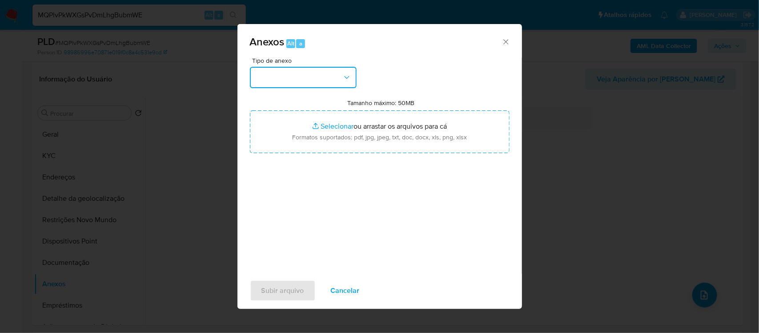
click at [343, 73] on icon "button" at bounding box center [346, 77] width 9 height 9
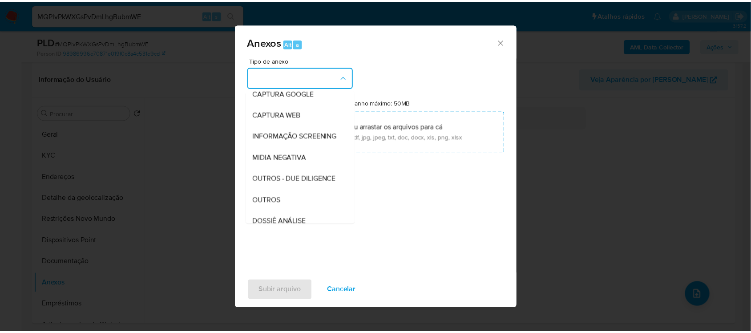
scroll to position [111, 0]
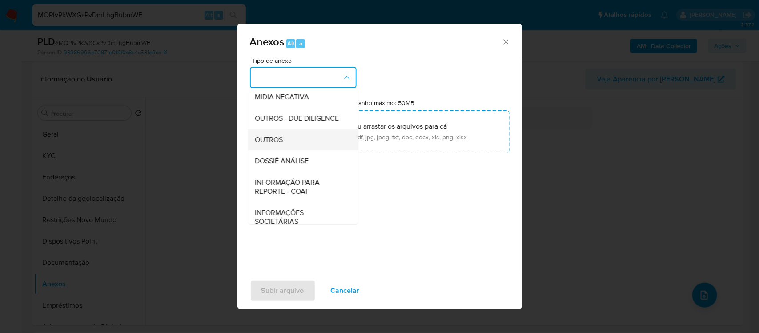
click at [288, 150] on div "OUTROS" at bounding box center [300, 139] width 91 height 21
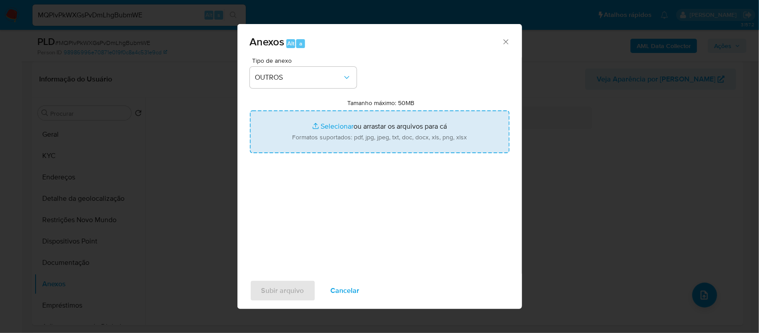
click at [334, 127] on input "Tamanho máximo: 50MB Selecionar arquivos" at bounding box center [380, 131] width 260 height 43
type input "C:\fakepath\SAR - xxxxx - CPF 09090005579 - GABRIELA DE OLIVEIRA DOS SANTOS.pdf"
click at [333, 128] on input "Tamanho máximo: 50MB Selecionar arquivos" at bounding box center [380, 131] width 260 height 43
type input "C:\fakepath\Mulan 538 Gabriela de Oliveira Dos Santos 167049_2025_09_03_16_14_3…"
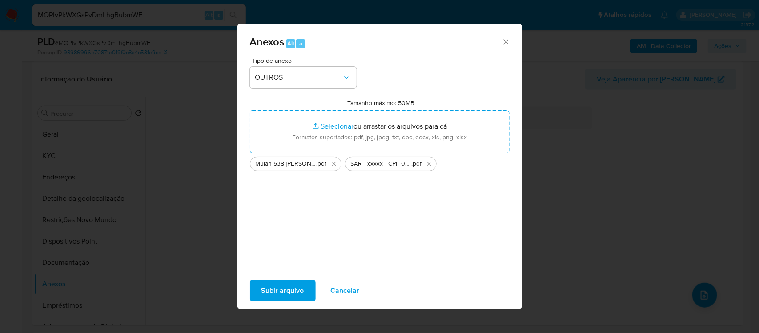
click at [273, 294] on span "Subir arquivo" at bounding box center [282, 291] width 43 height 20
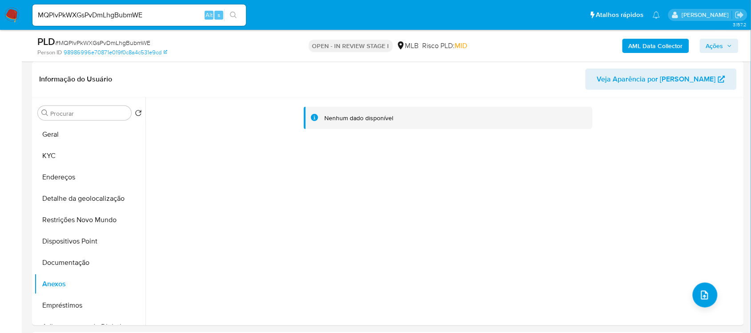
click at [712, 47] on span "Ações" at bounding box center [714, 46] width 17 height 14
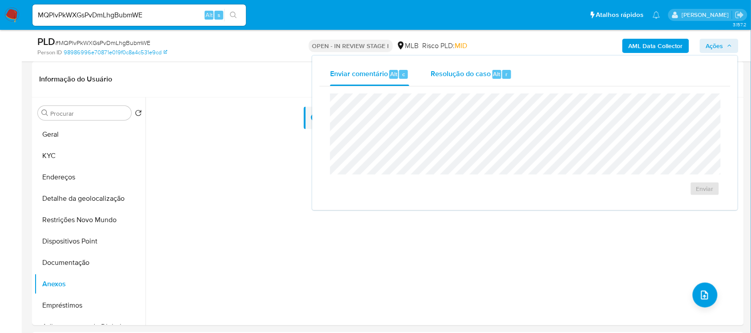
click at [472, 75] on span "Resolução do caso" at bounding box center [460, 73] width 60 height 10
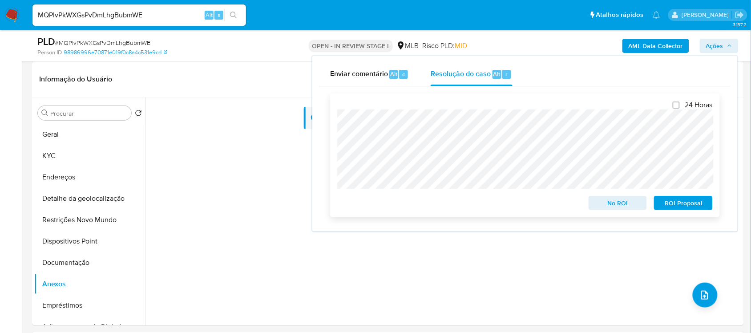
click at [673, 201] on span "ROI Proposal" at bounding box center [683, 203] width 46 height 12
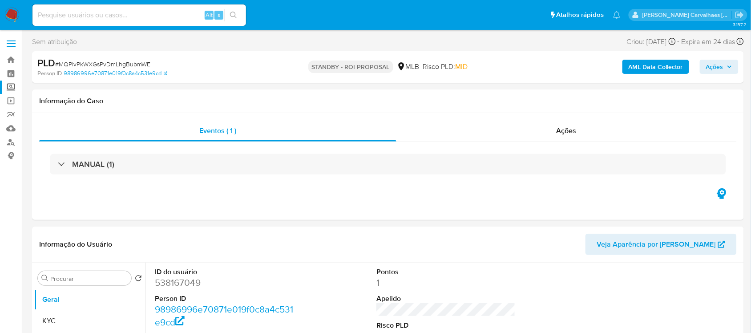
select select "10"
